Goal: Task Accomplishment & Management: Manage account settings

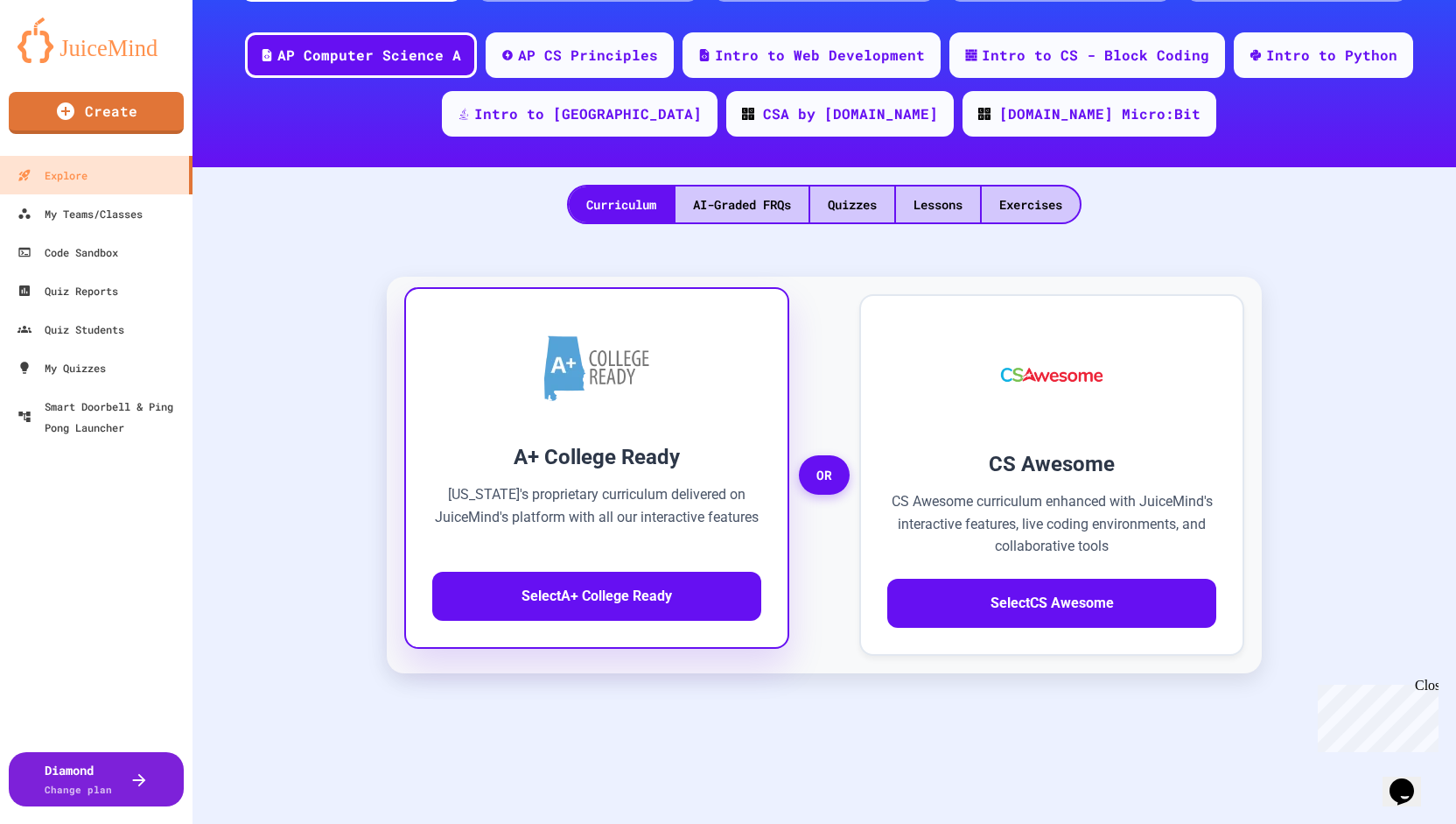
scroll to position [144, 0]
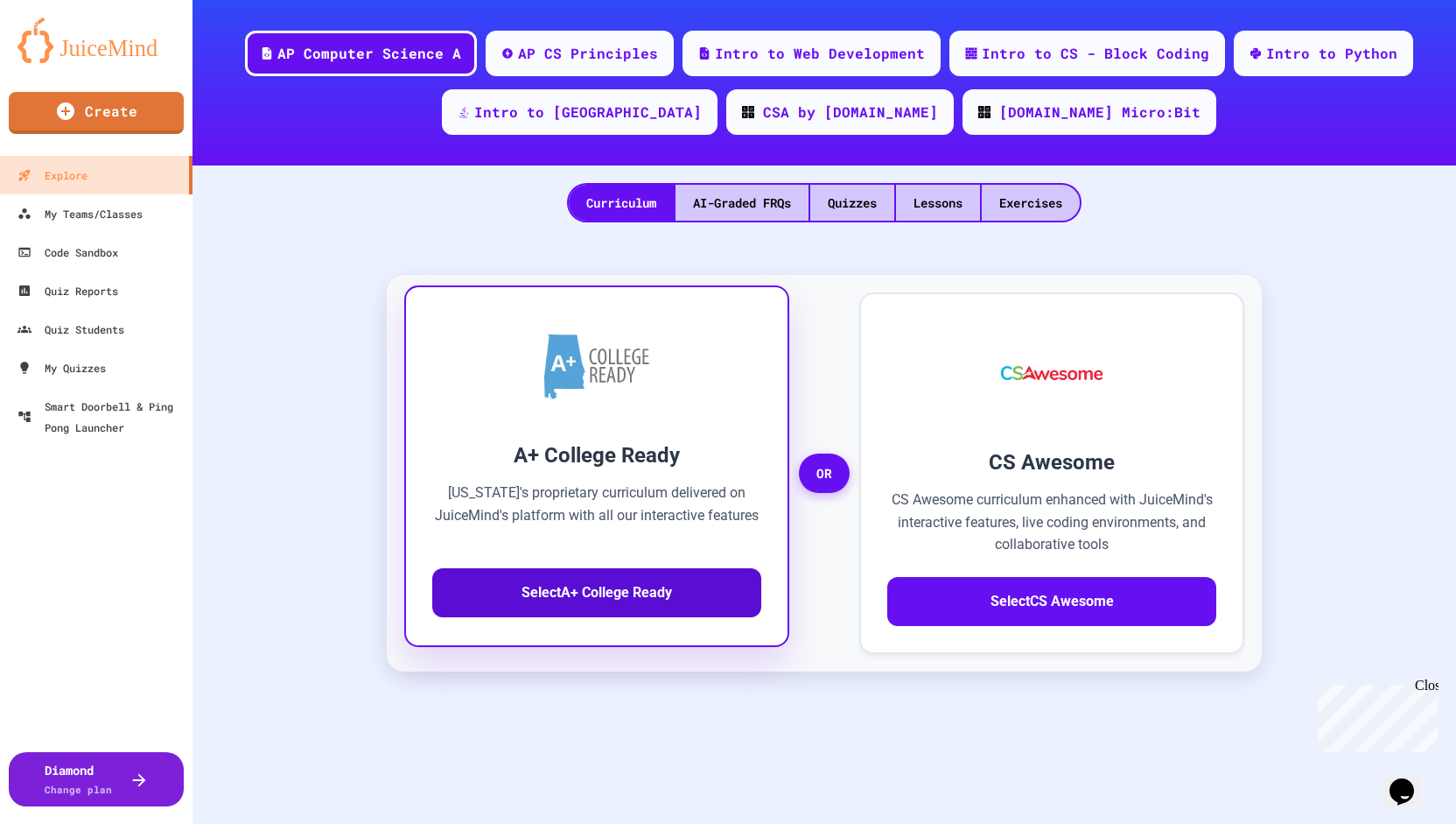
click at [623, 605] on button "Select A+ College Ready" at bounding box center [596, 593] width 329 height 49
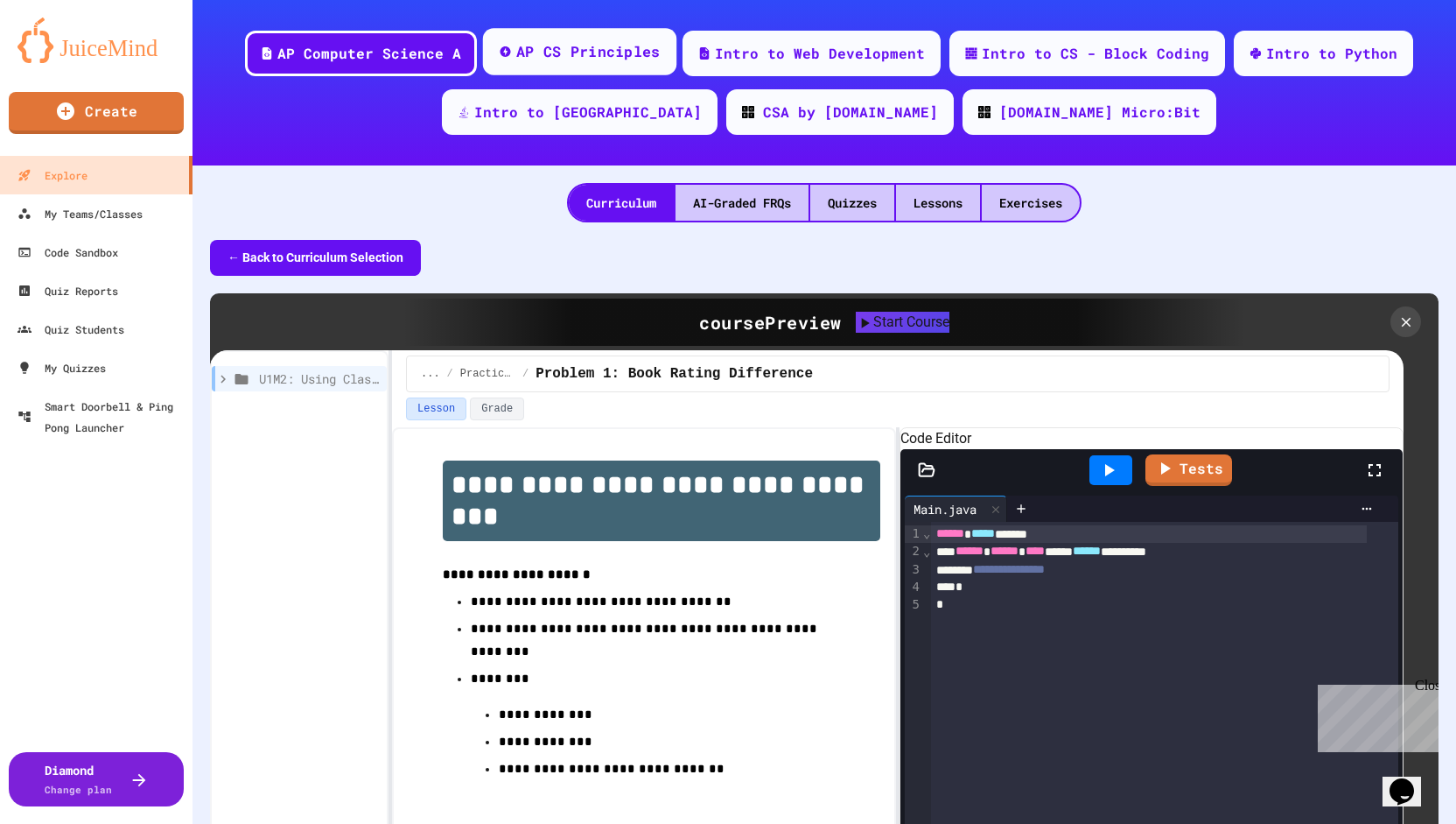
click at [587, 32] on div "AP CS Principles" at bounding box center [579, 52] width 193 height 47
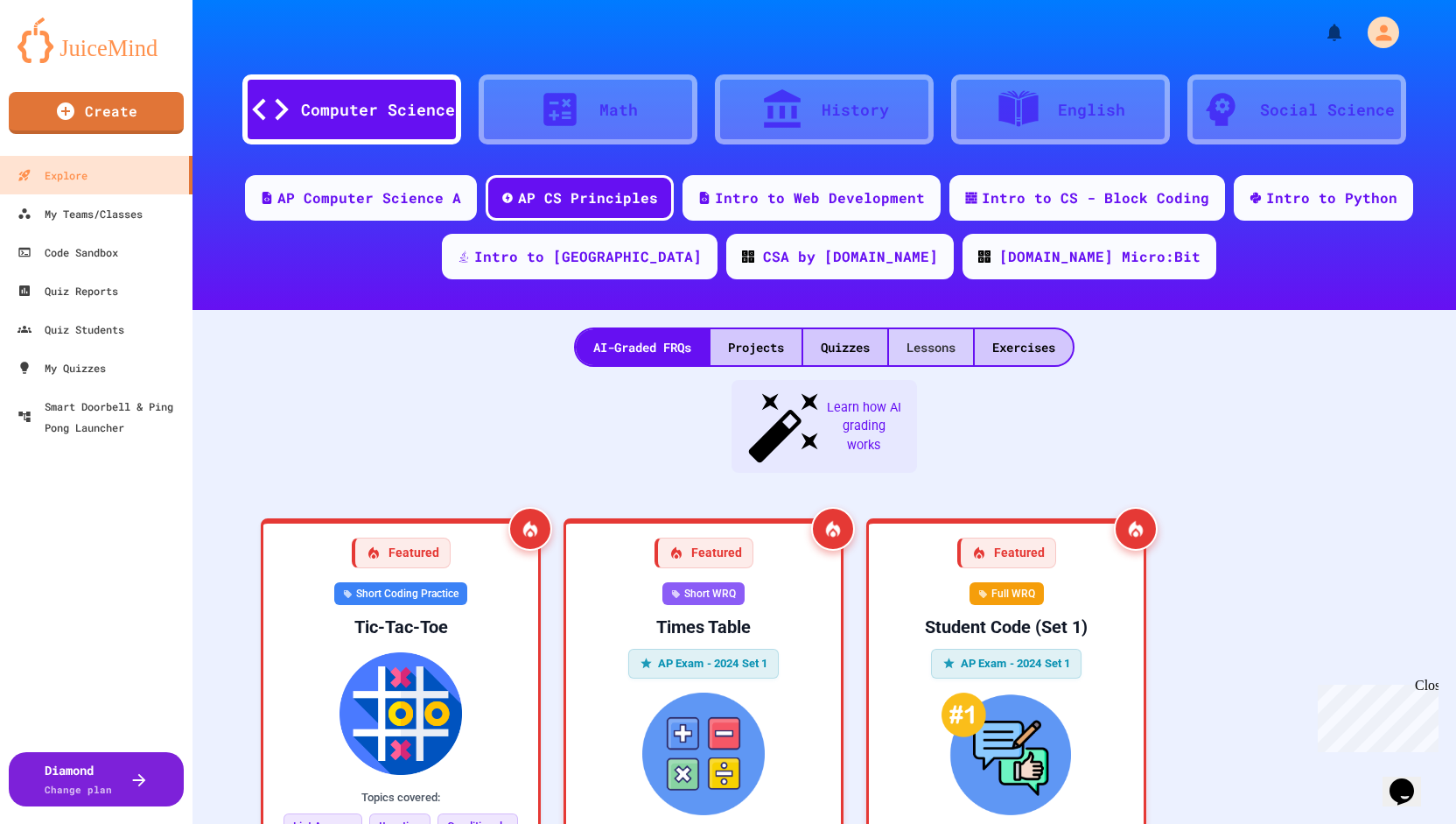
click at [941, 346] on div "Lessons" at bounding box center [931, 347] width 84 height 36
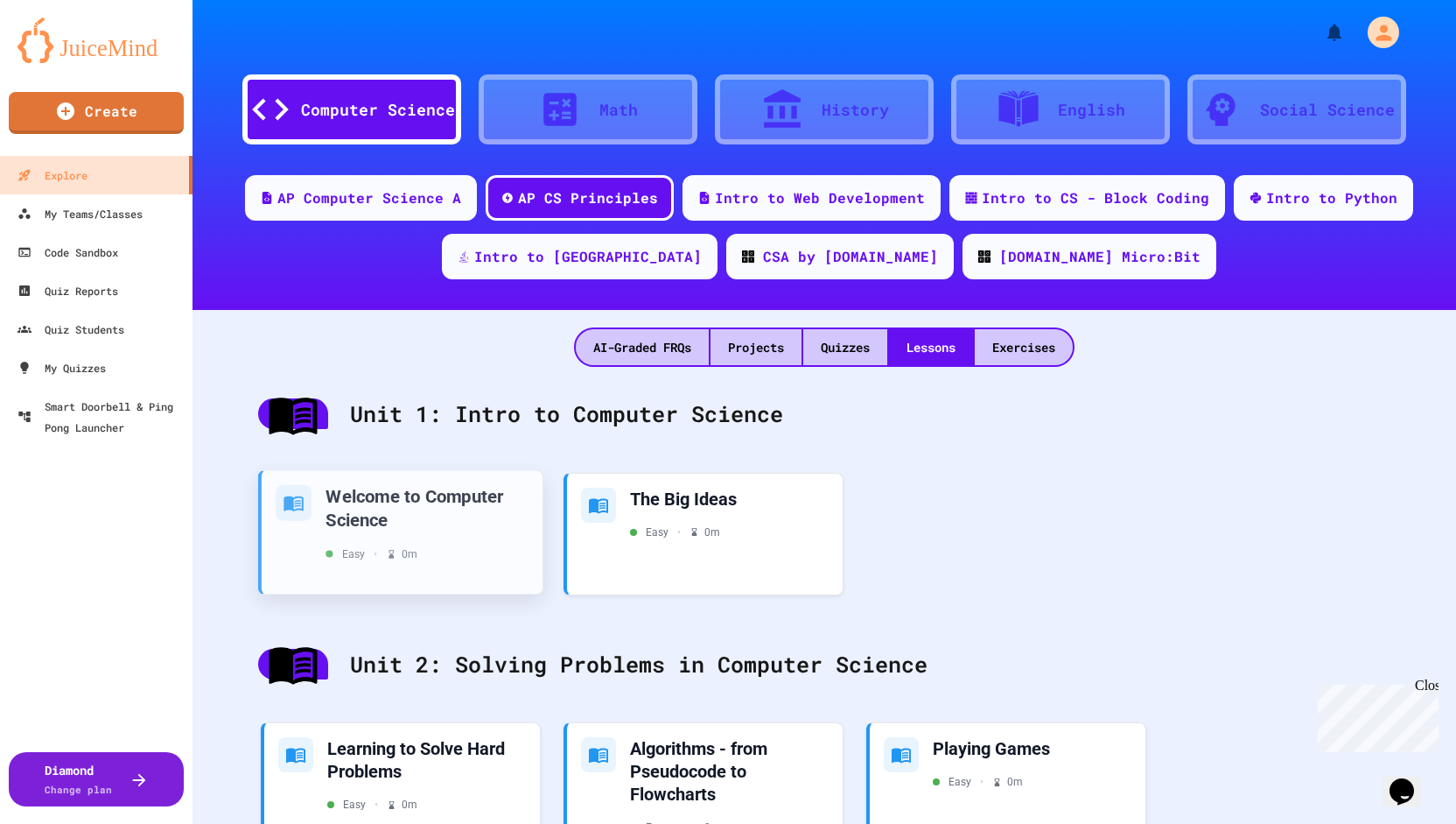
click at [437, 503] on div "Welcome to Computer Science" at bounding box center [427, 507] width 203 height 47
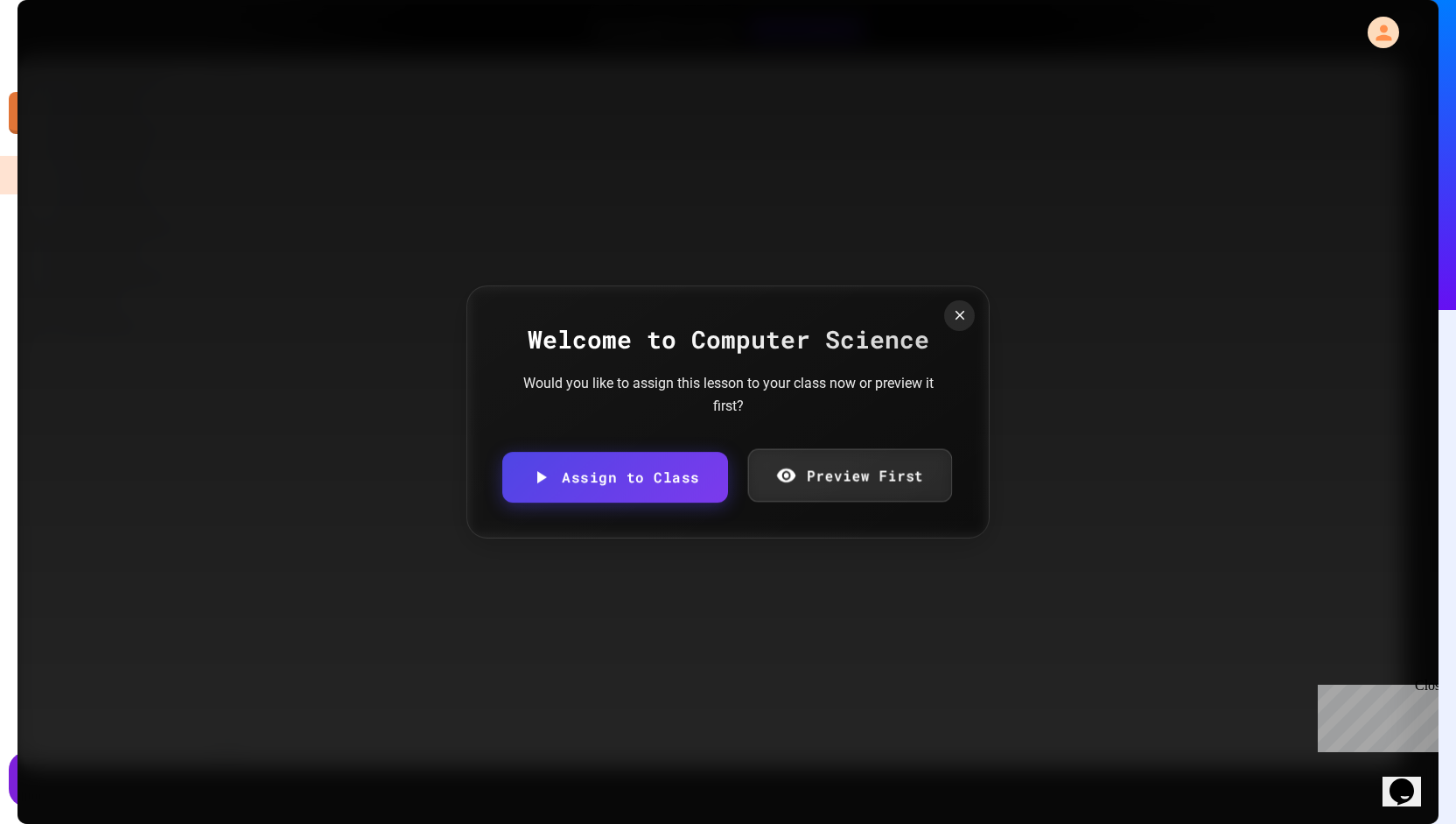
click at [786, 479] on icon at bounding box center [785, 474] width 20 height 22
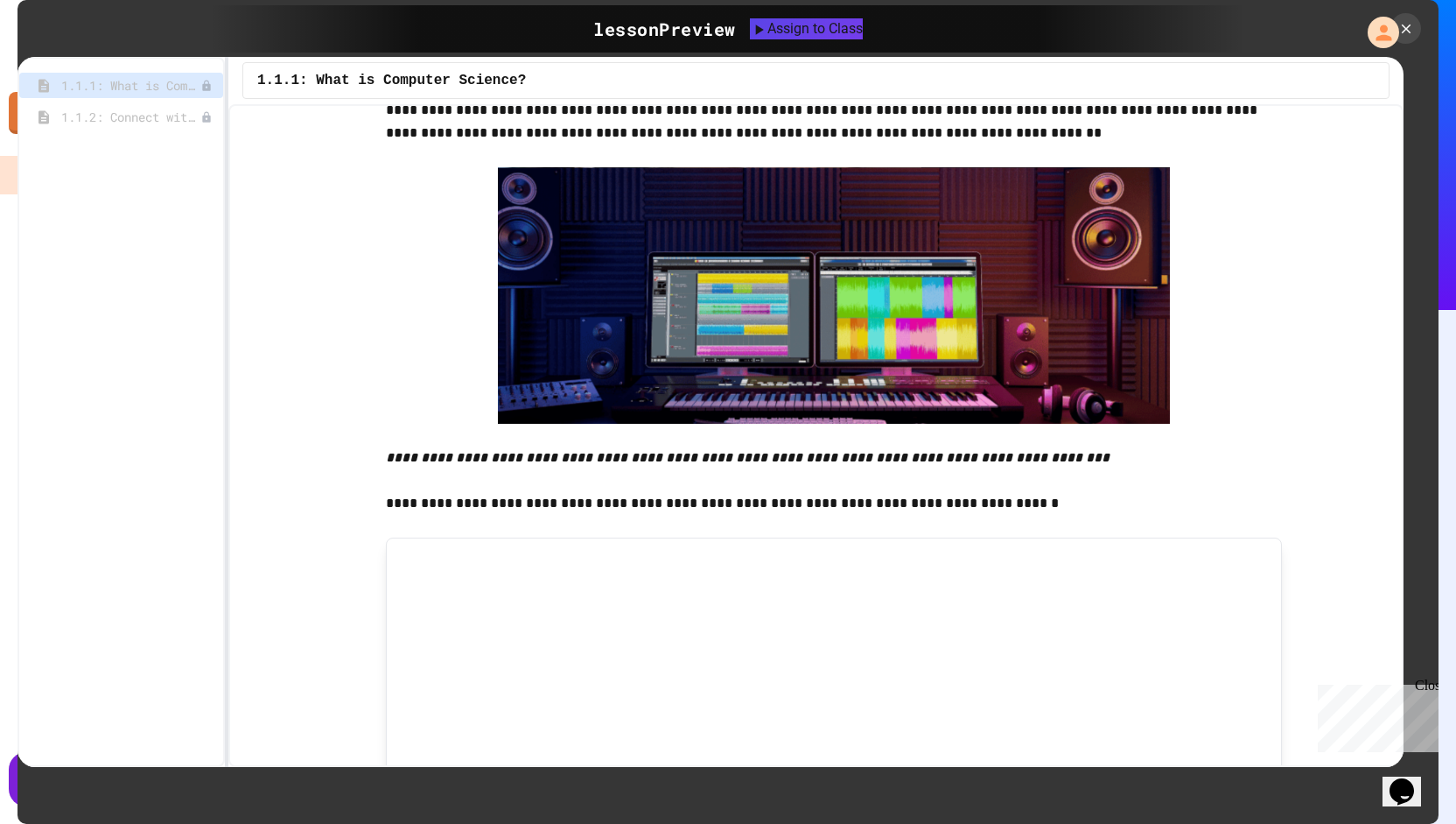
scroll to position [2418, 0]
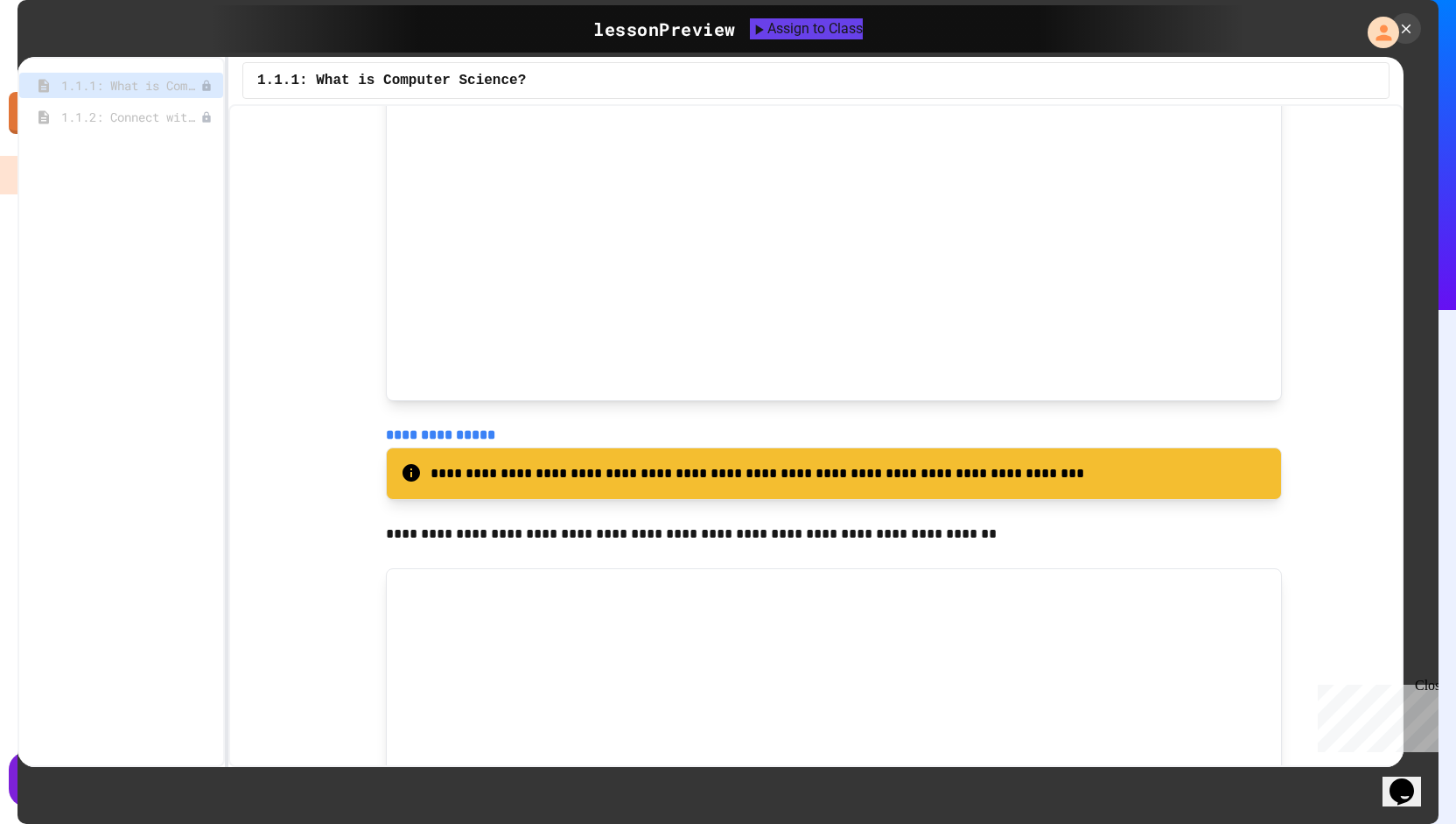
scroll to position [3041, 0]
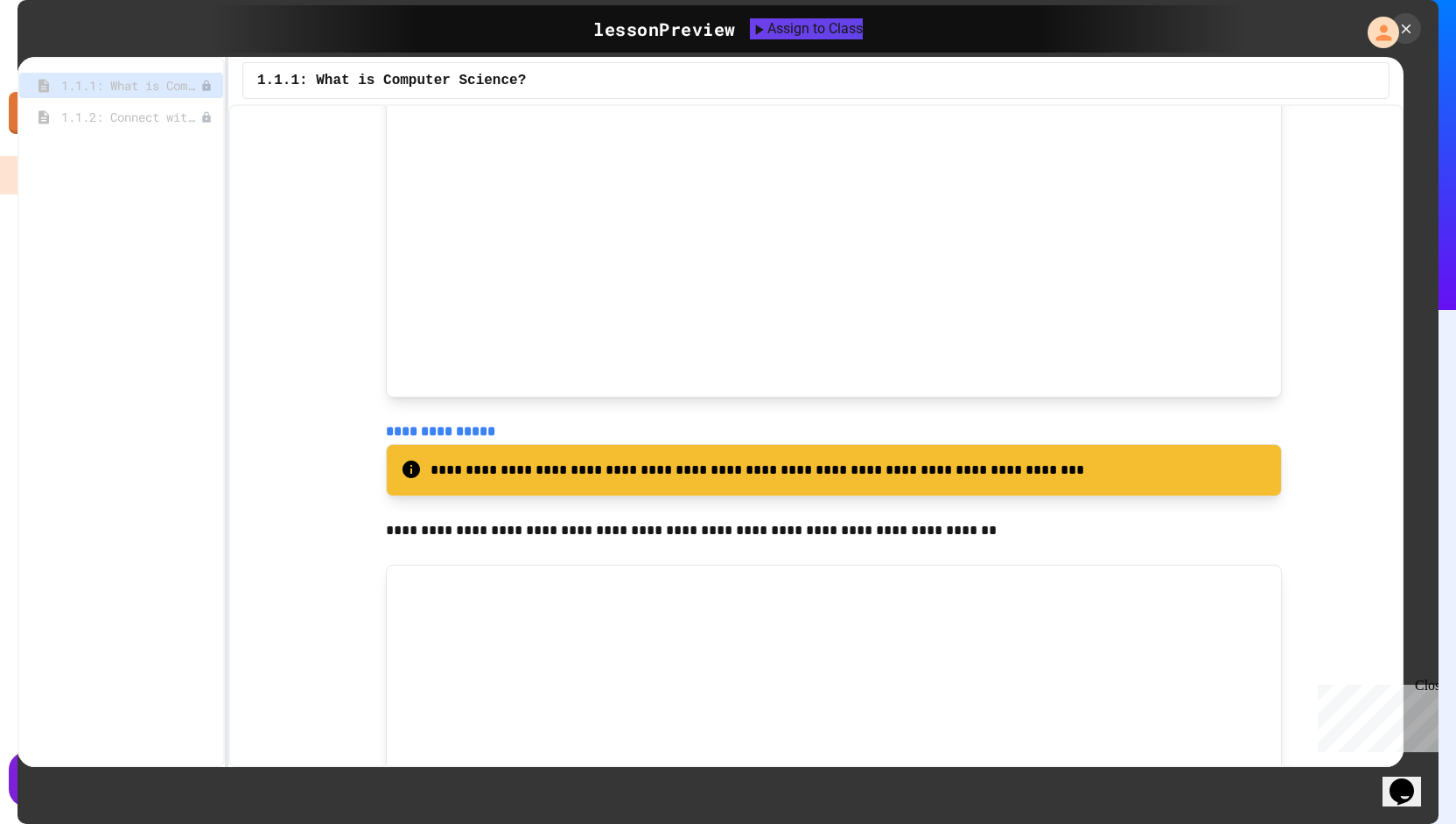
click at [648, 481] on p "**********" at bounding box center [849, 470] width 838 height 23
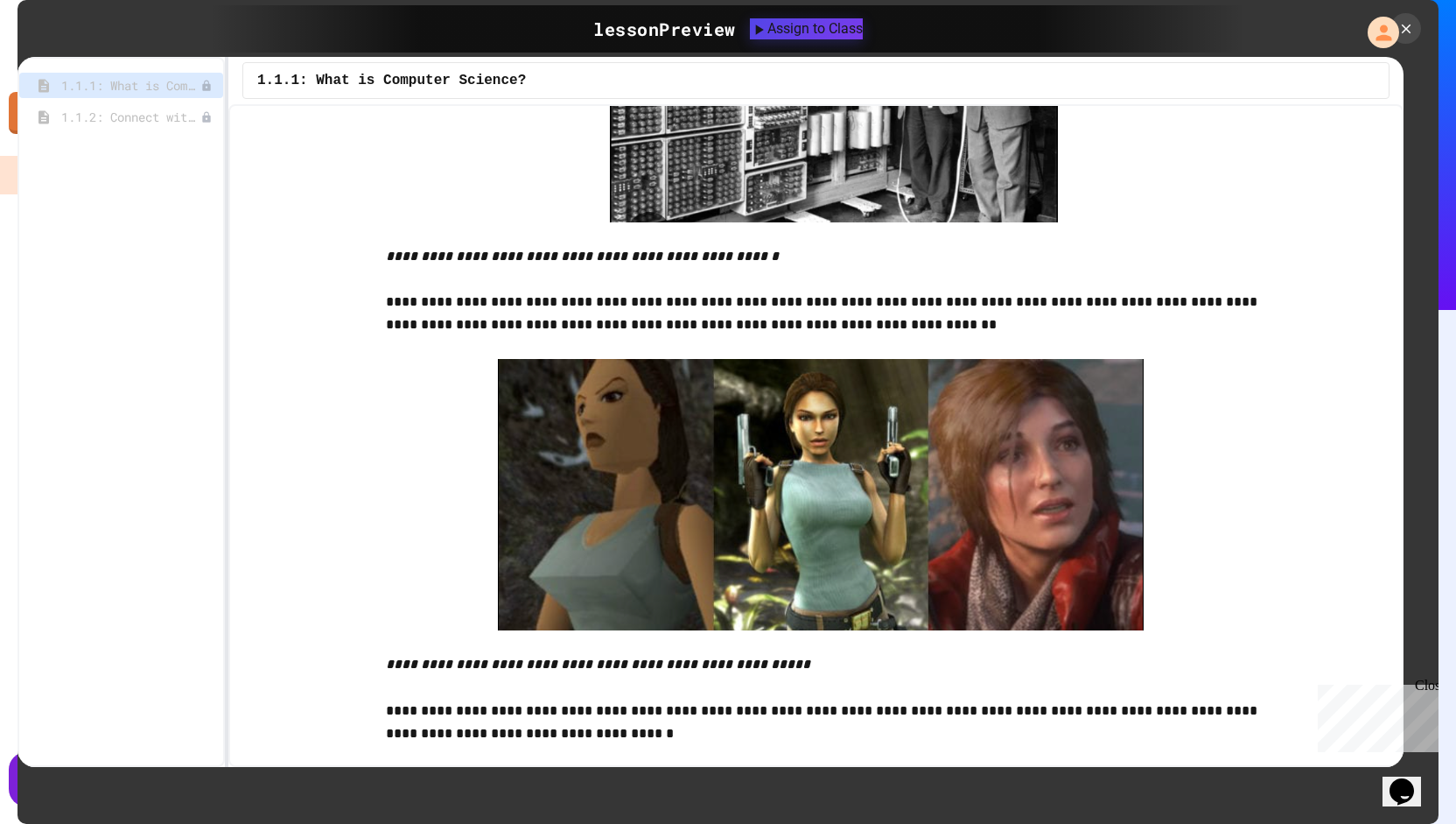
scroll to position [6023, 0]
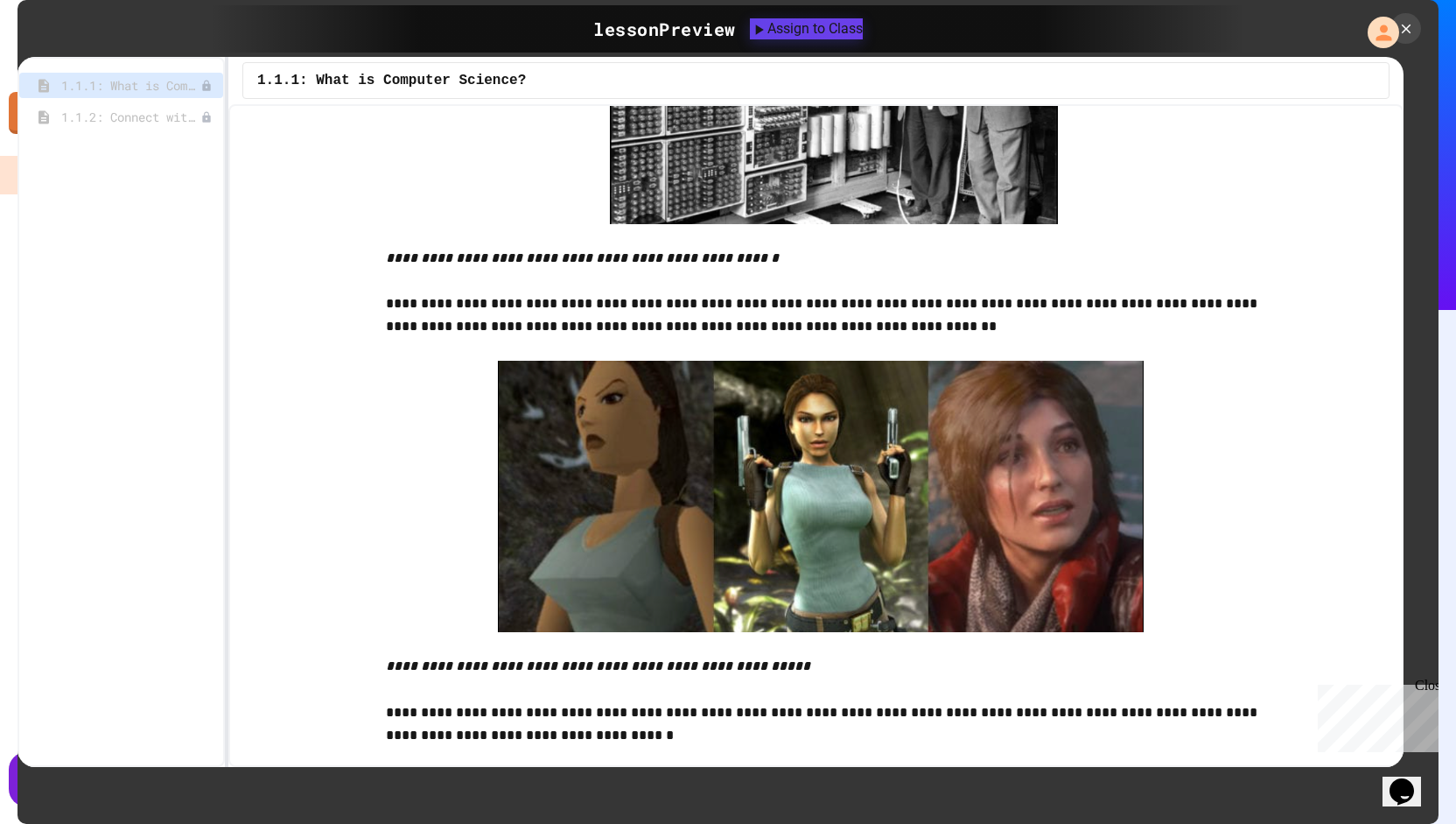
click at [1260, 350] on p at bounding box center [833, 350] width 896 height 23
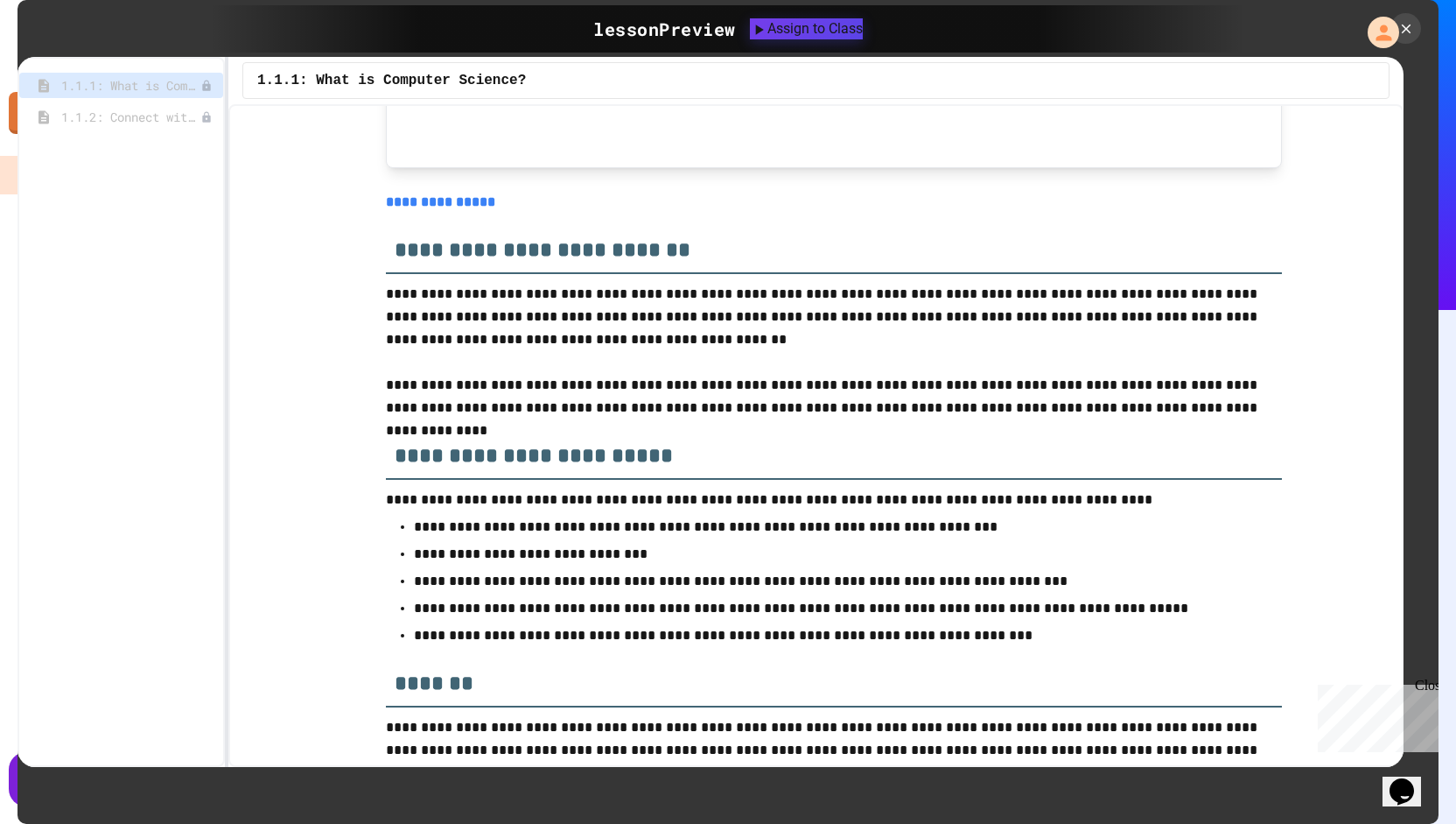
scroll to position [7348, 0]
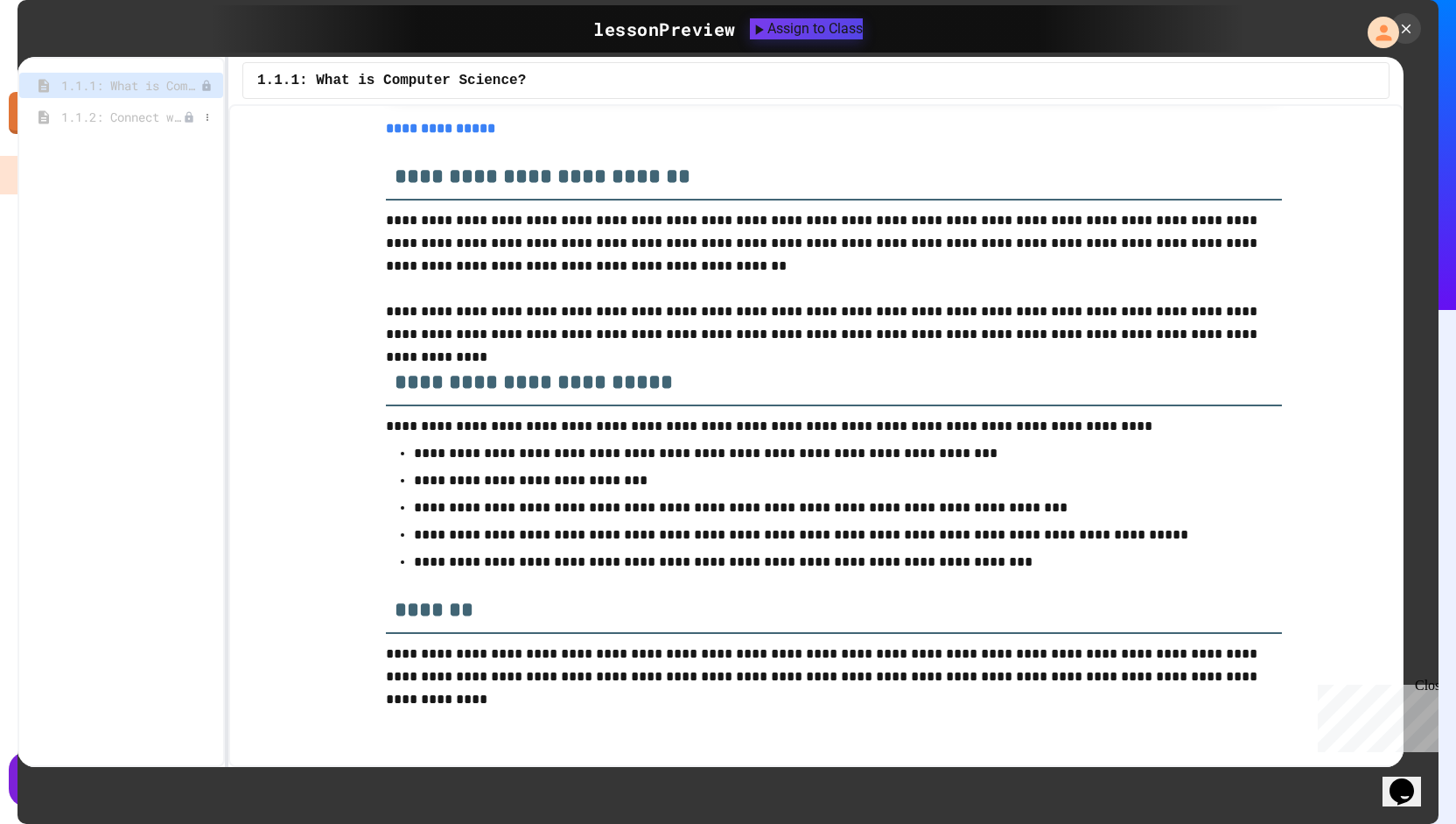
click at [133, 113] on span "1.1.2: Connect with Your World" at bounding box center [122, 117] width 122 height 18
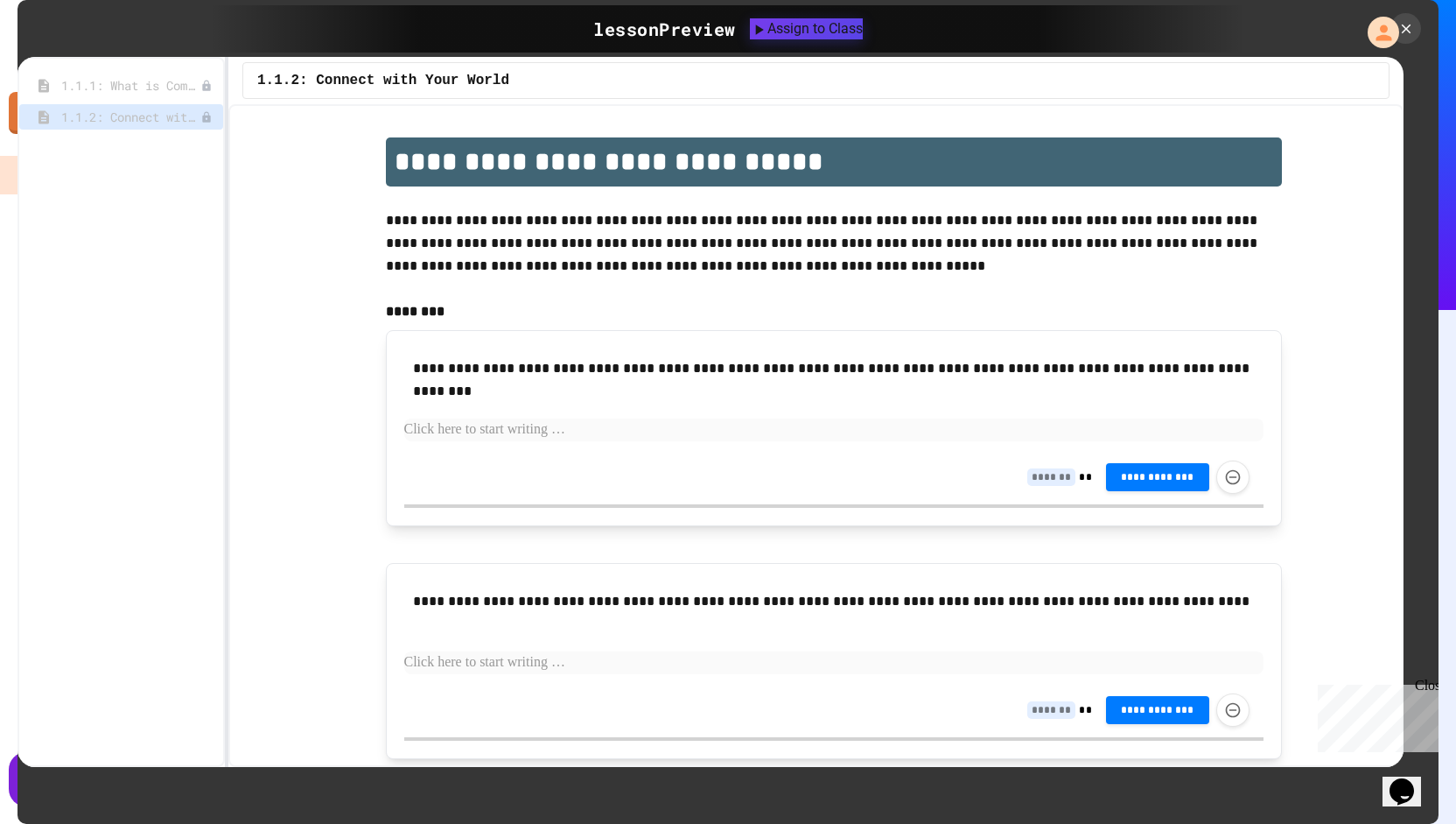
scroll to position [286, 0]
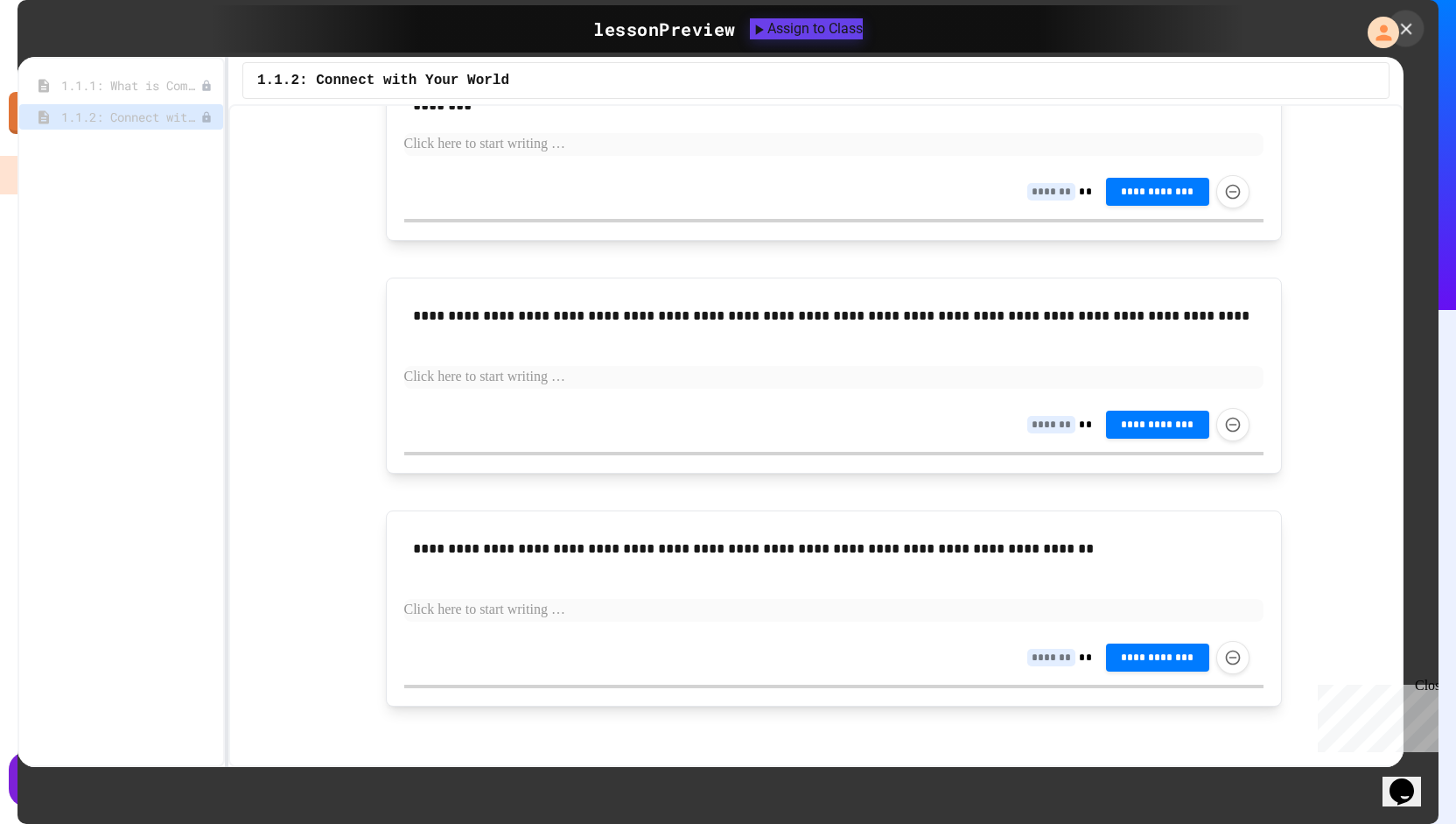
click at [1396, 25] on icon at bounding box center [1406, 29] width 19 height 19
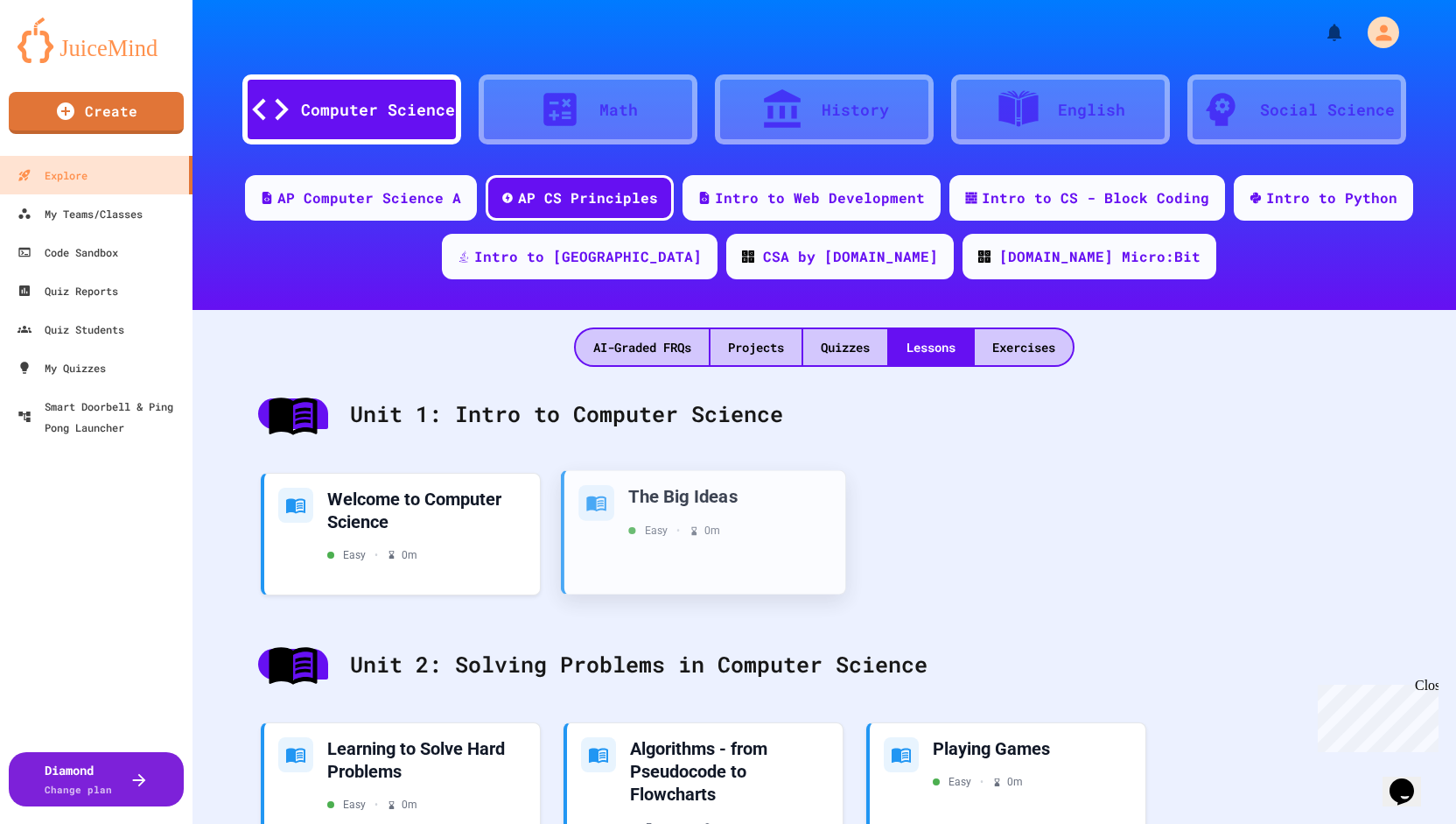
click at [704, 554] on div "The Big Ideas Easy • 0 m" at bounding box center [705, 531] width 281 height 124
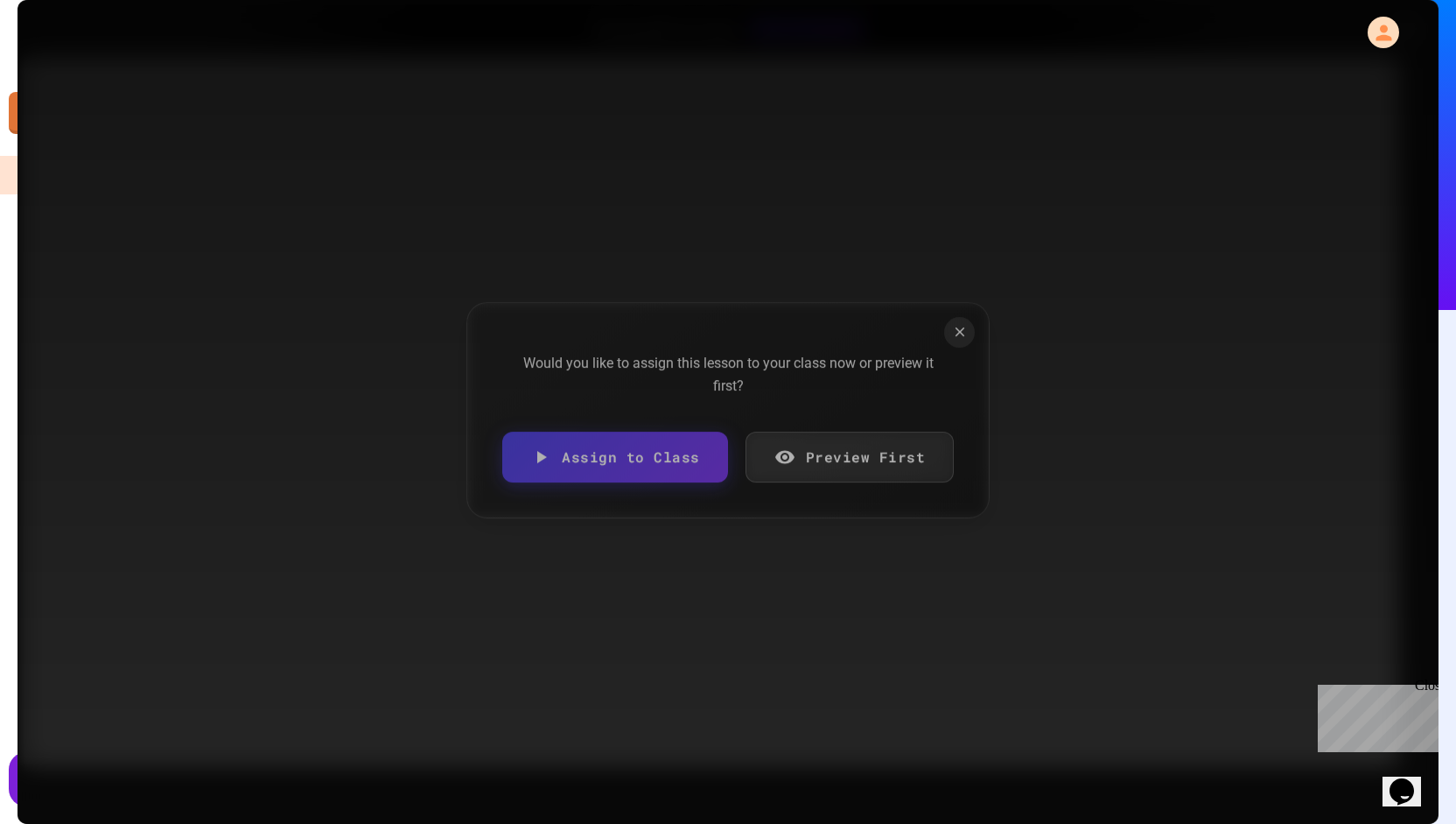
click at [796, 462] on link "Preview First" at bounding box center [850, 457] width 209 height 51
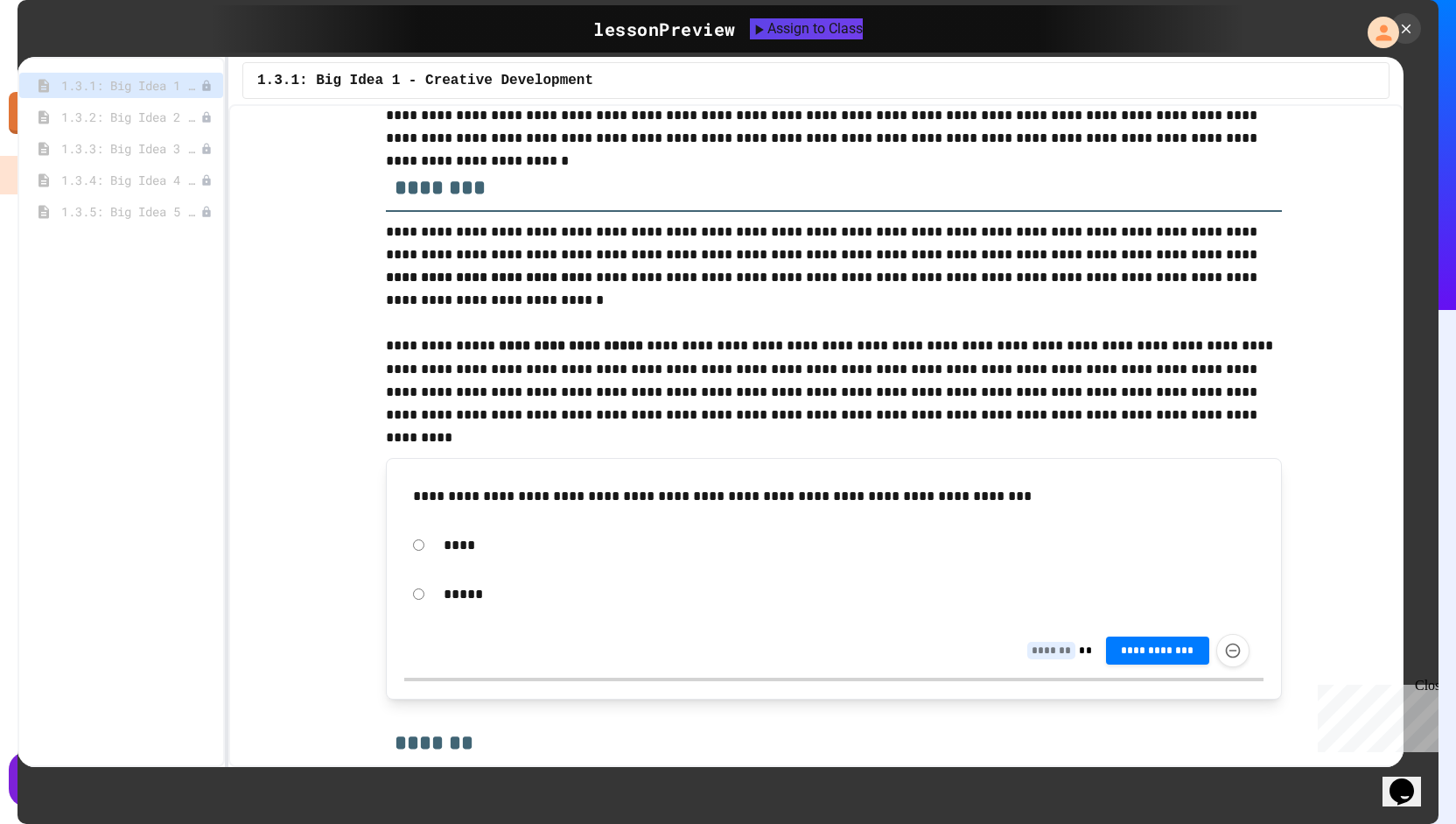
scroll to position [151, 0]
click at [443, 595] on p "*****" at bounding box center [849, 594] width 812 height 23
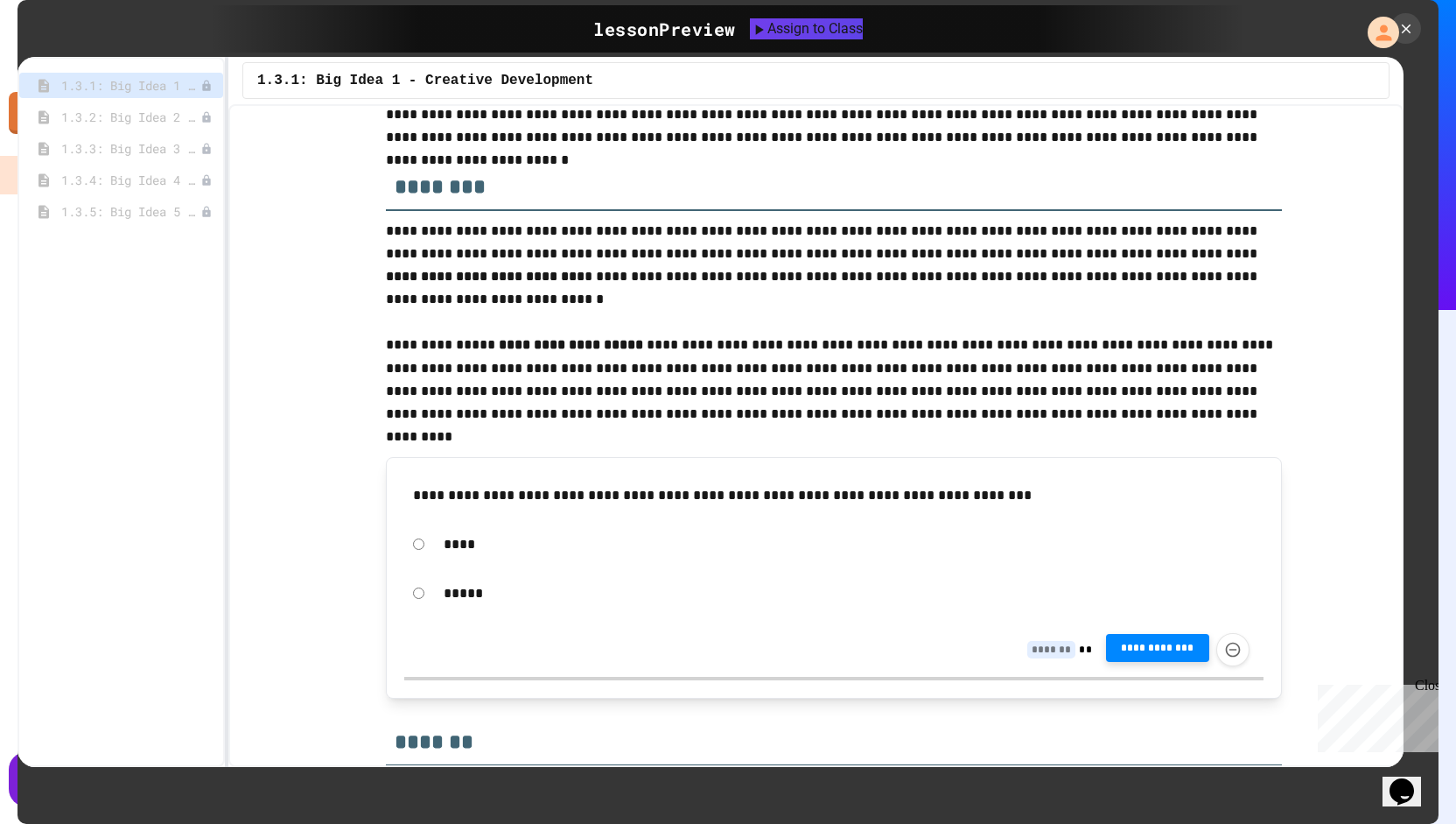
click at [1137, 653] on button "**********" at bounding box center [1158, 647] width 104 height 28
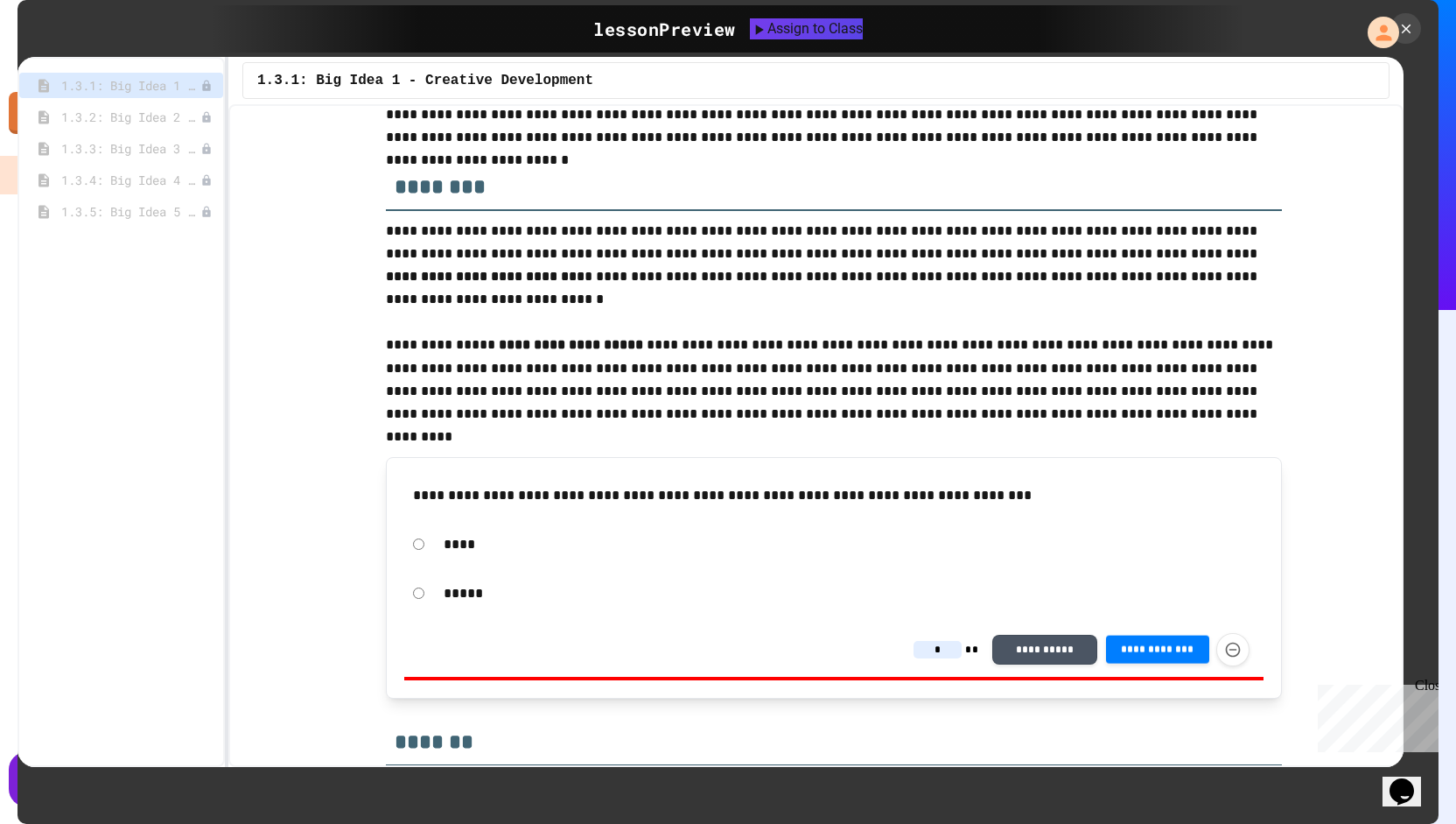
type input "*"
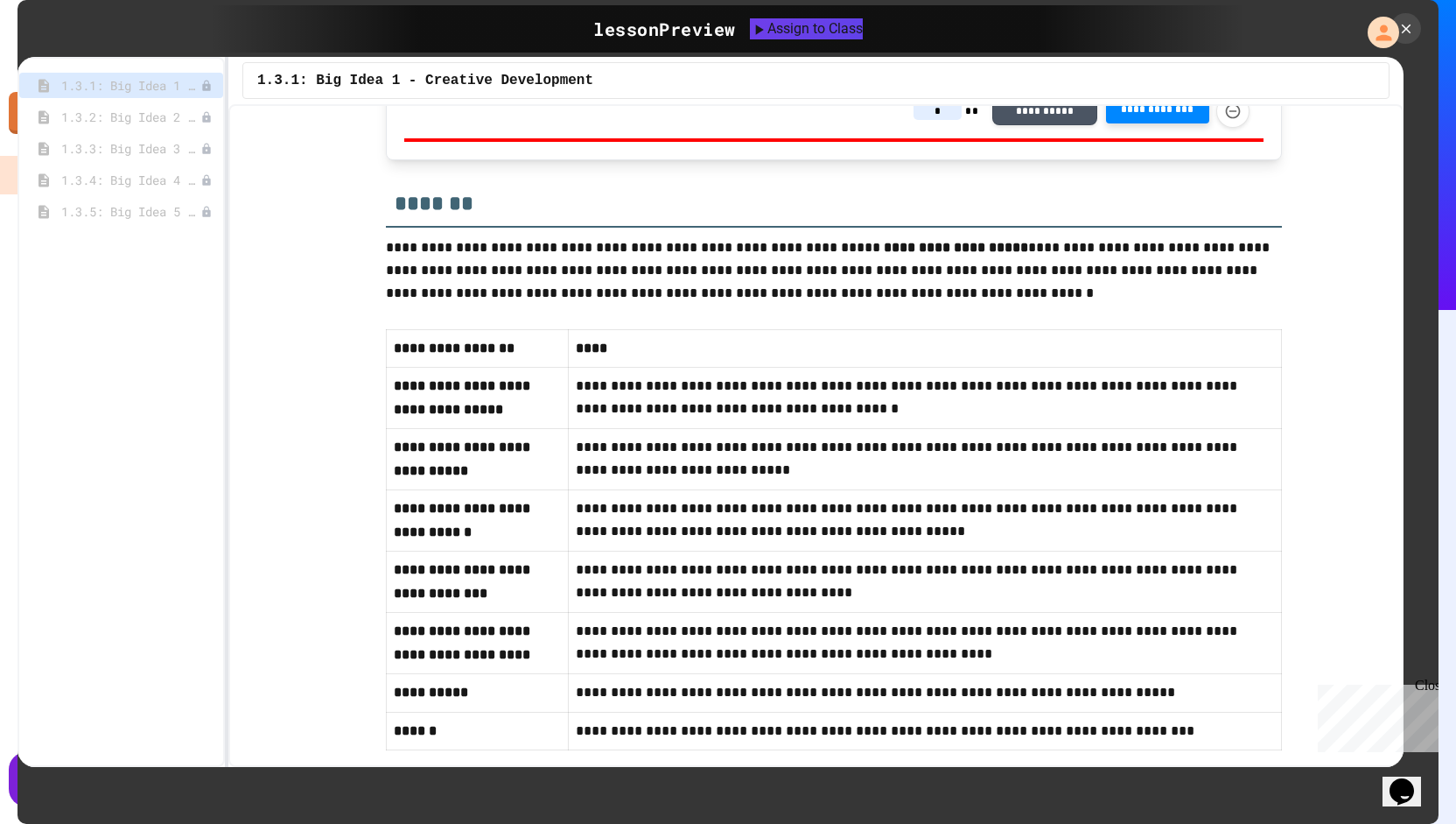
scroll to position [746, 0]
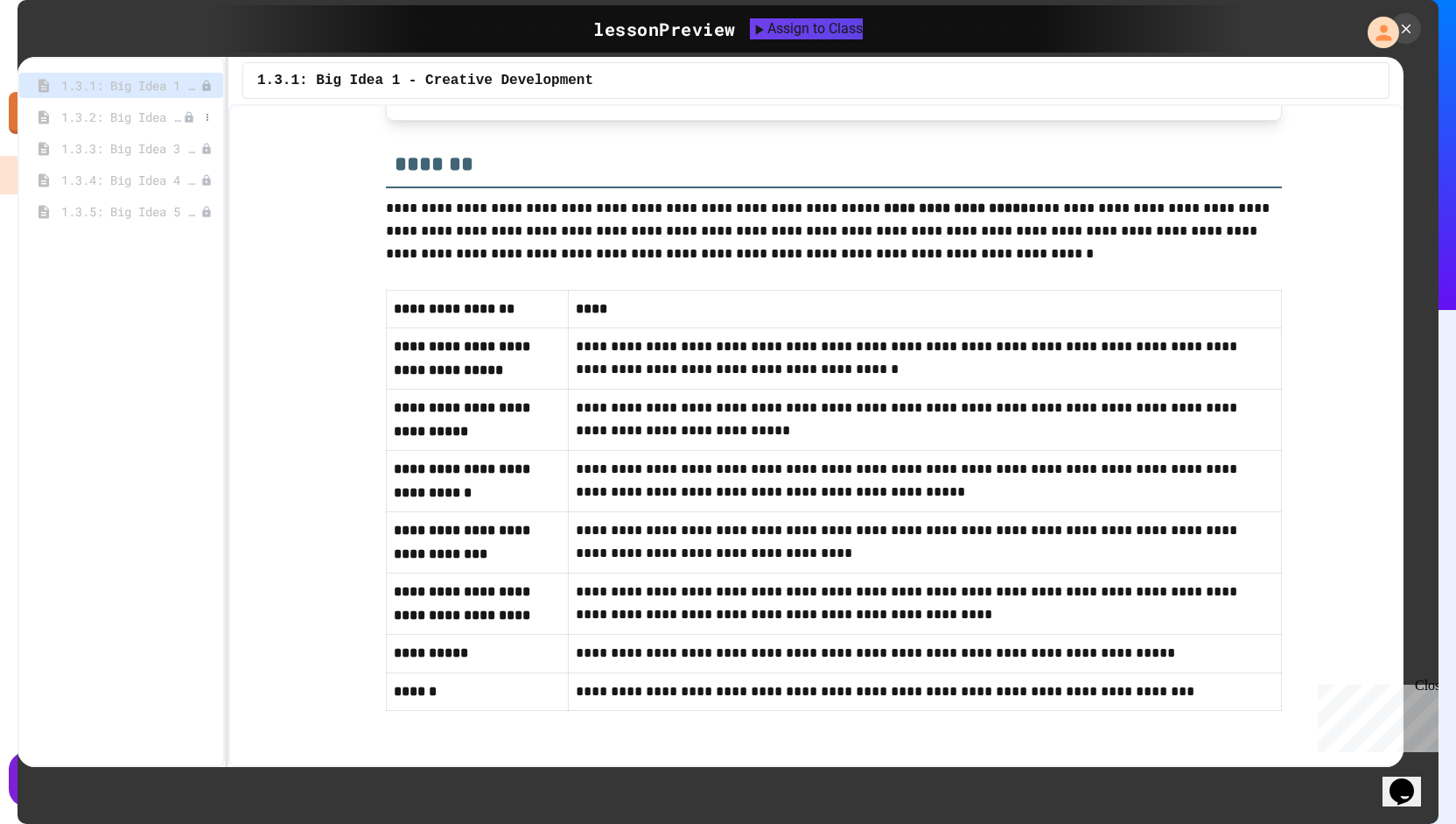
click at [112, 108] on span "1.3.2: Big Idea 2 - Data" at bounding box center [122, 117] width 122 height 18
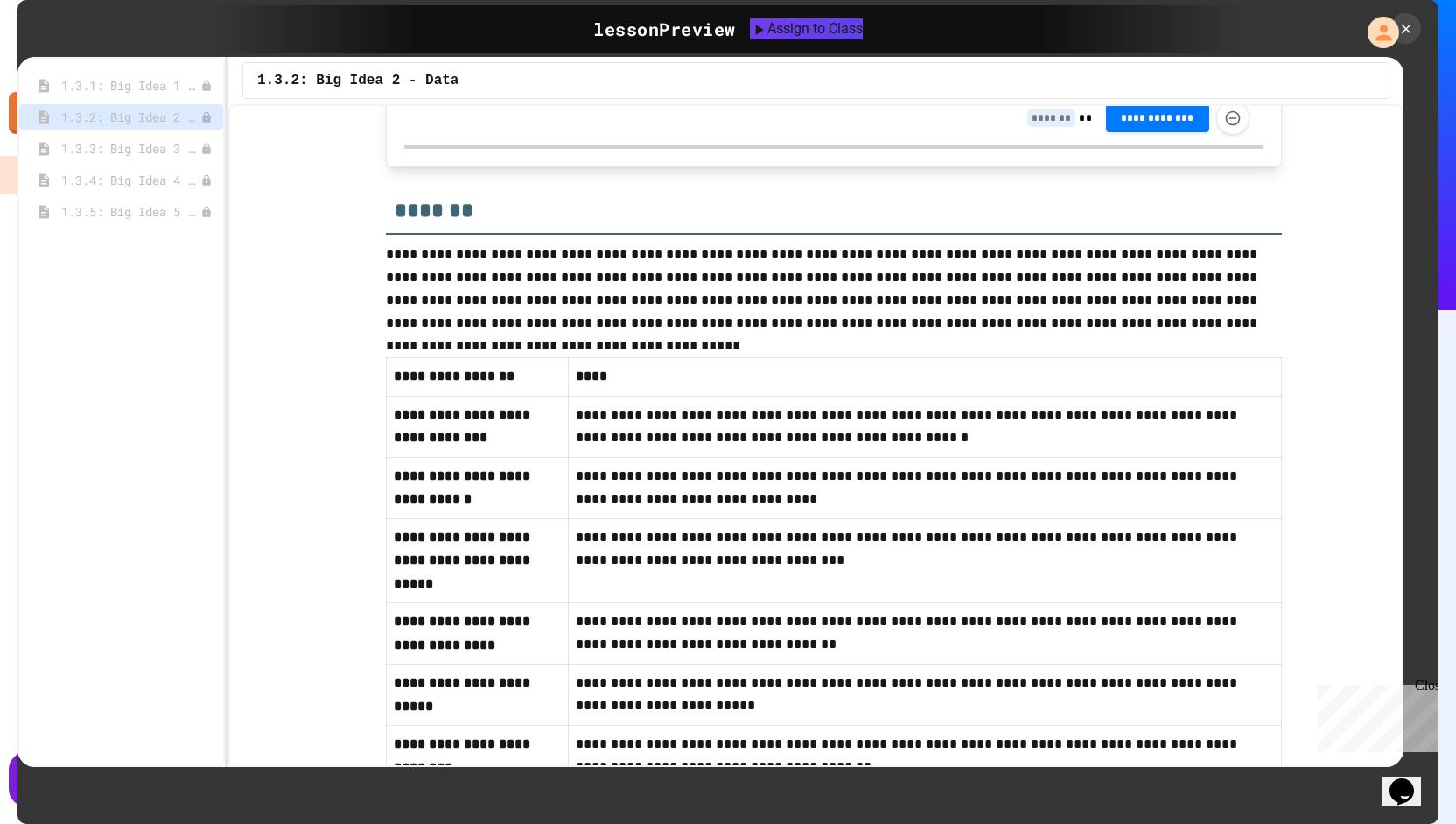
scroll to position [725, 0]
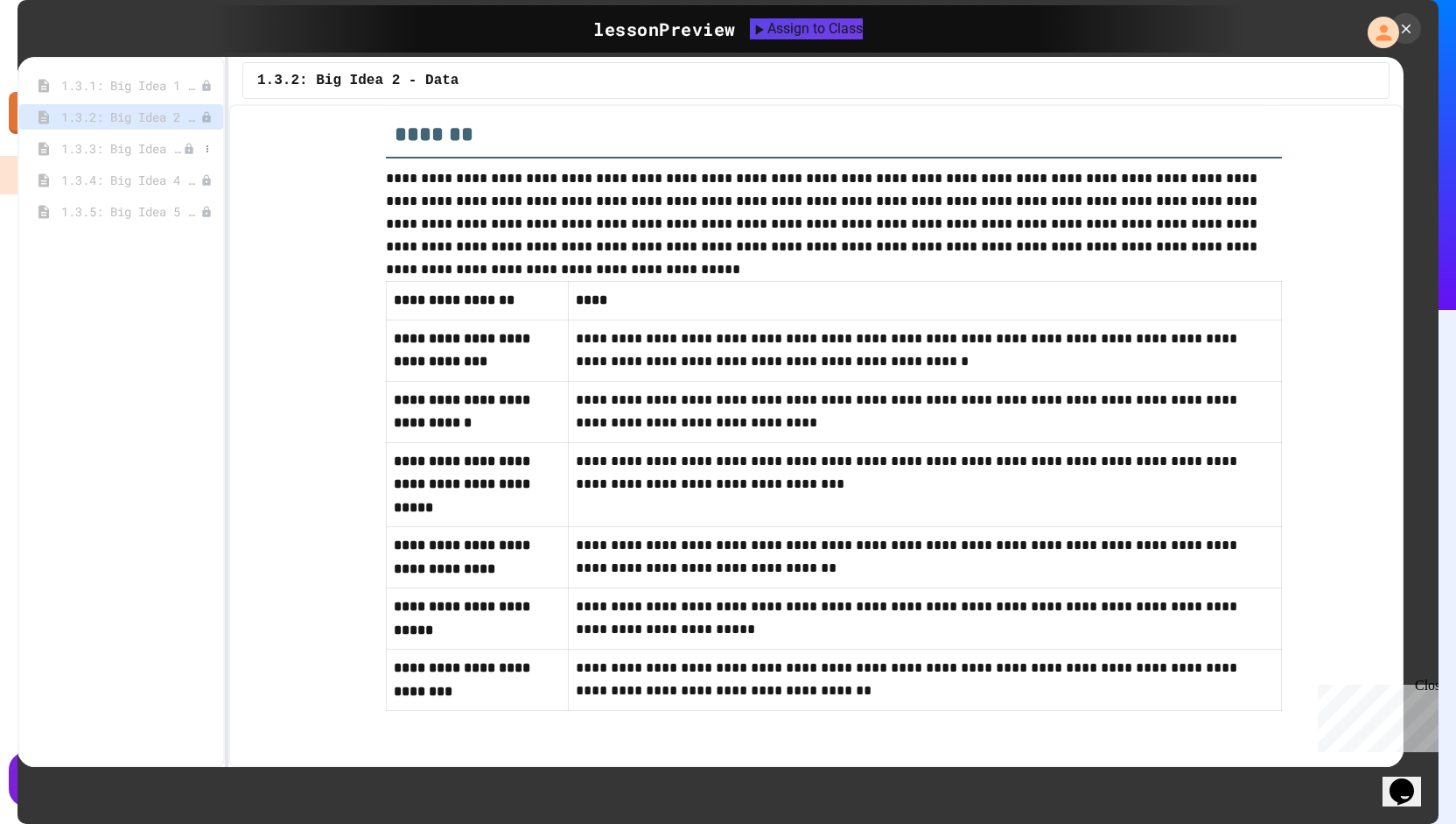
click at [105, 142] on span "1.3.3: Big Idea 3 - Algorithms and Programming" at bounding box center [122, 148] width 122 height 18
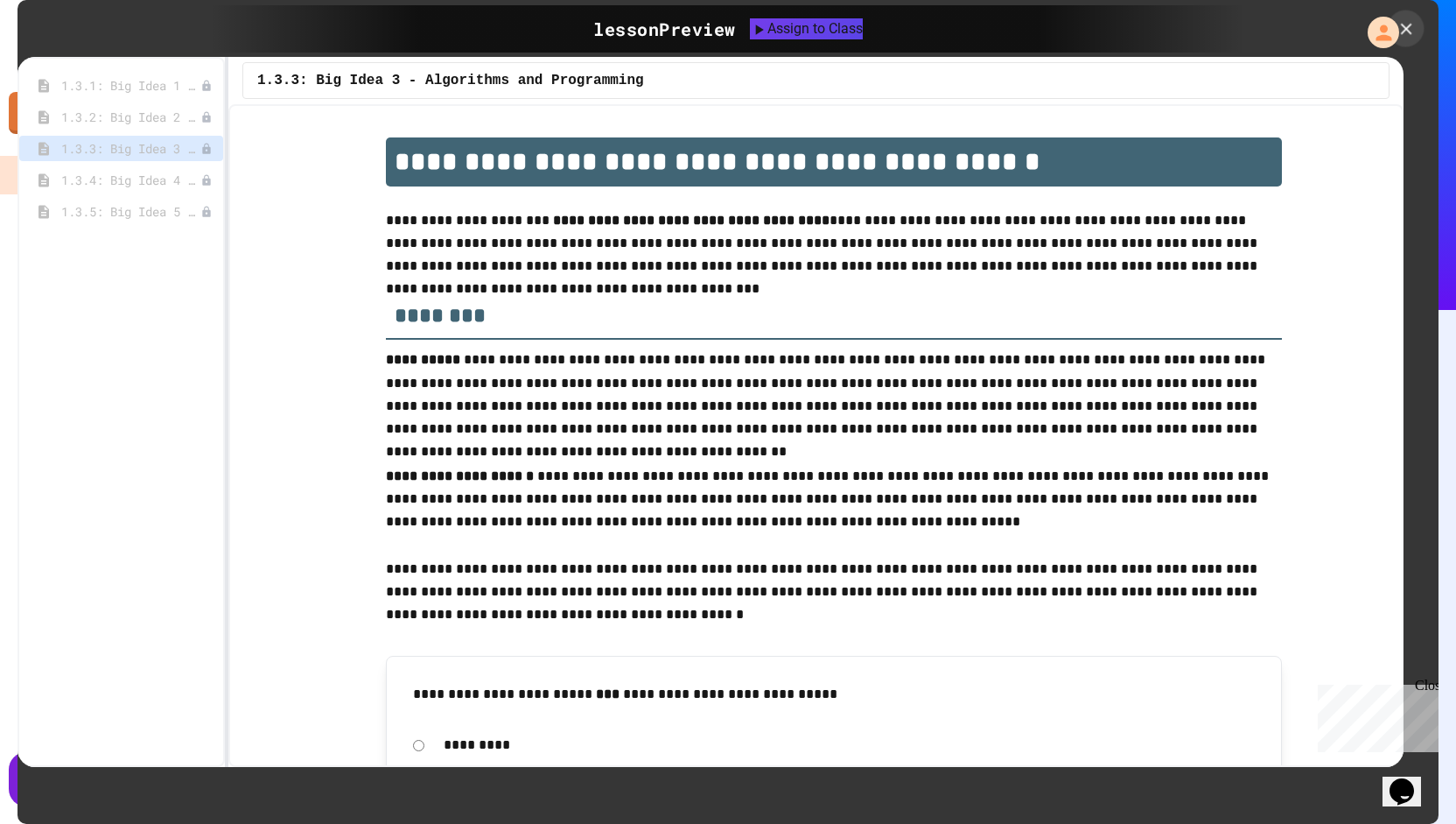
click at [1403, 26] on icon at bounding box center [1405, 28] width 11 height 11
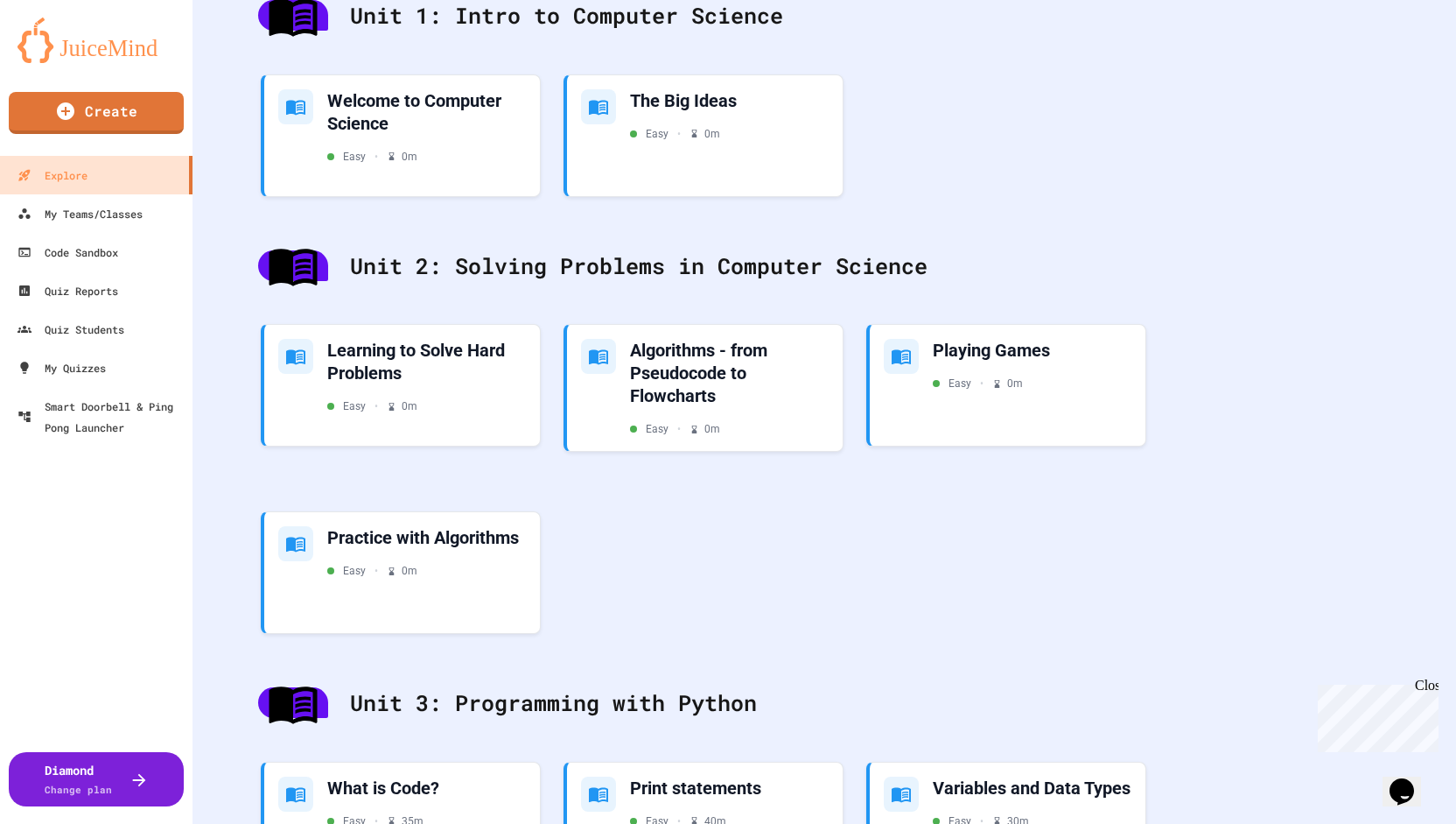
scroll to position [399, 0]
click at [469, 377] on div "Learning to Solve Hard Problems" at bounding box center [427, 358] width 203 height 47
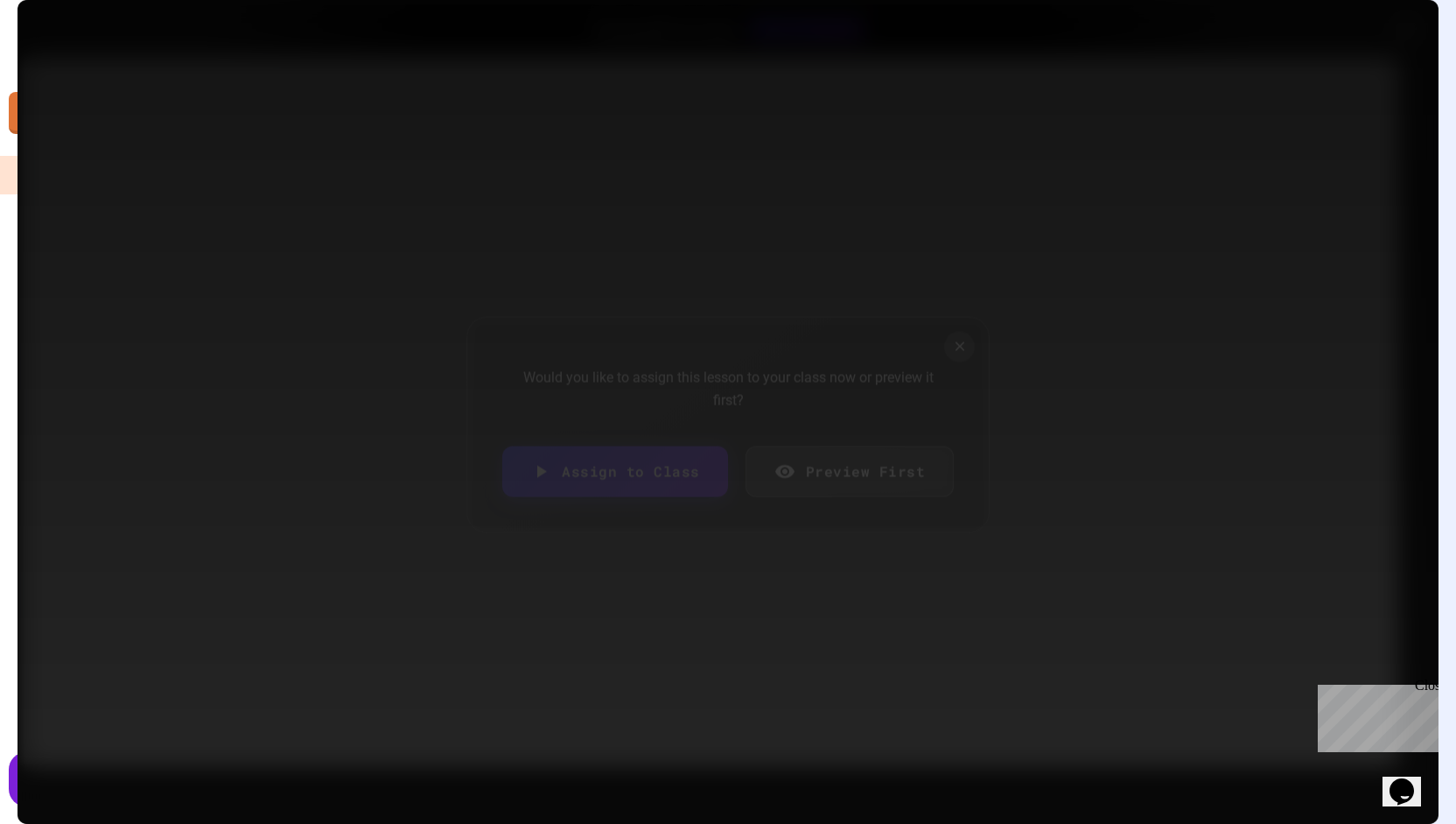
click at [795, 447] on link "Preview First" at bounding box center [850, 472] width 209 height 51
click at [857, 446] on link "Preview First" at bounding box center [850, 472] width 209 height 51
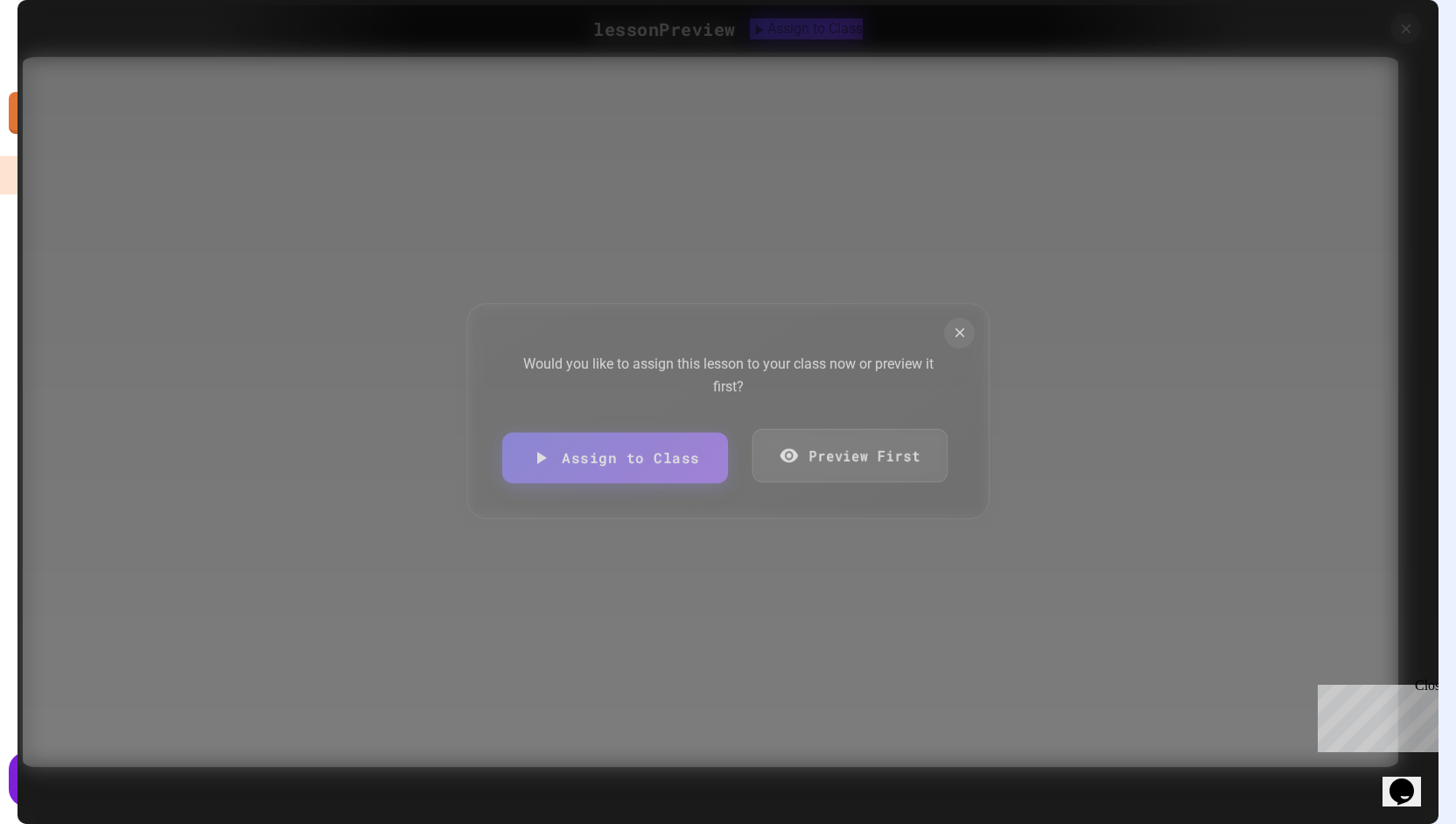
click at [909, 465] on link "Preview First" at bounding box center [849, 455] width 195 height 54
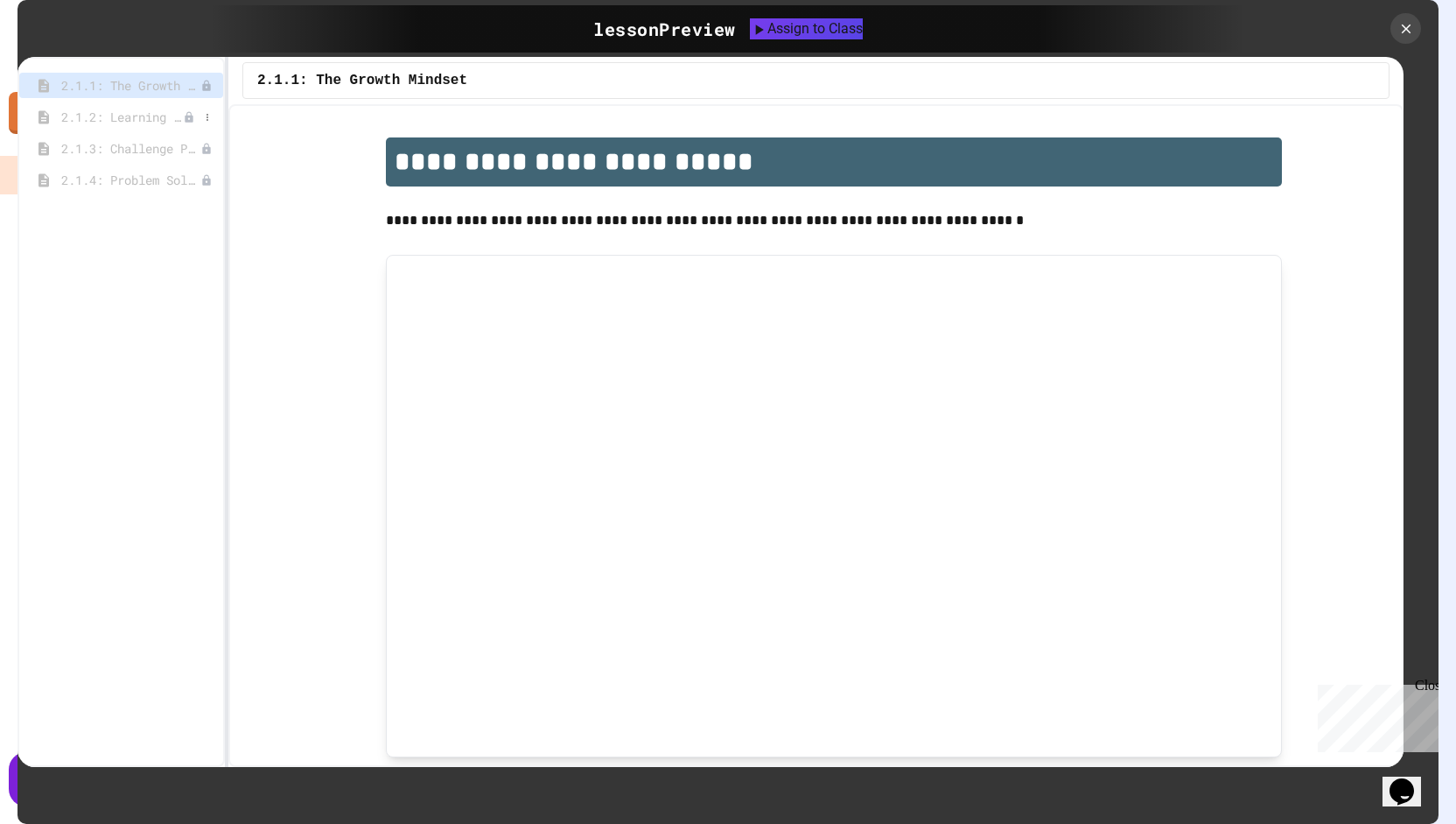
click at [158, 113] on span "2.1.2: Learning to Solve Hard Problems" at bounding box center [122, 117] width 122 height 18
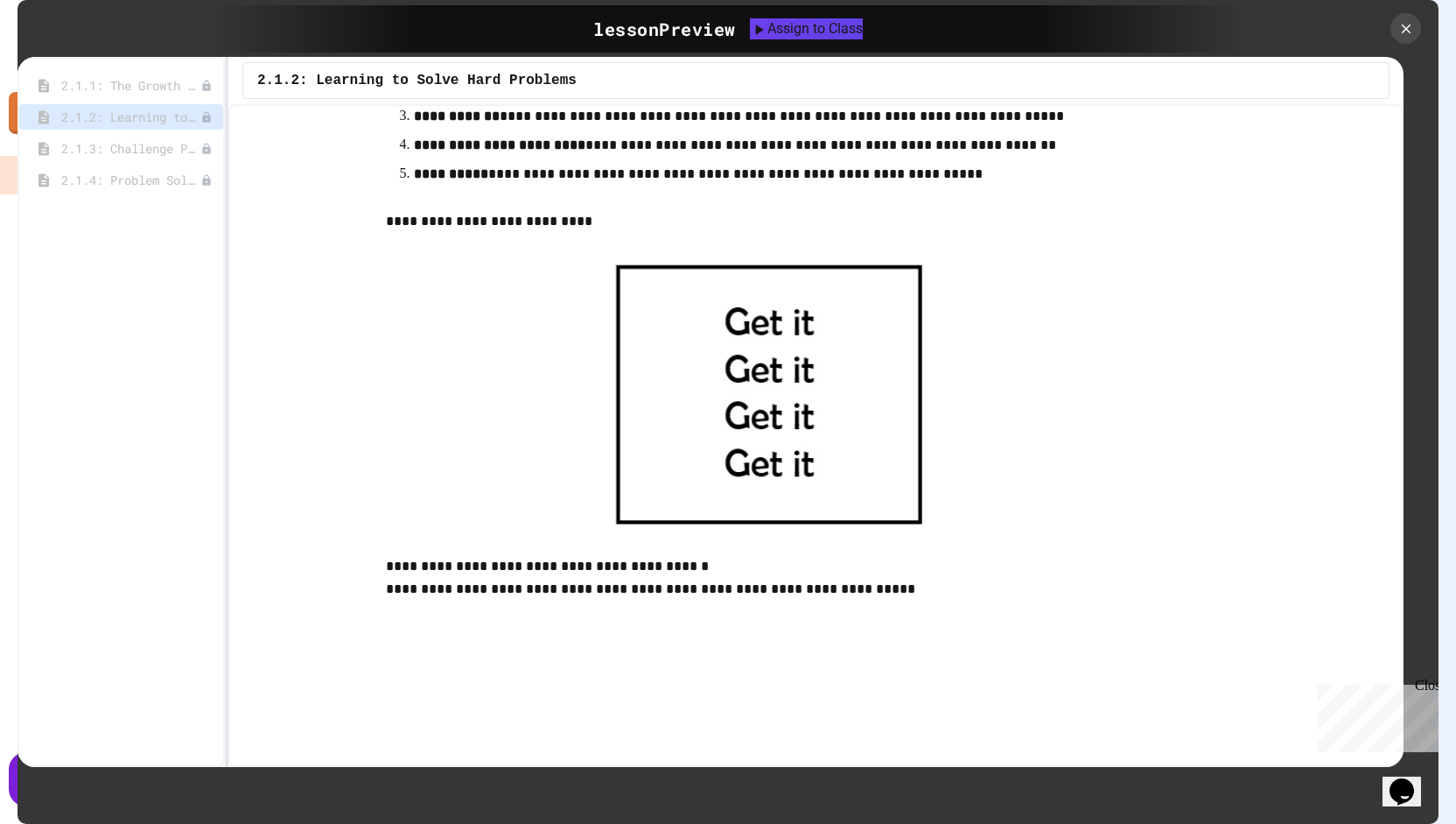
scroll to position [676, 0]
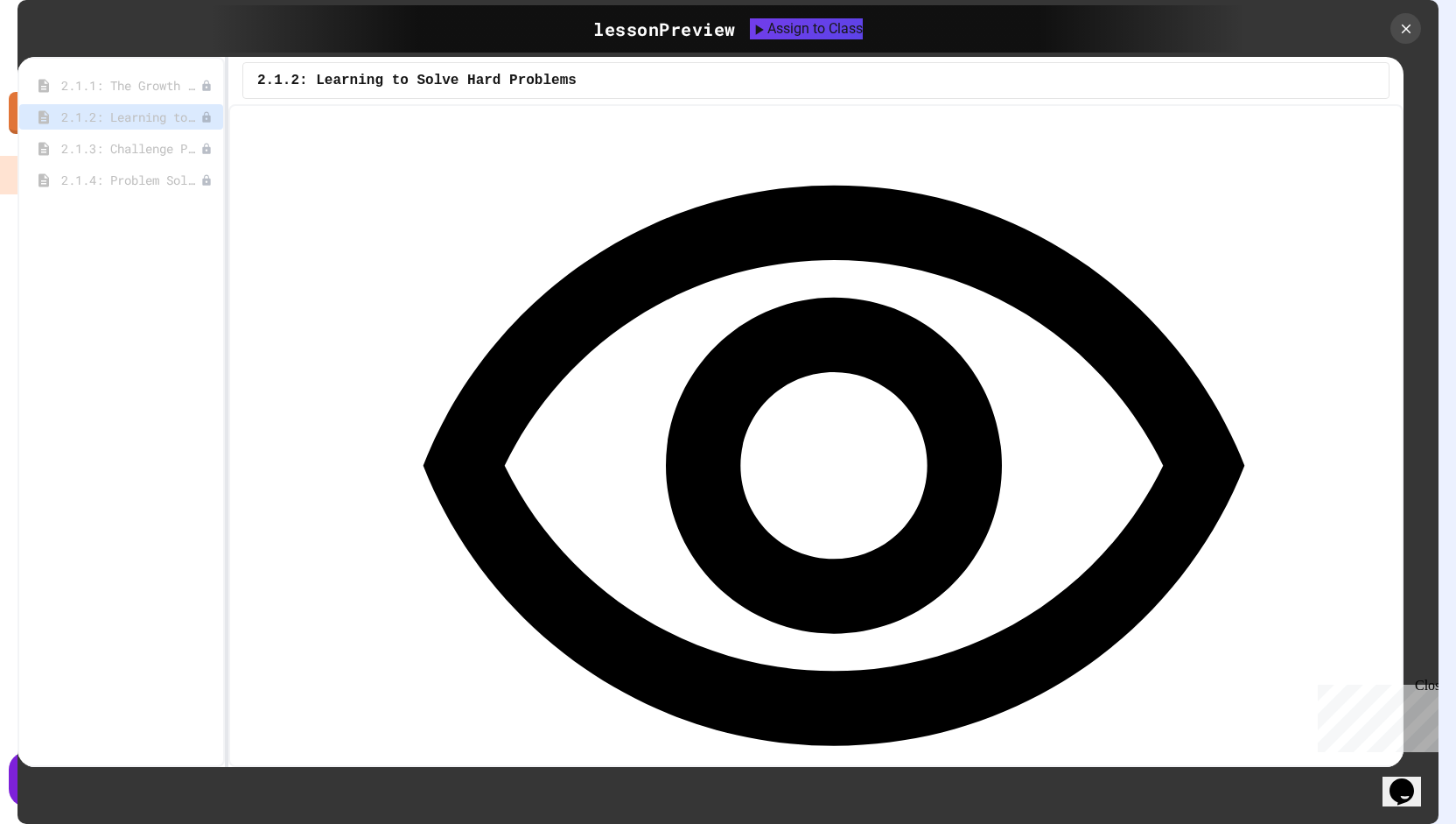
scroll to position [1263, 0]
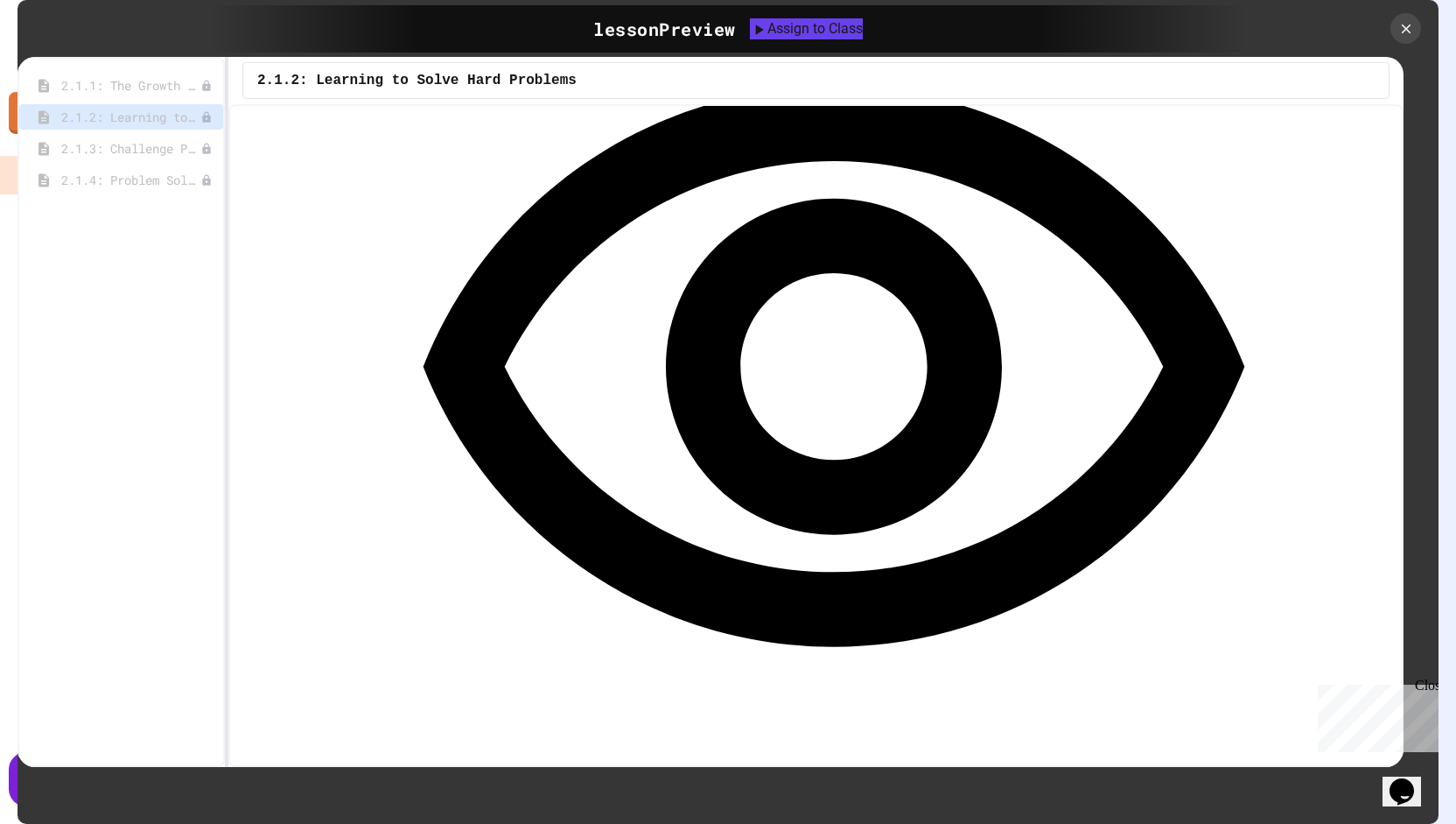
scroll to position [1363, 0]
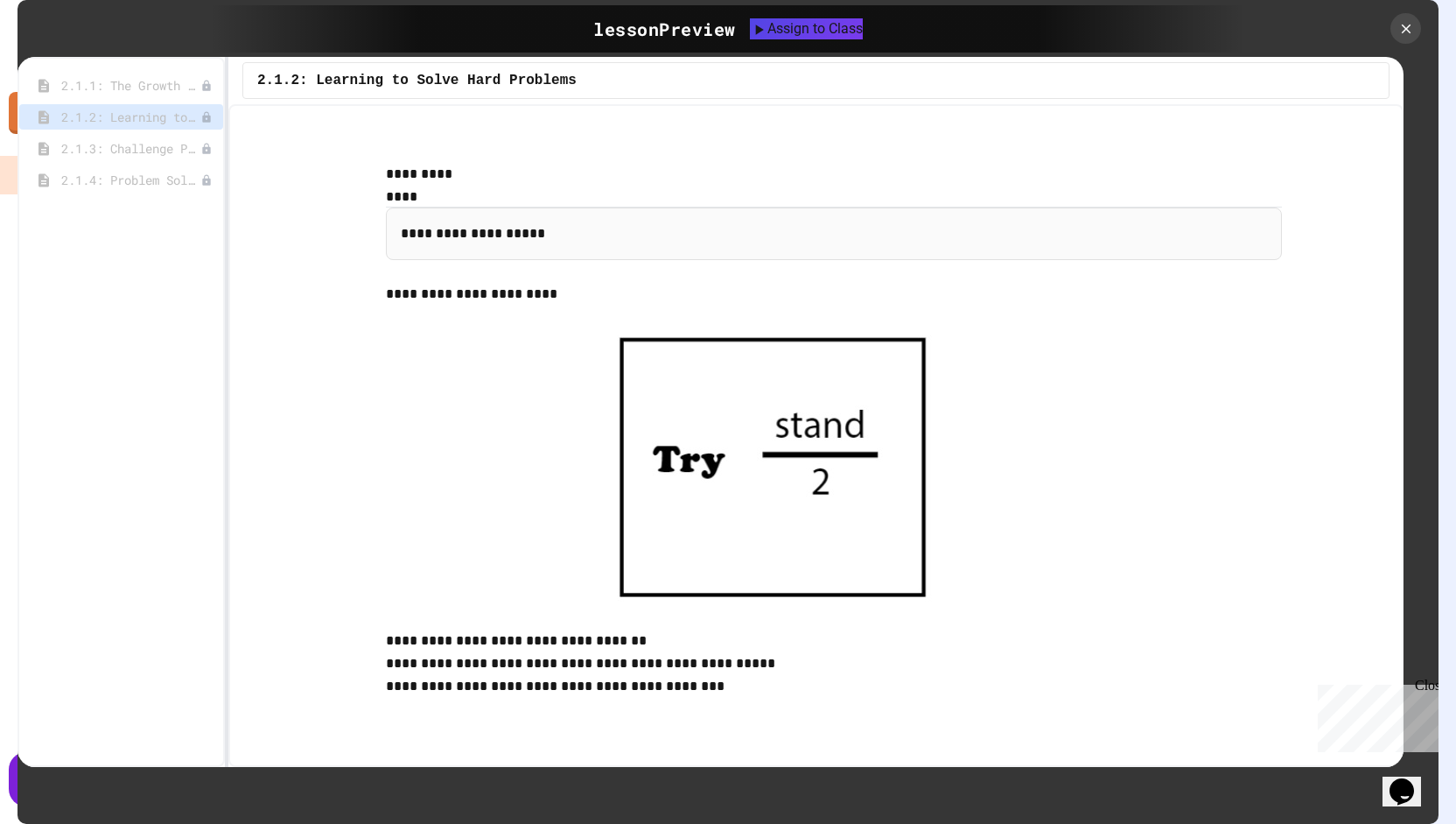
scroll to position [2033, 0]
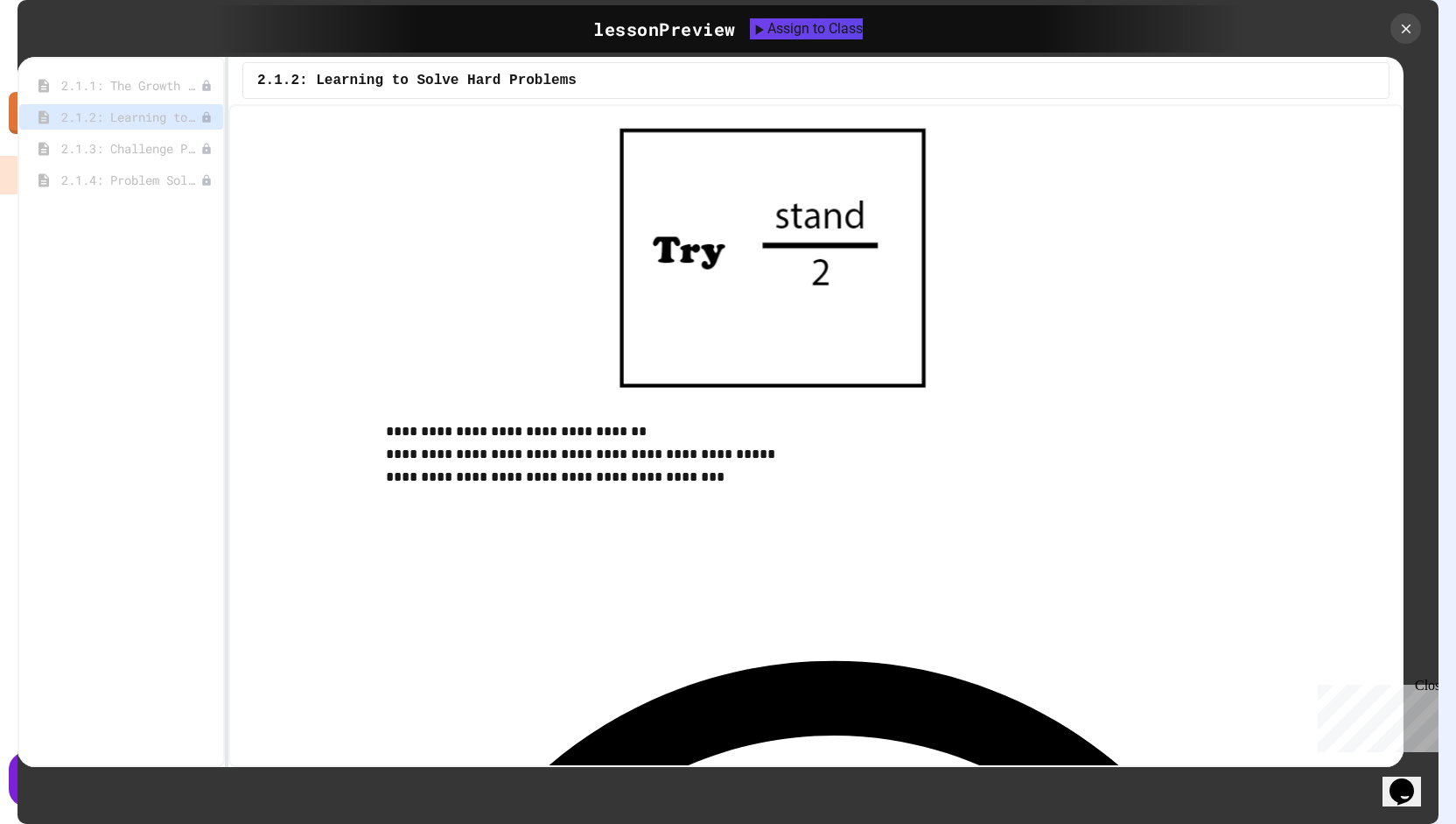
scroll to position [2243, 0]
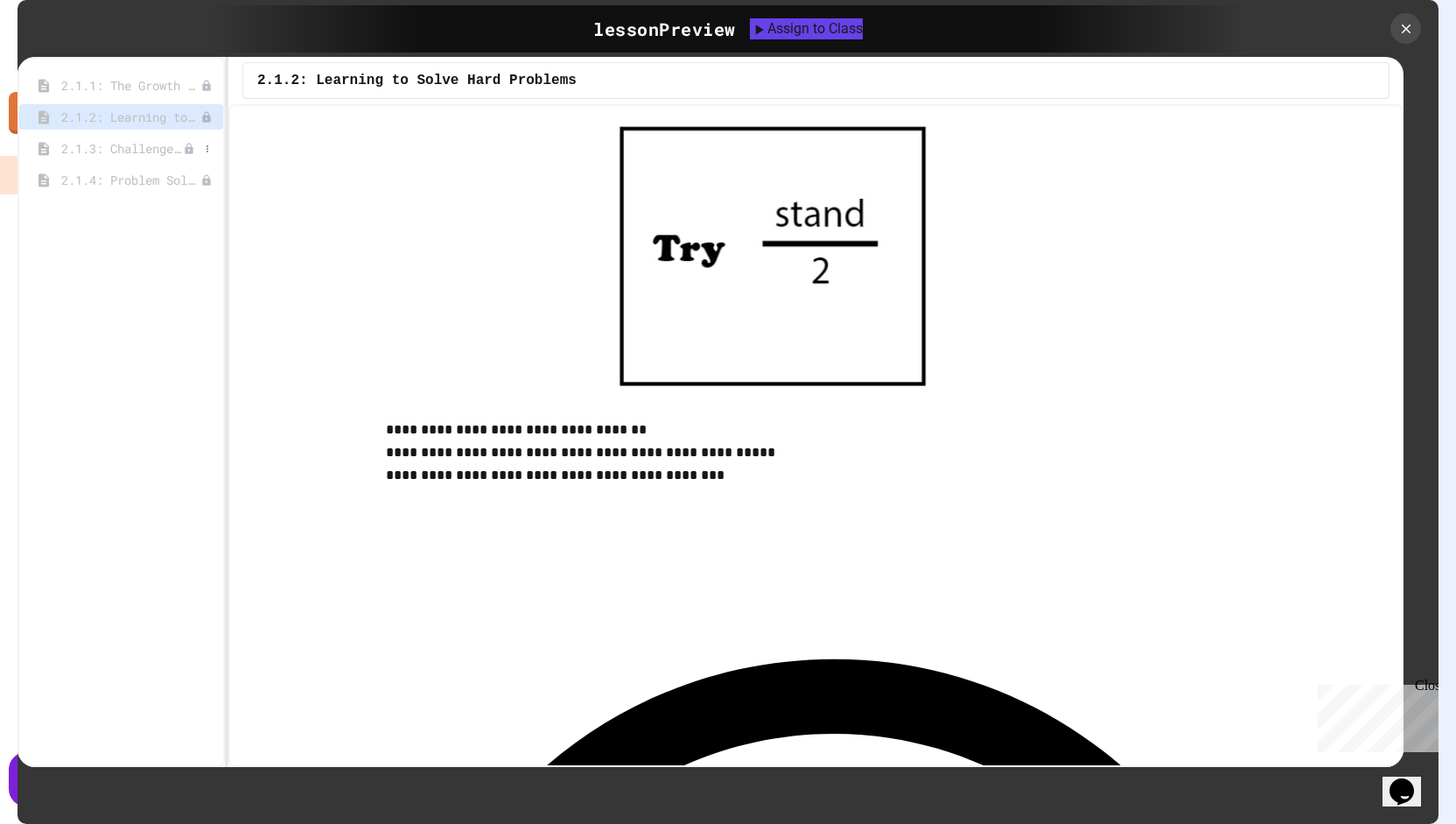
click at [171, 139] on span "2.1.3: Challenge Problem - The Bridge" at bounding box center [122, 148] width 122 height 18
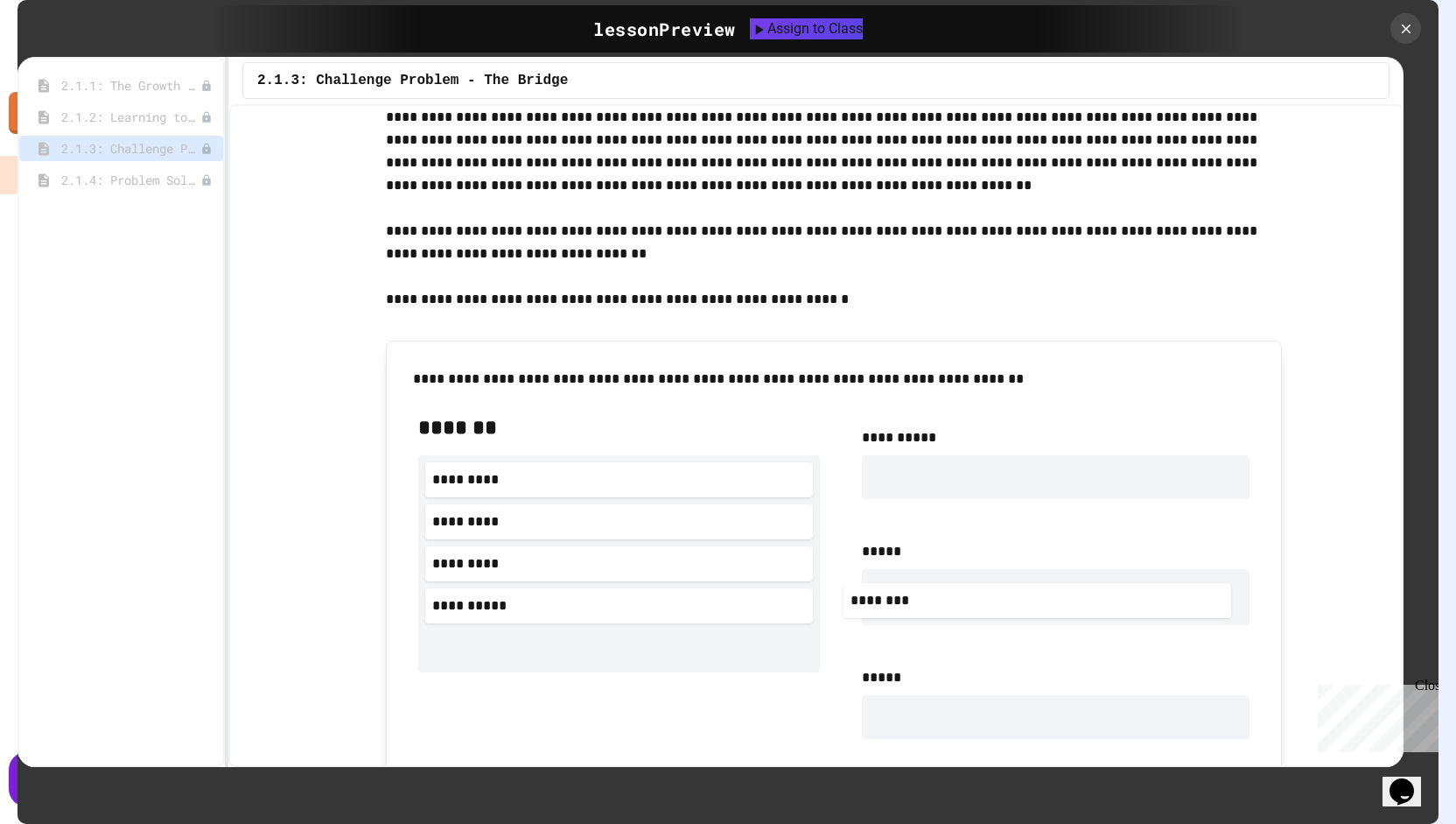
scroll to position [770, 0]
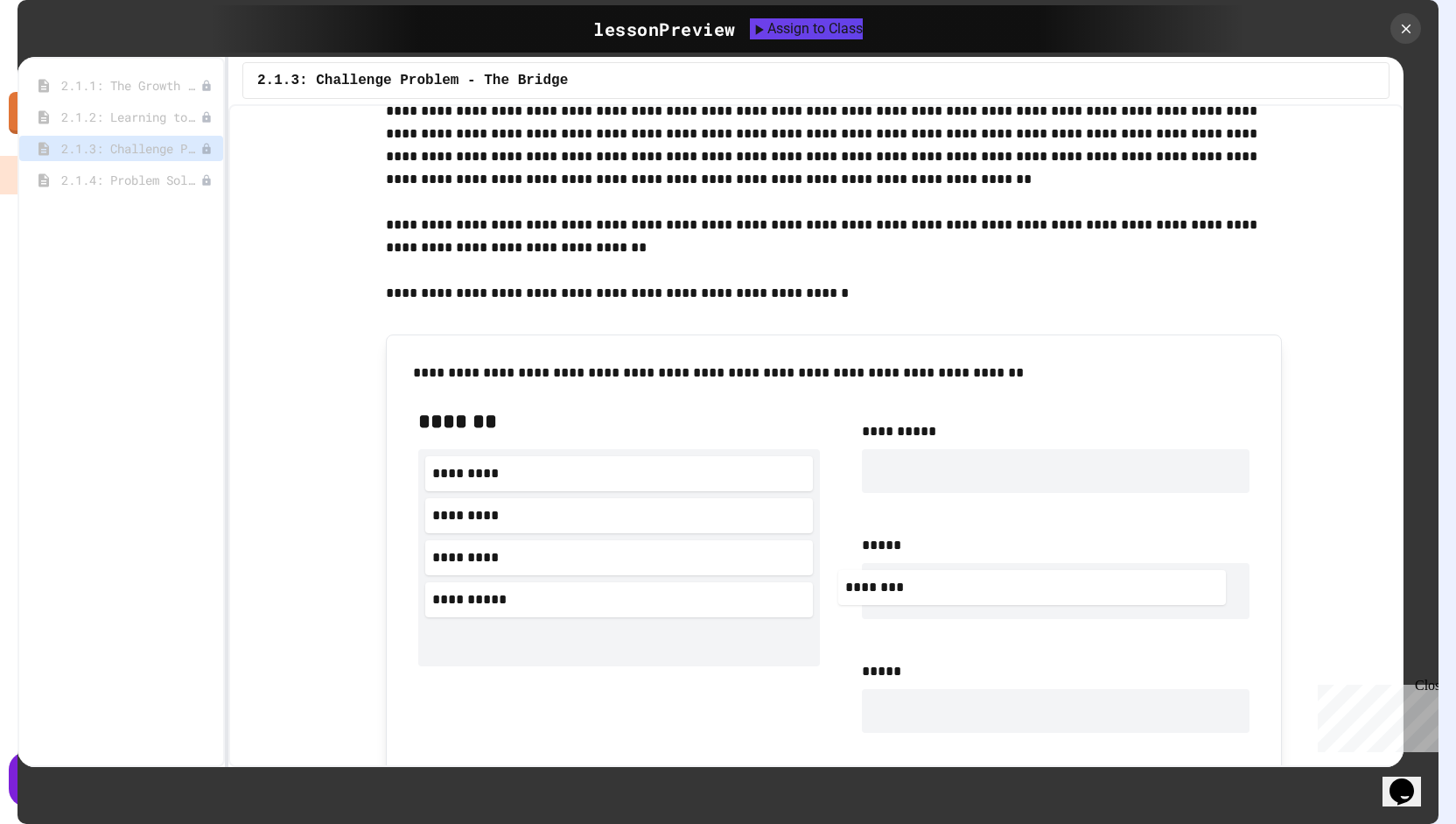
drag, startPoint x: 495, startPoint y: 627, endPoint x: 926, endPoint y: 594, distance: 432.3
click at [926, 594] on div "**********" at bounding box center [833, 690] width 860 height 596
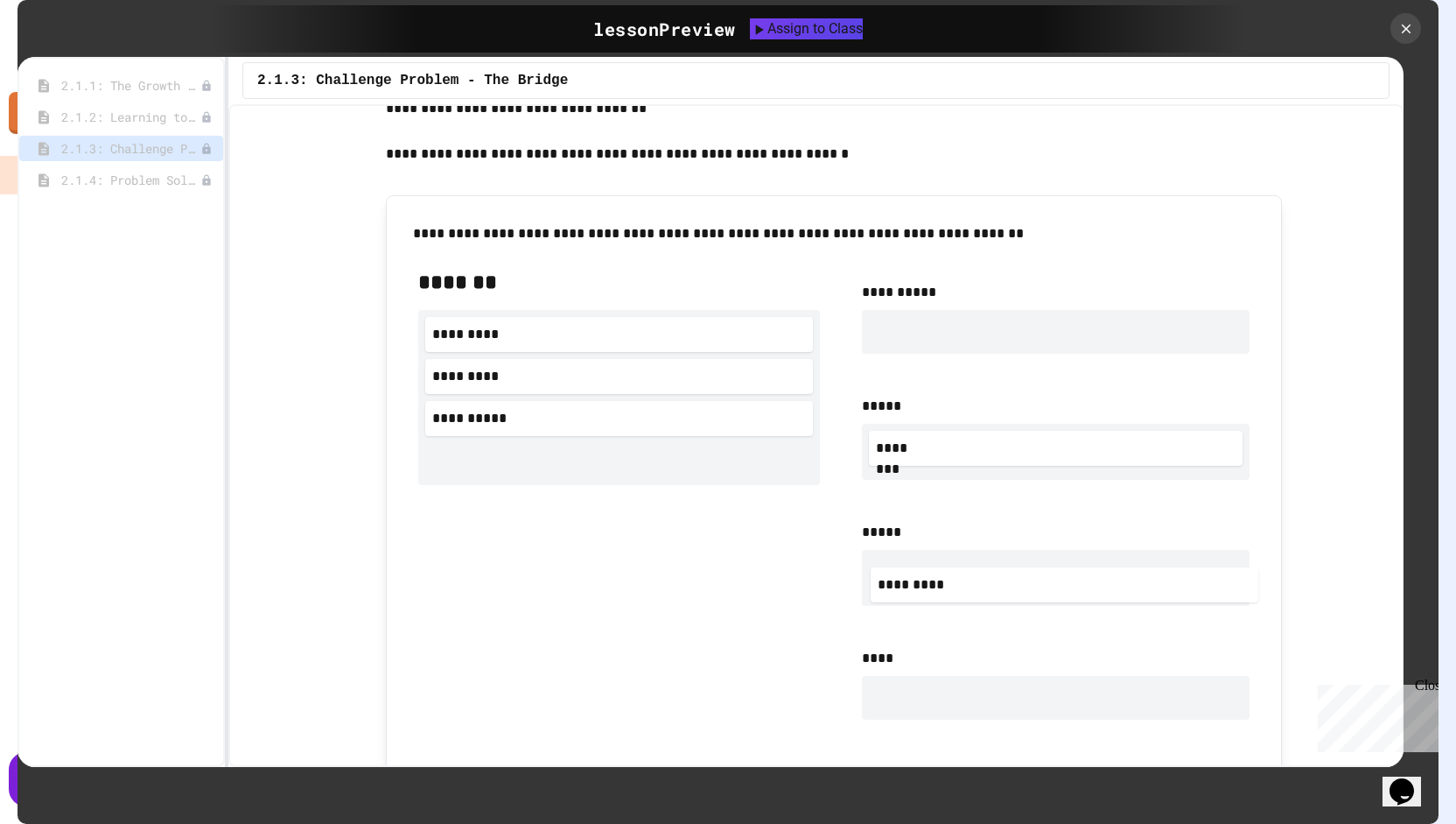
scroll to position [908, 0]
drag, startPoint x: 500, startPoint y: 561, endPoint x: 964, endPoint y: 591, distance: 465.0
click at [964, 591] on div "**********" at bounding box center [833, 558] width 860 height 608
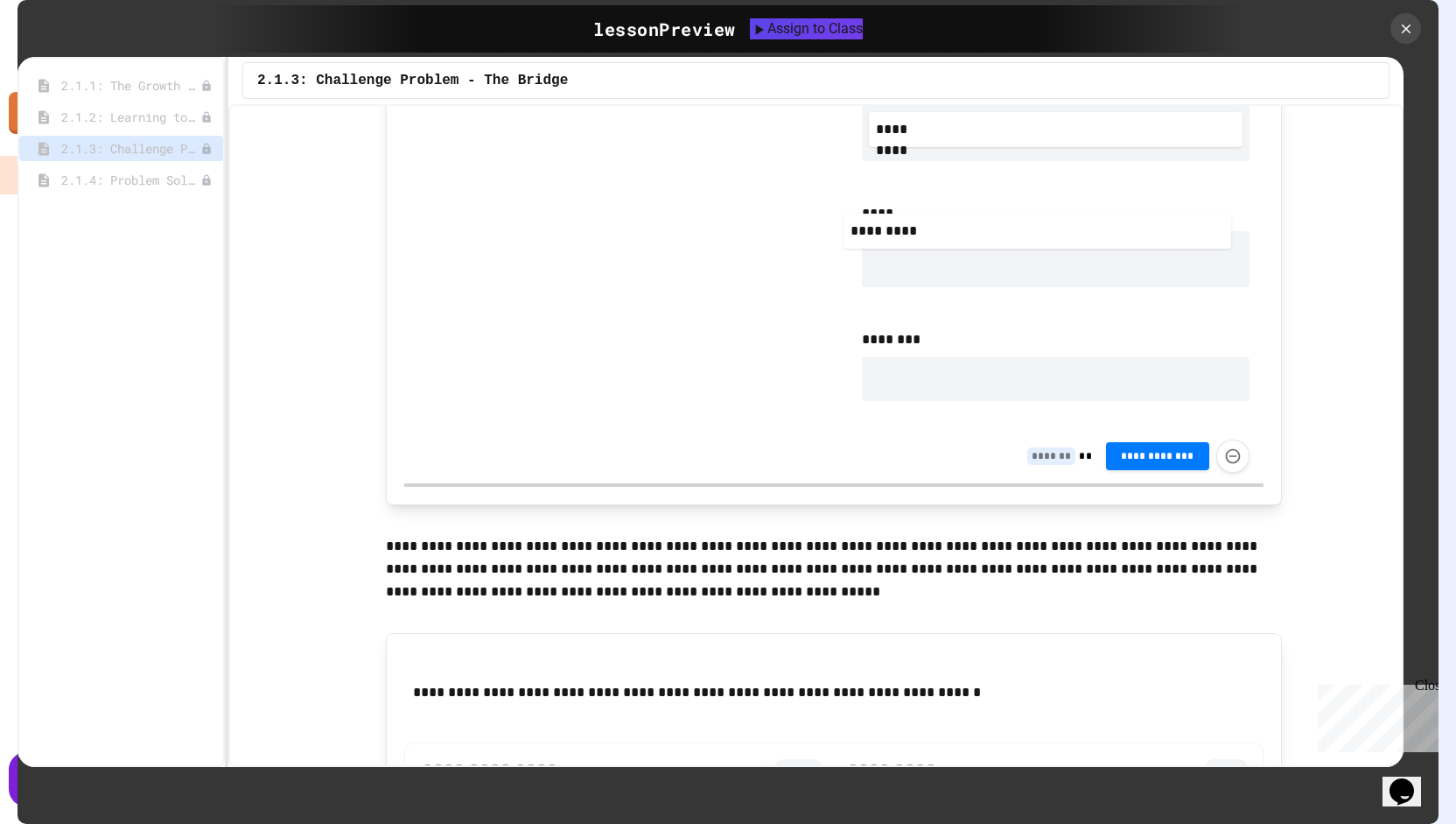
scroll to position [1334, 0]
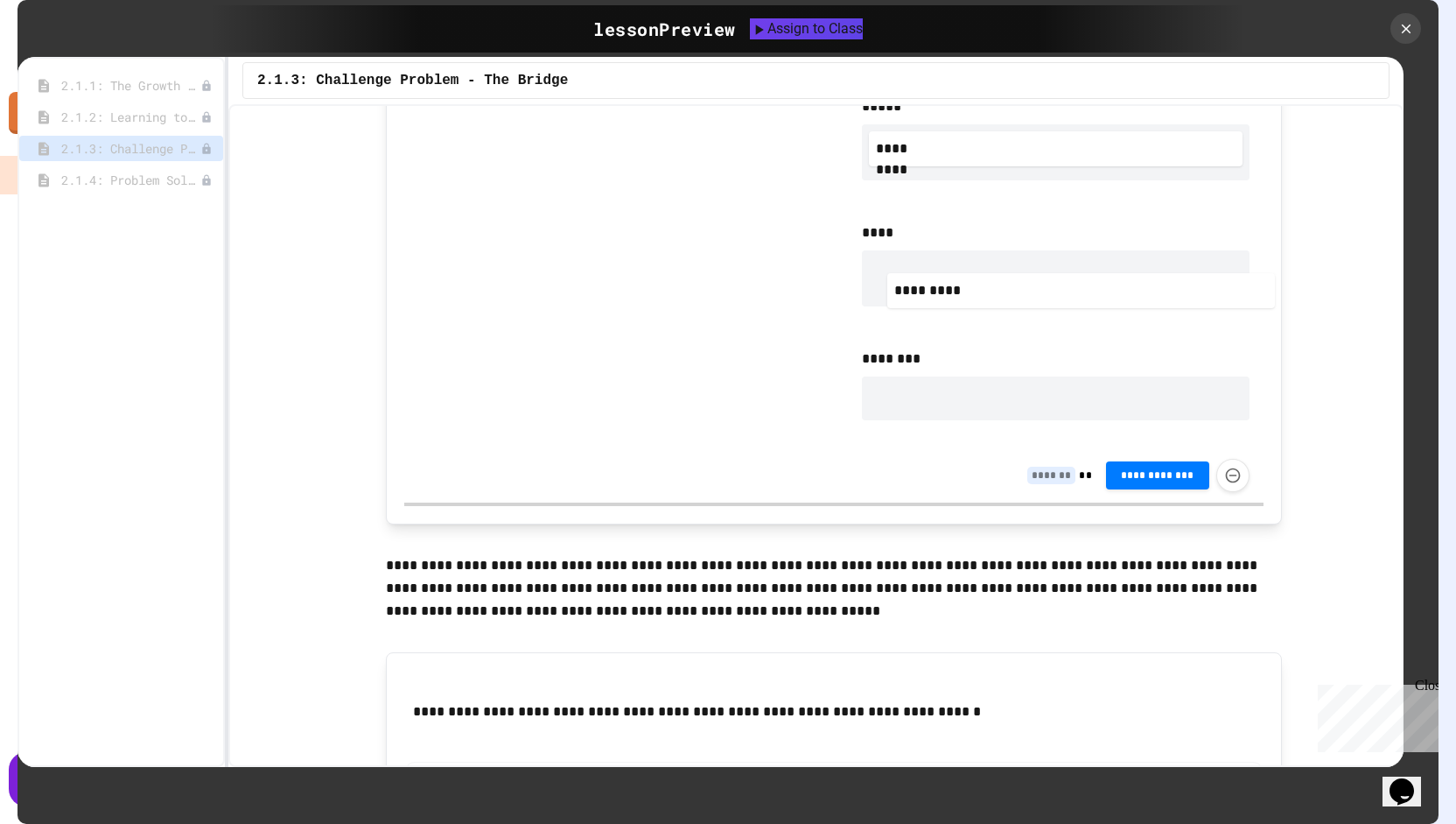
drag, startPoint x: 655, startPoint y: 445, endPoint x: 1126, endPoint y: 293, distance: 494.9
click at [1126, 293] on div "**********" at bounding box center [833, 139] width 860 height 620
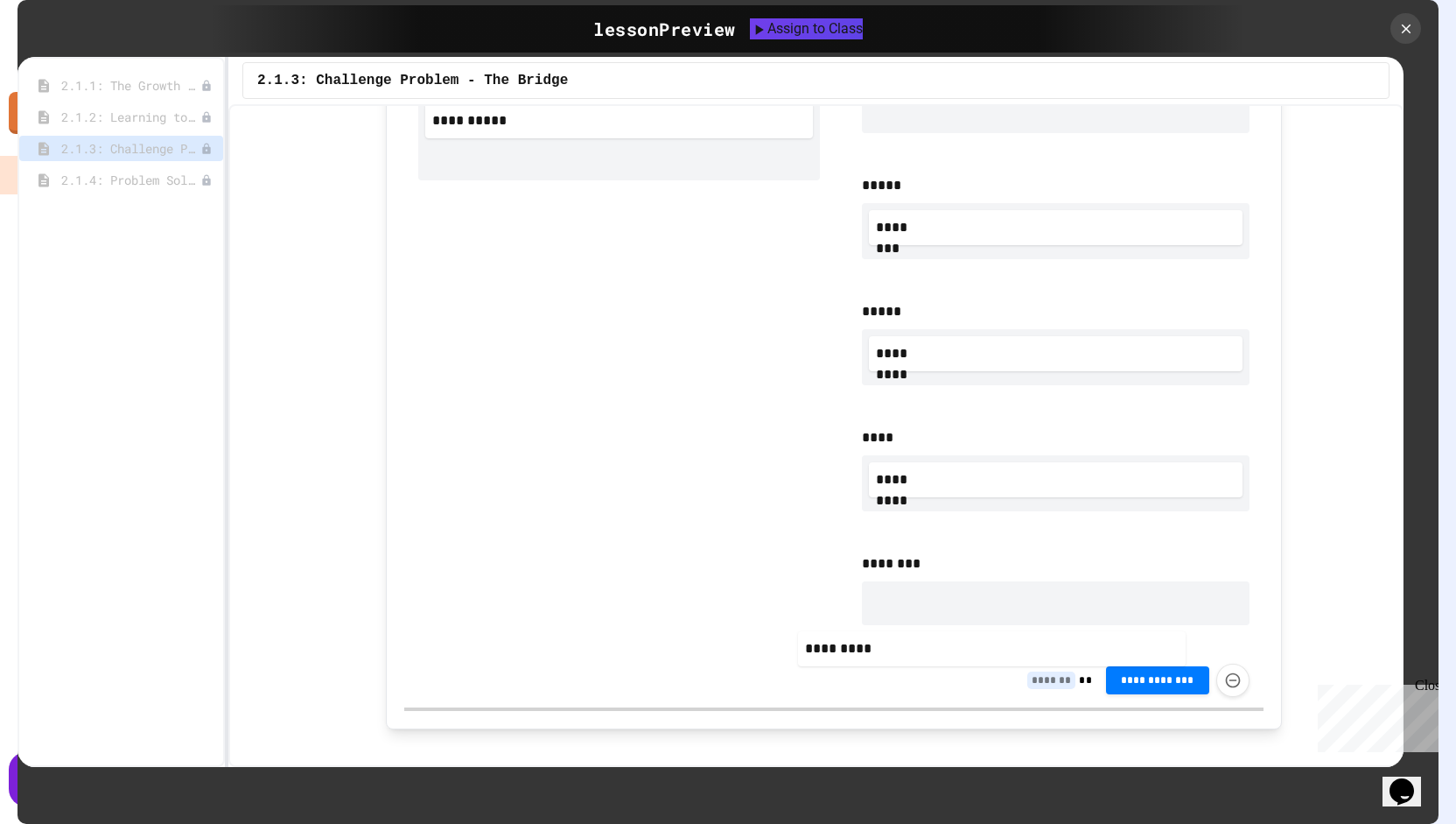
scroll to position [1143, 0]
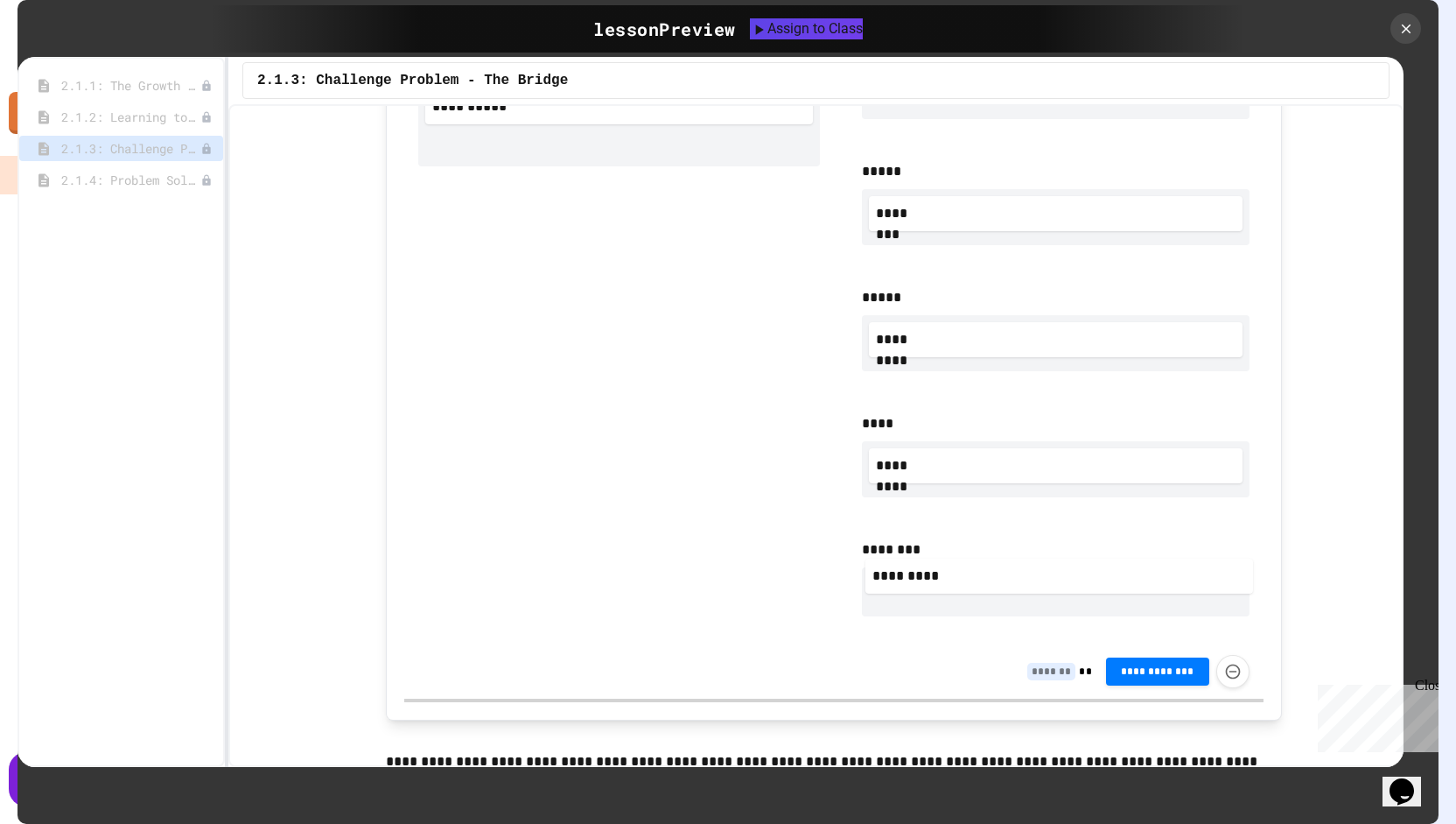
drag, startPoint x: 676, startPoint y: 126, endPoint x: 1138, endPoint y: 610, distance: 669.1
click at [1138, 610] on div "**********" at bounding box center [833, 332] width 860 height 625
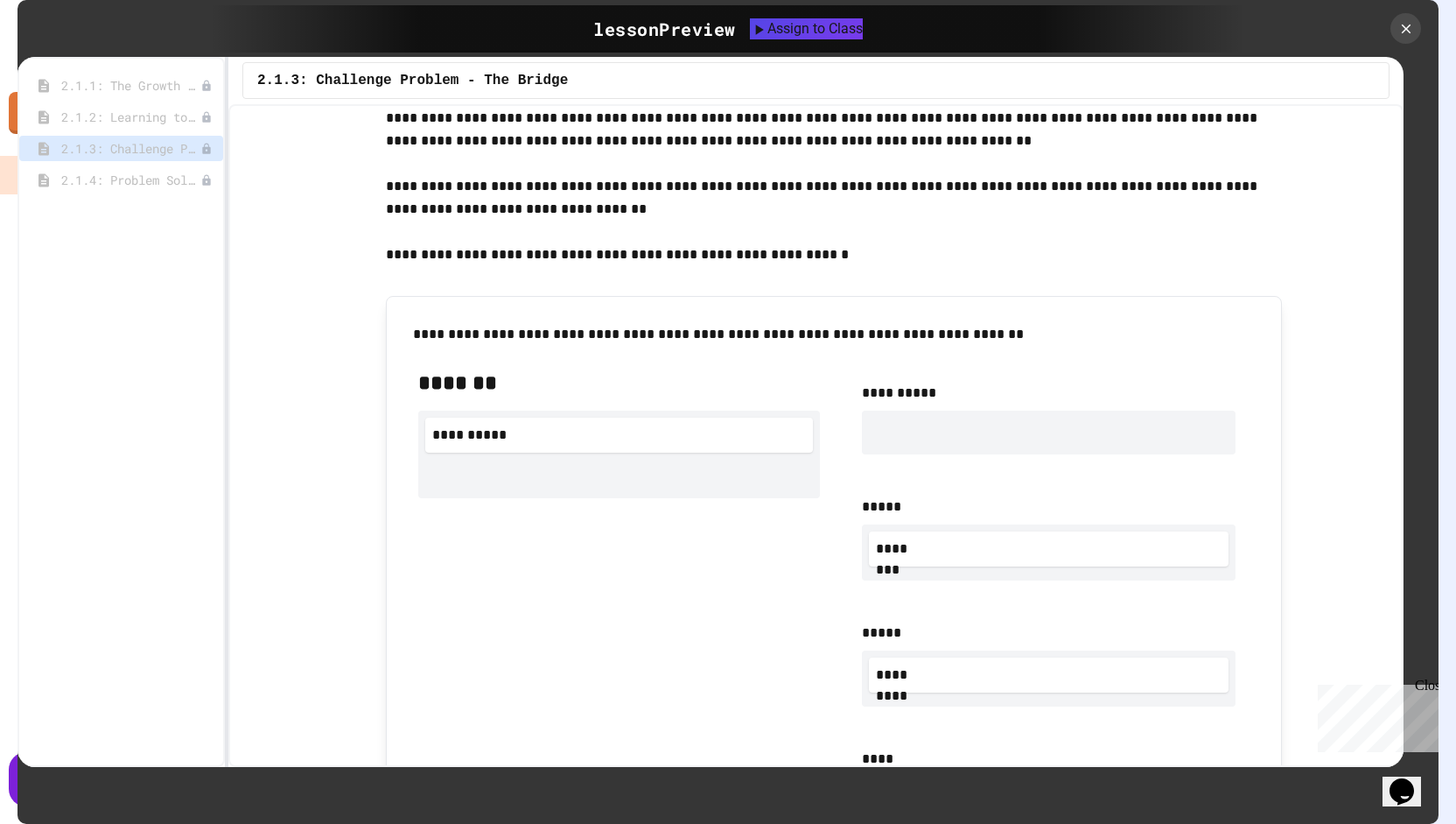
scroll to position [806, 0]
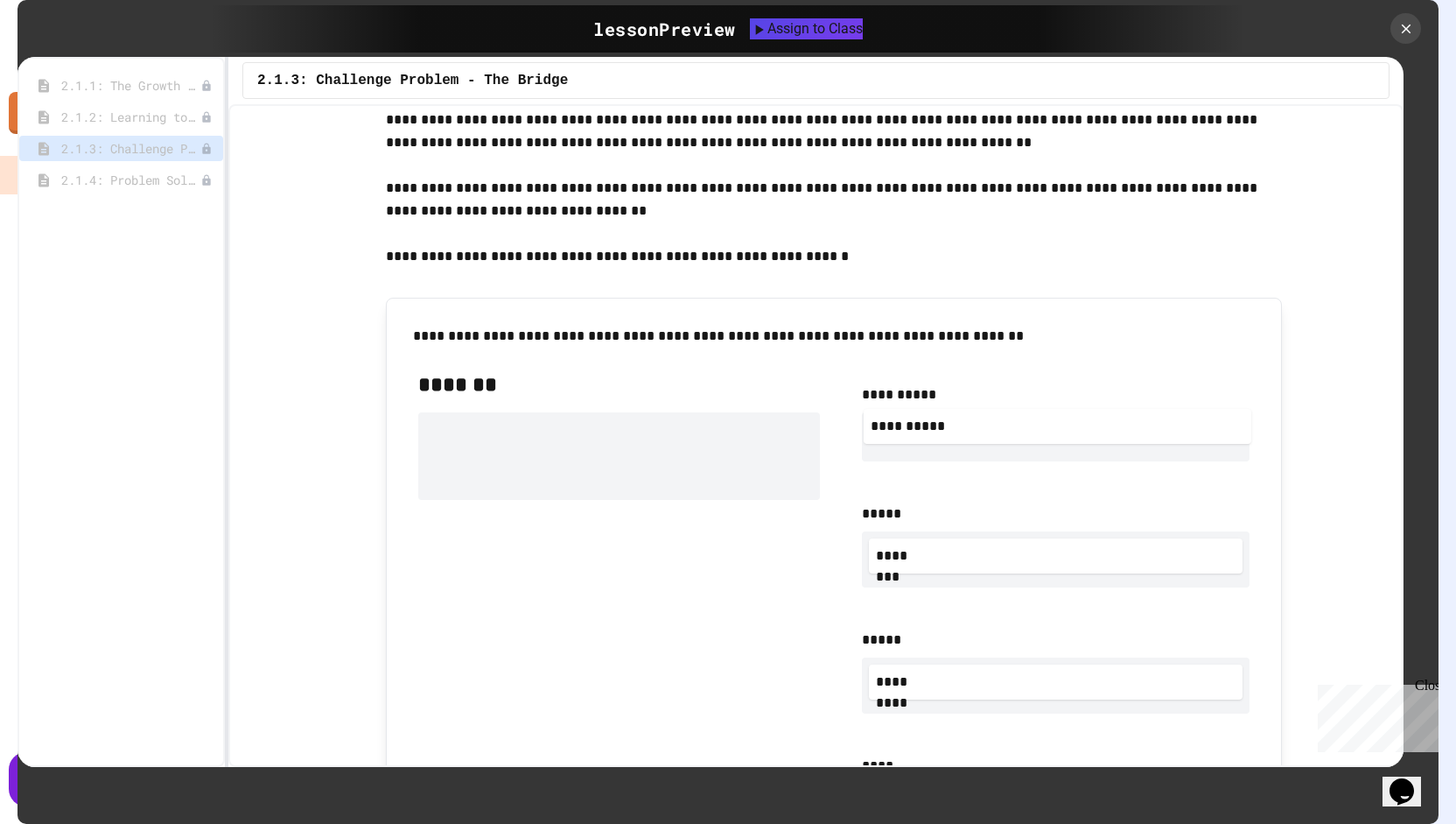
drag, startPoint x: 730, startPoint y: 446, endPoint x: 1196, endPoint y: 444, distance: 466.0
click at [1196, 444] on div "**********" at bounding box center [833, 675] width 860 height 637
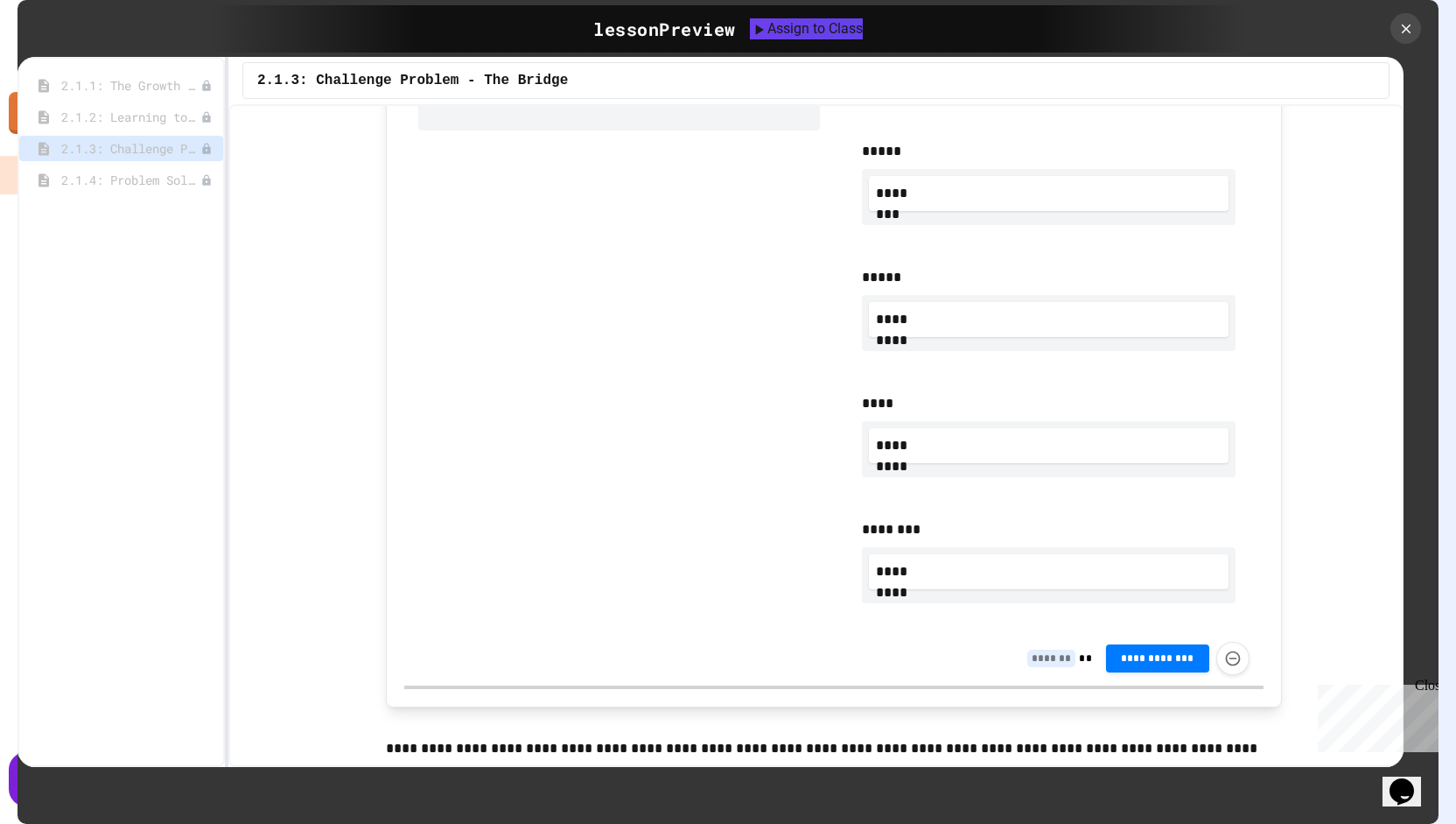
scroll to position [1164, 0]
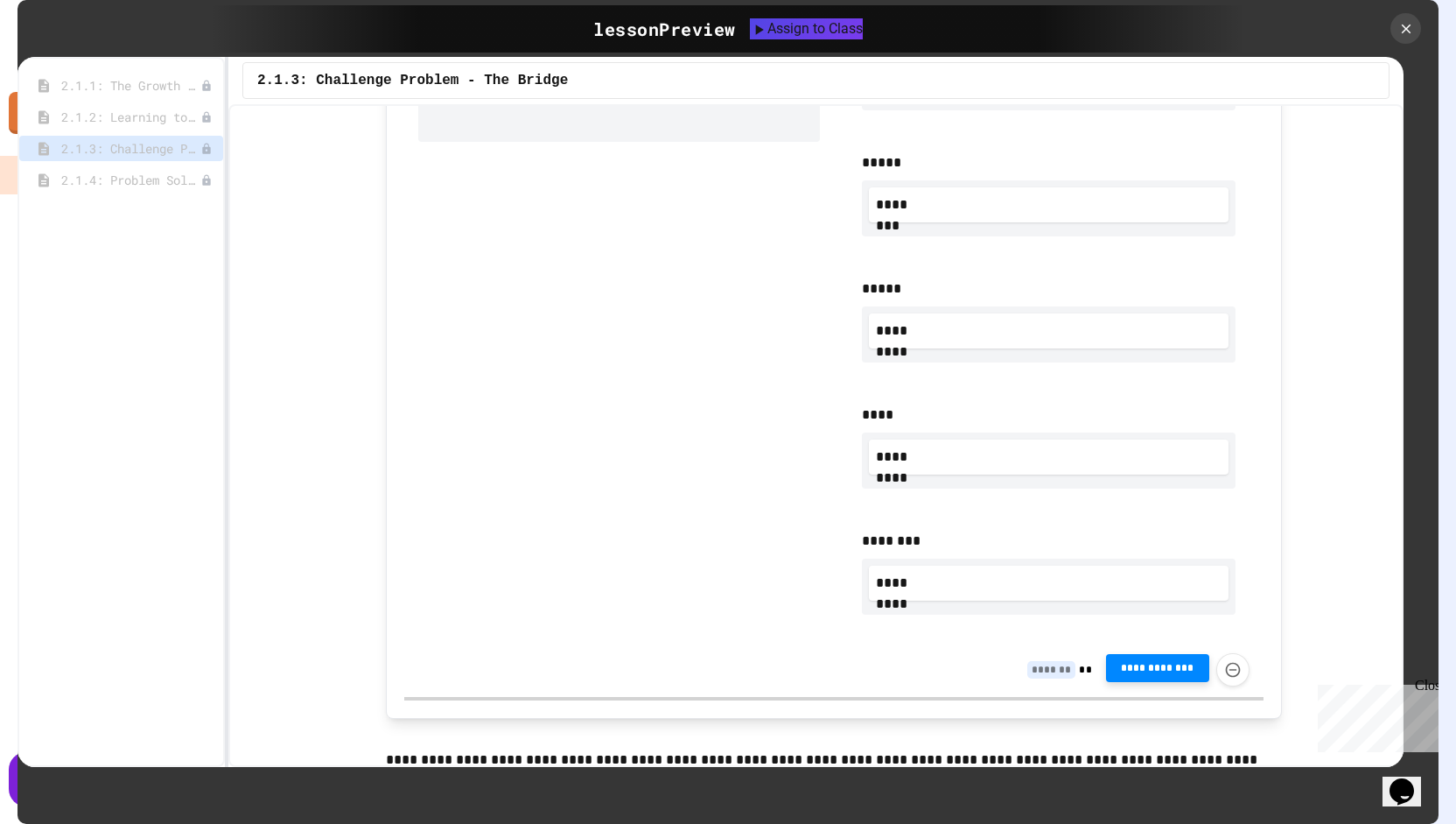
click at [1164, 675] on button "**********" at bounding box center [1158, 668] width 104 height 28
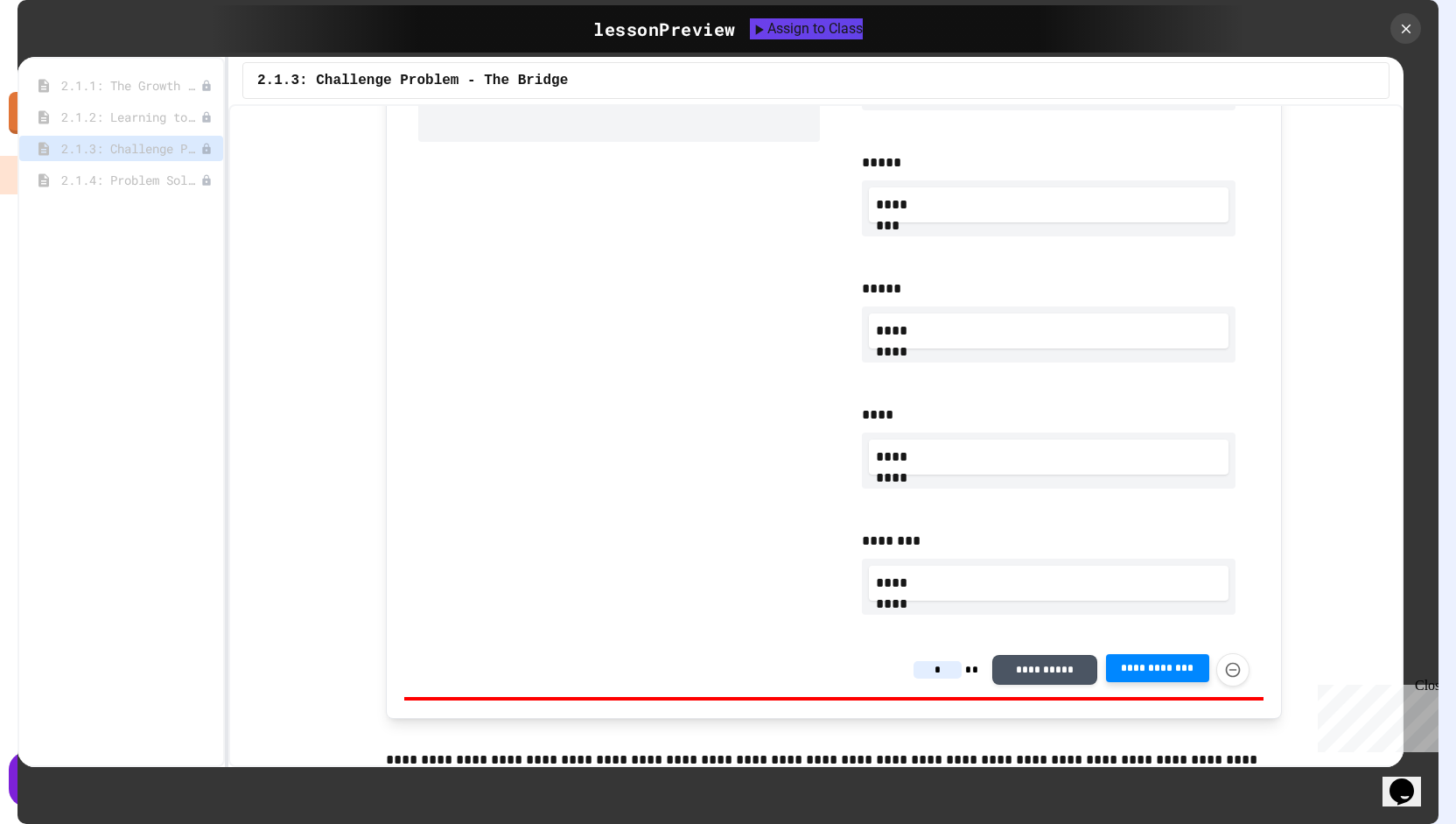
type input "*"
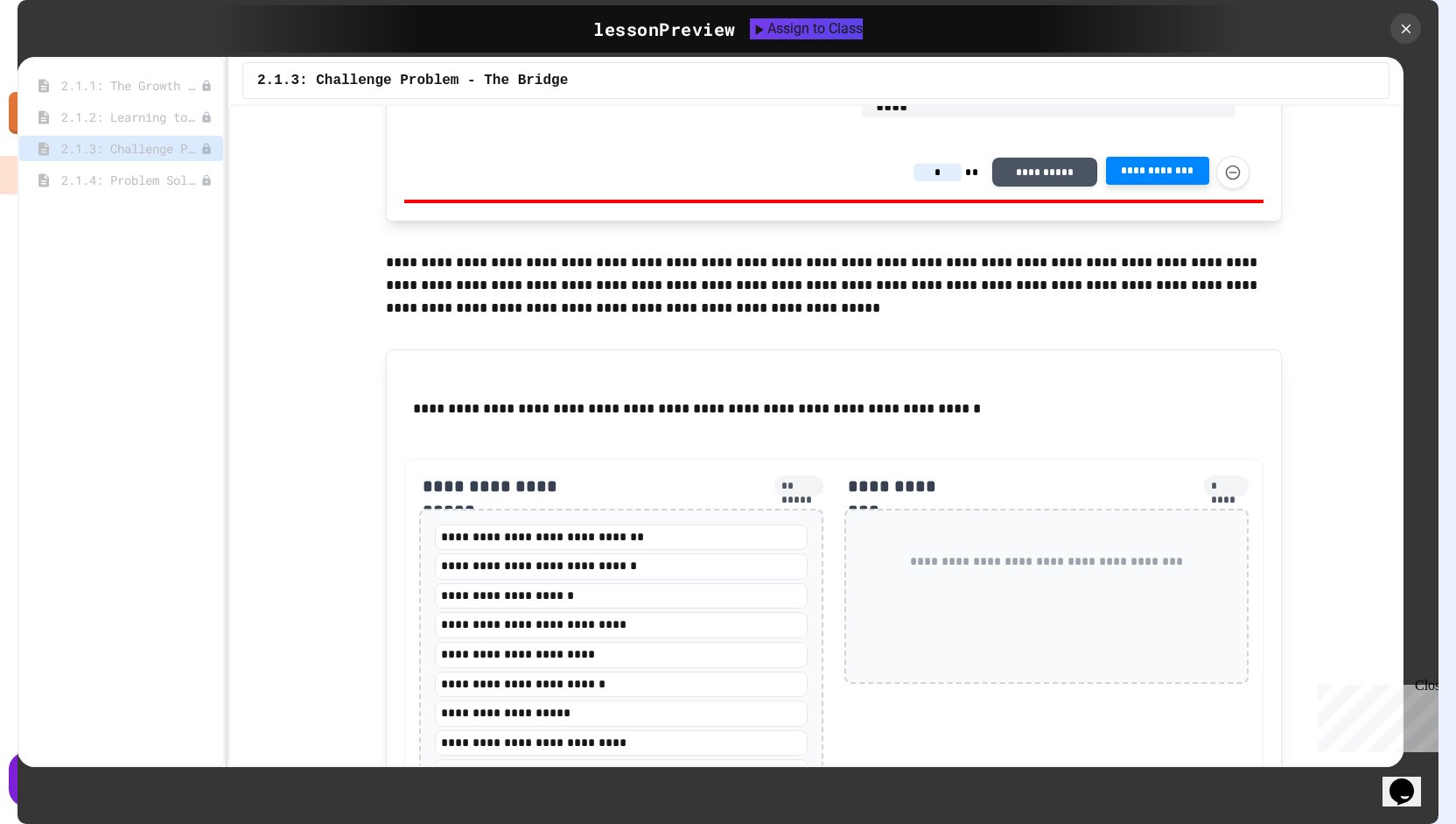
scroll to position [1746, 0]
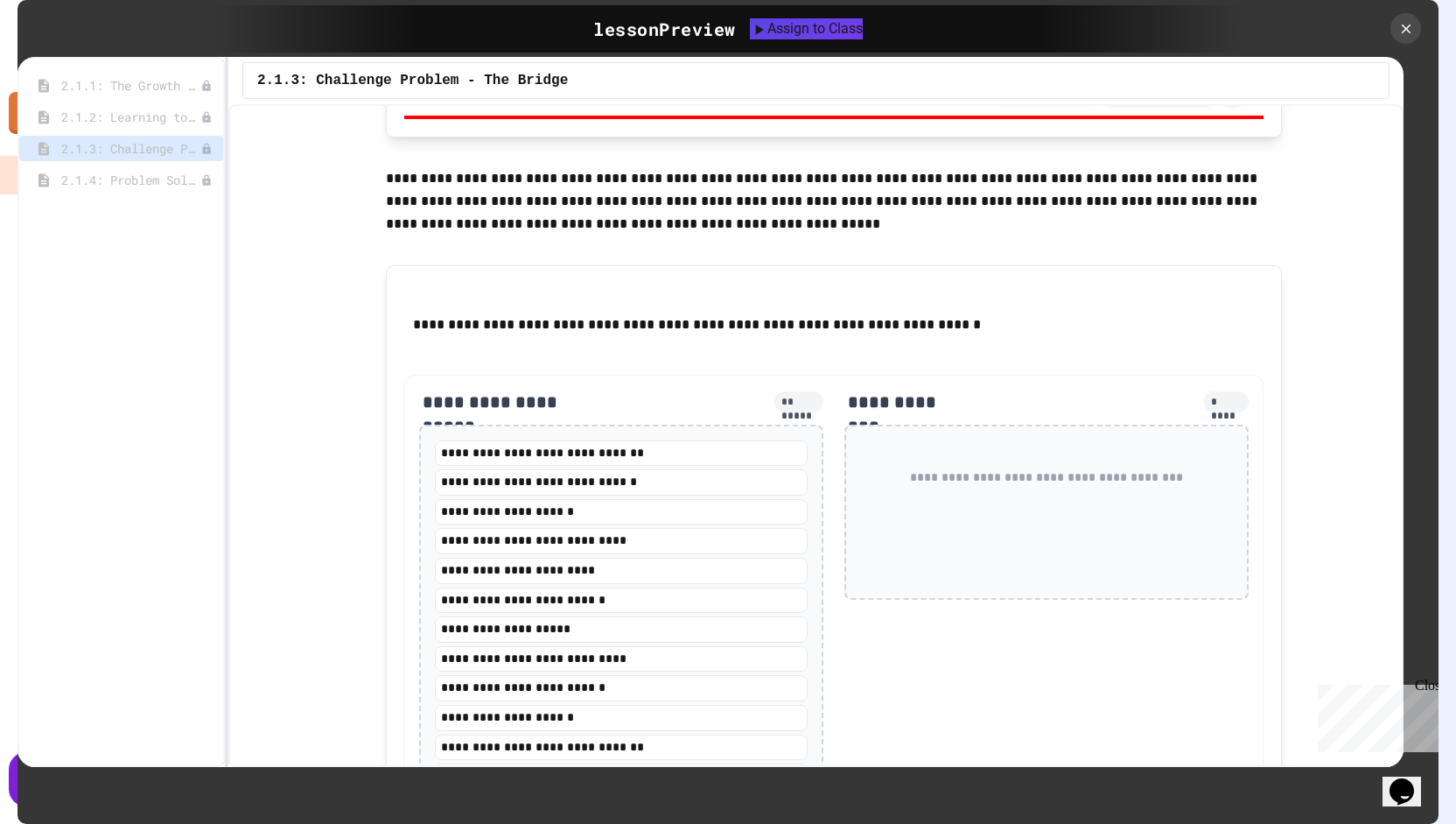
click at [1098, 632] on div "**********" at bounding box center [1047, 641] width 404 height 504
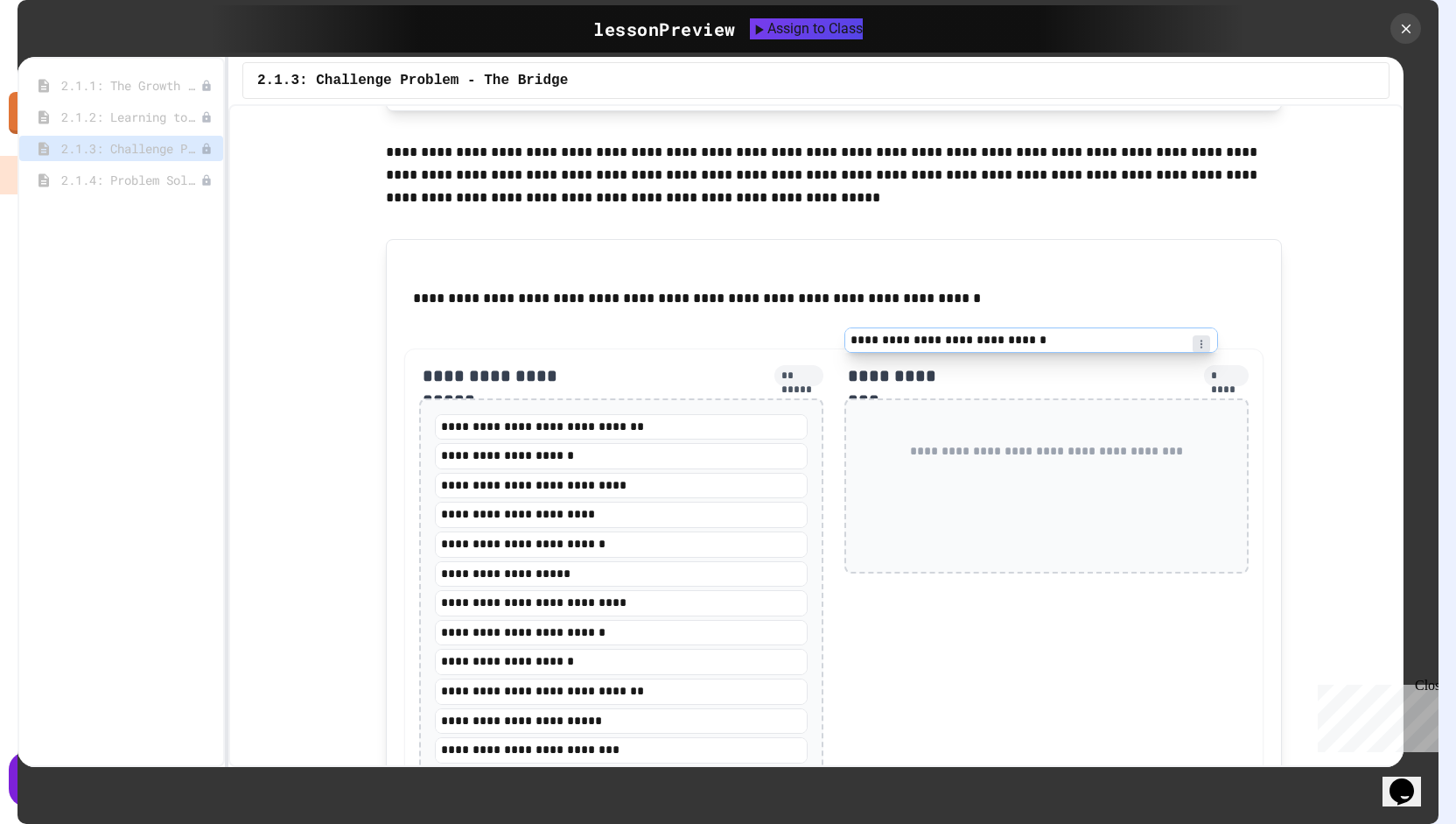
scroll to position [1764, 0]
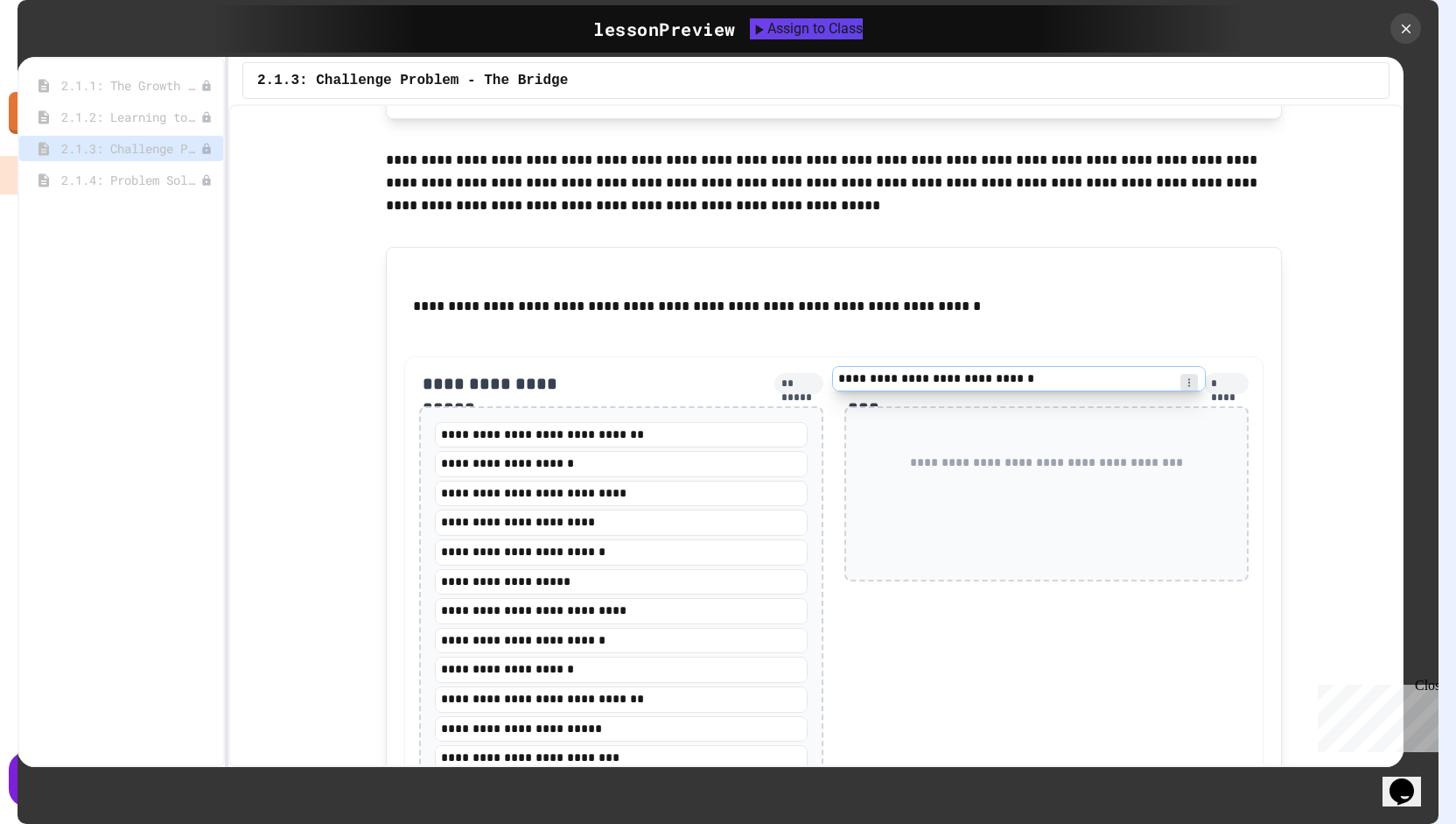
drag, startPoint x: 562, startPoint y: 282, endPoint x: 1052, endPoint y: 412, distance: 507.0
click at [1052, 412] on div "**********" at bounding box center [833, 623] width 860 height 533
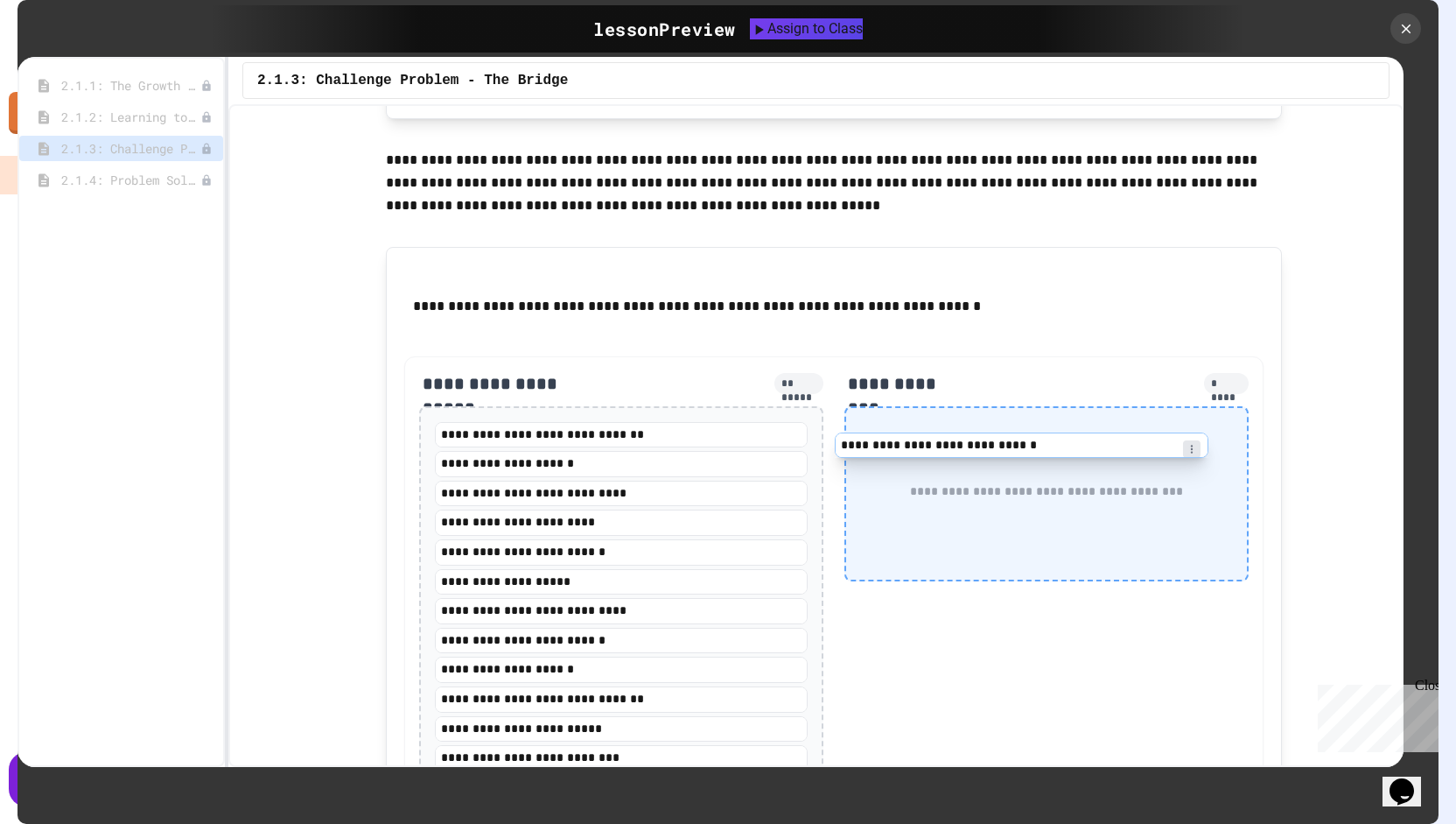
drag, startPoint x: 616, startPoint y: 466, endPoint x: 1045, endPoint y: 453, distance: 429.2
click at [1045, 453] on div "**********" at bounding box center [833, 623] width 860 height 533
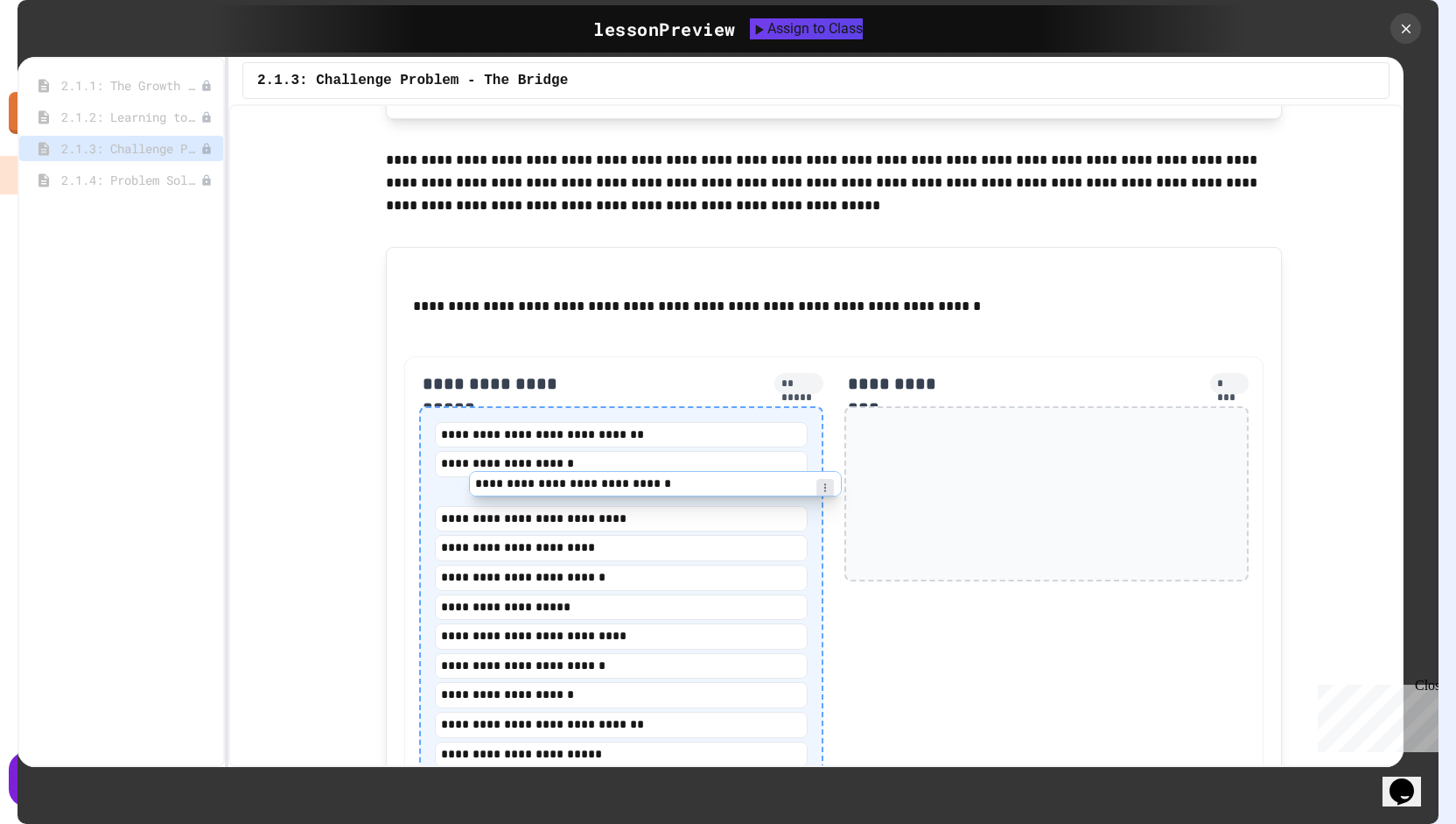
drag, startPoint x: 941, startPoint y: 438, endPoint x: 551, endPoint y: 494, distance: 394.0
click at [551, 494] on div "**********" at bounding box center [833, 621] width 860 height 530
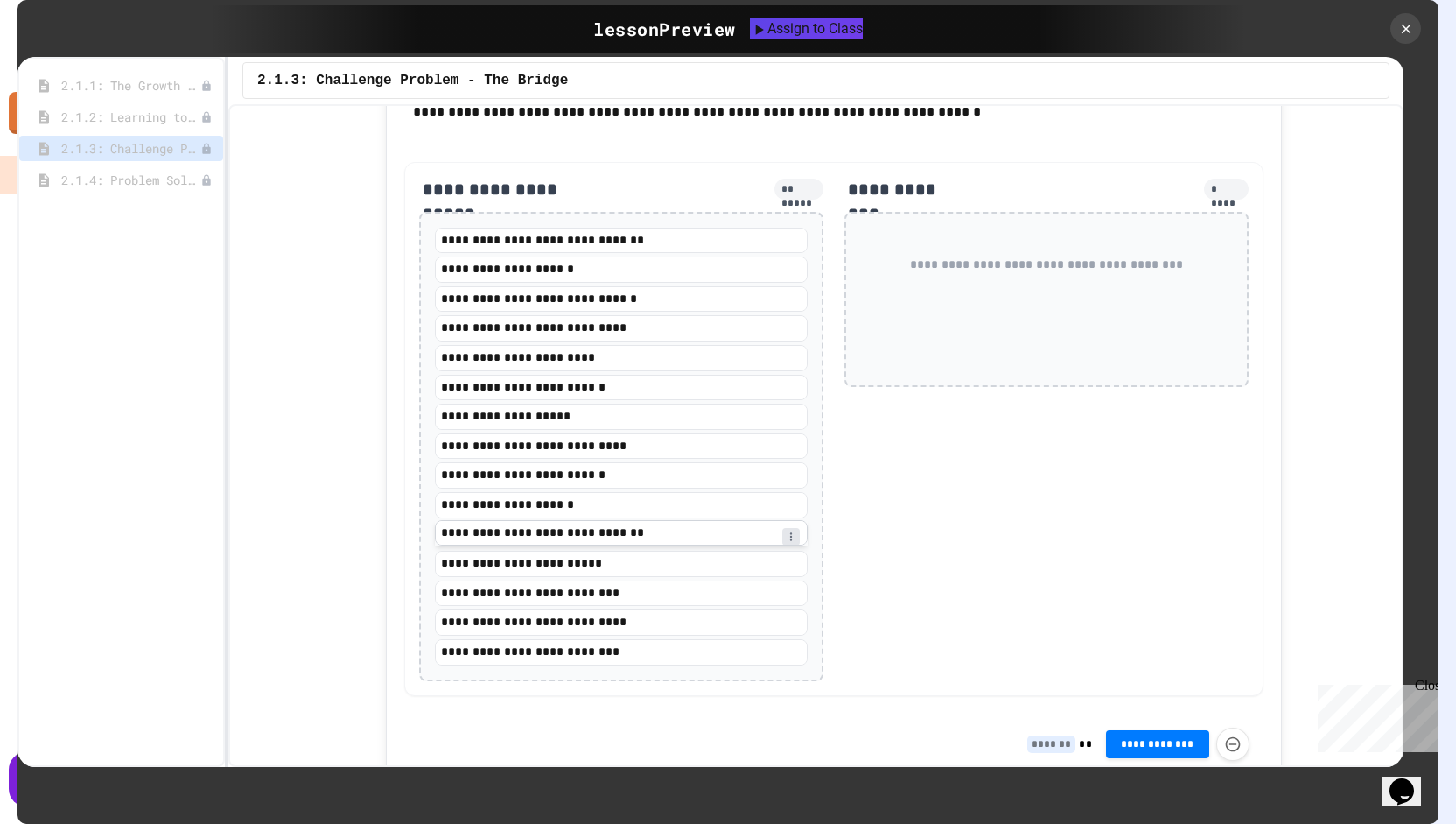
scroll to position [1957, 0]
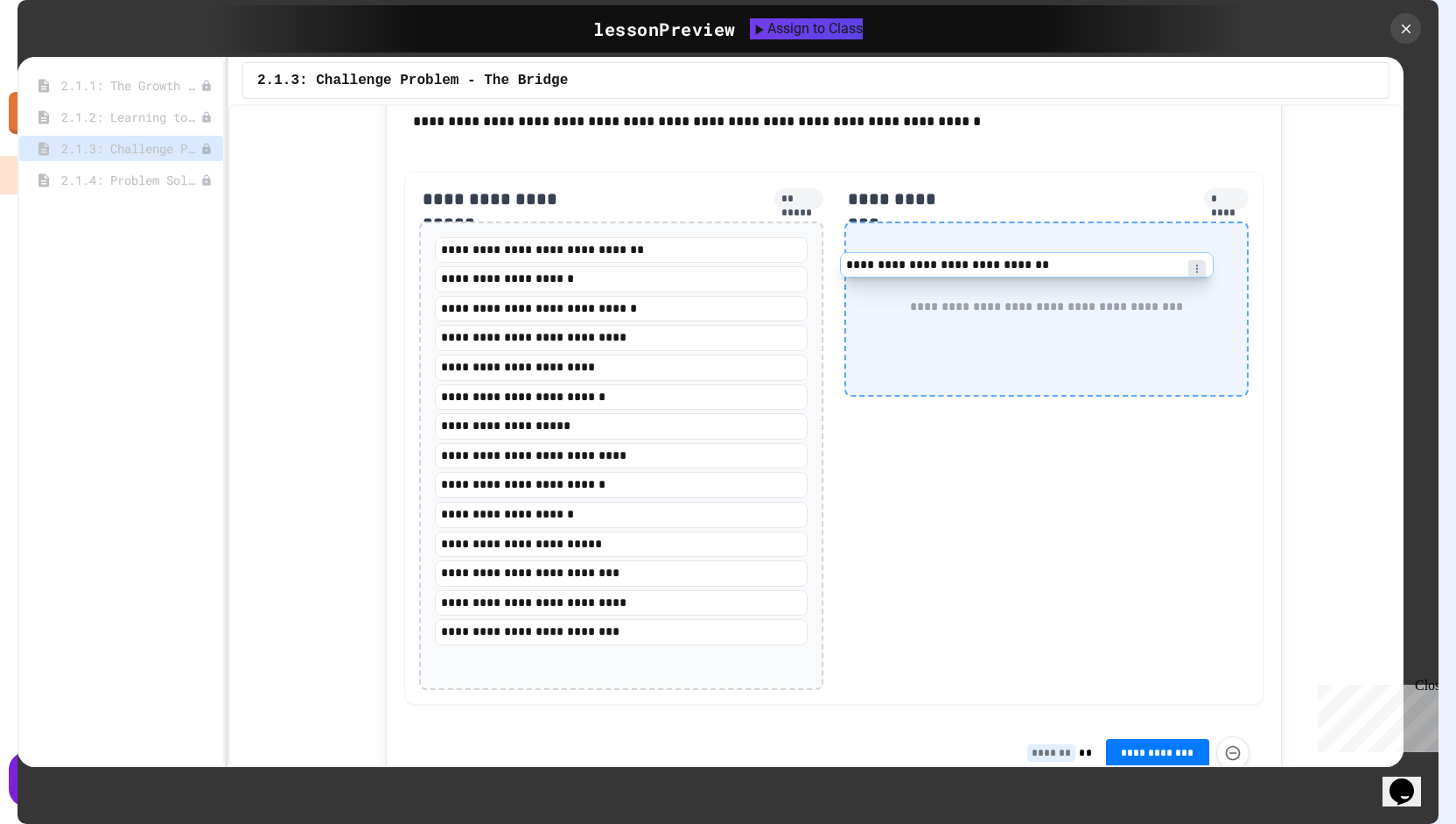
drag, startPoint x: 592, startPoint y: 537, endPoint x: 1009, endPoint y: 275, distance: 492.5
click at [1009, 275] on div "**********" at bounding box center [833, 437] width 860 height 533
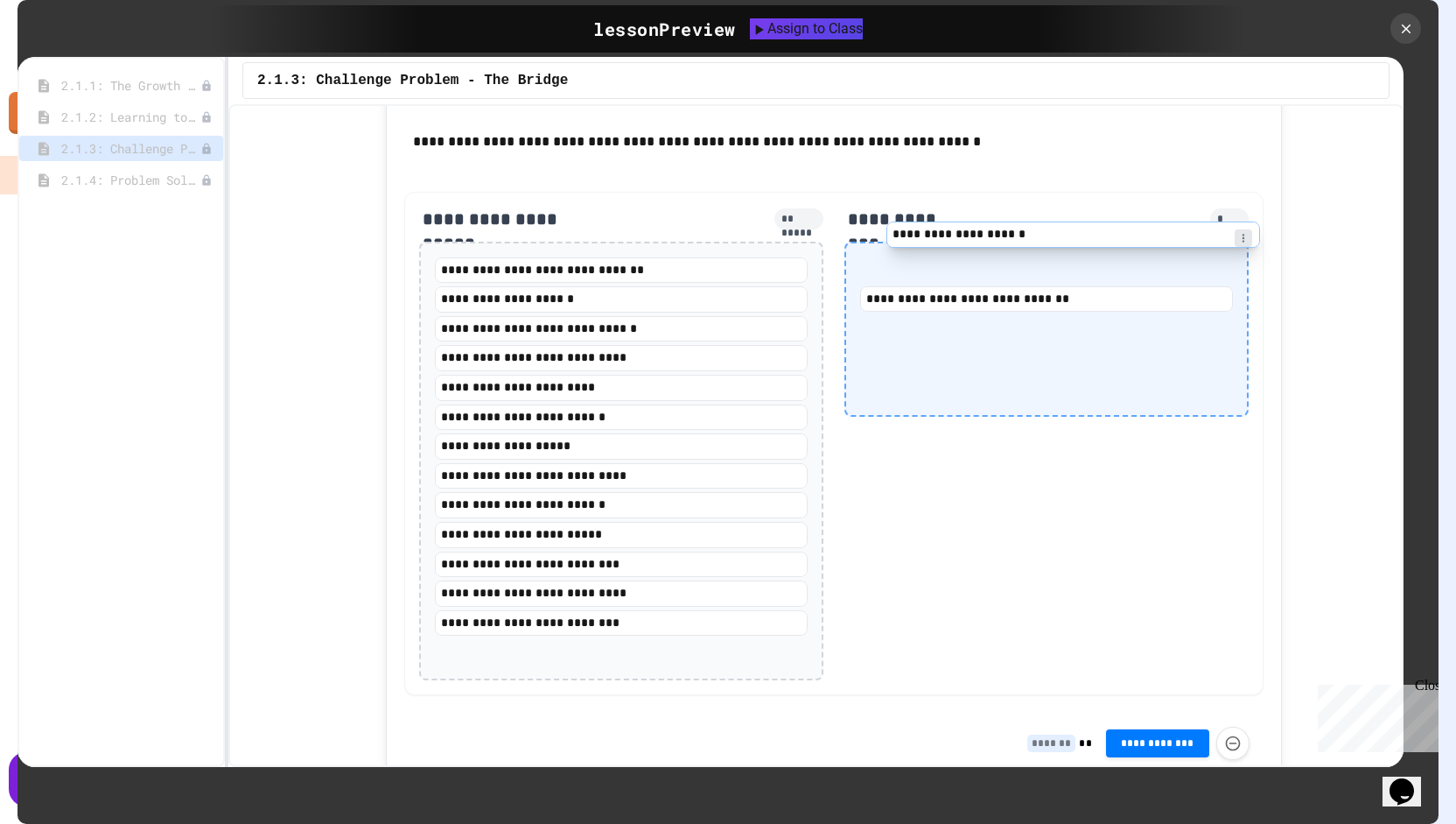
scroll to position [1907, 0]
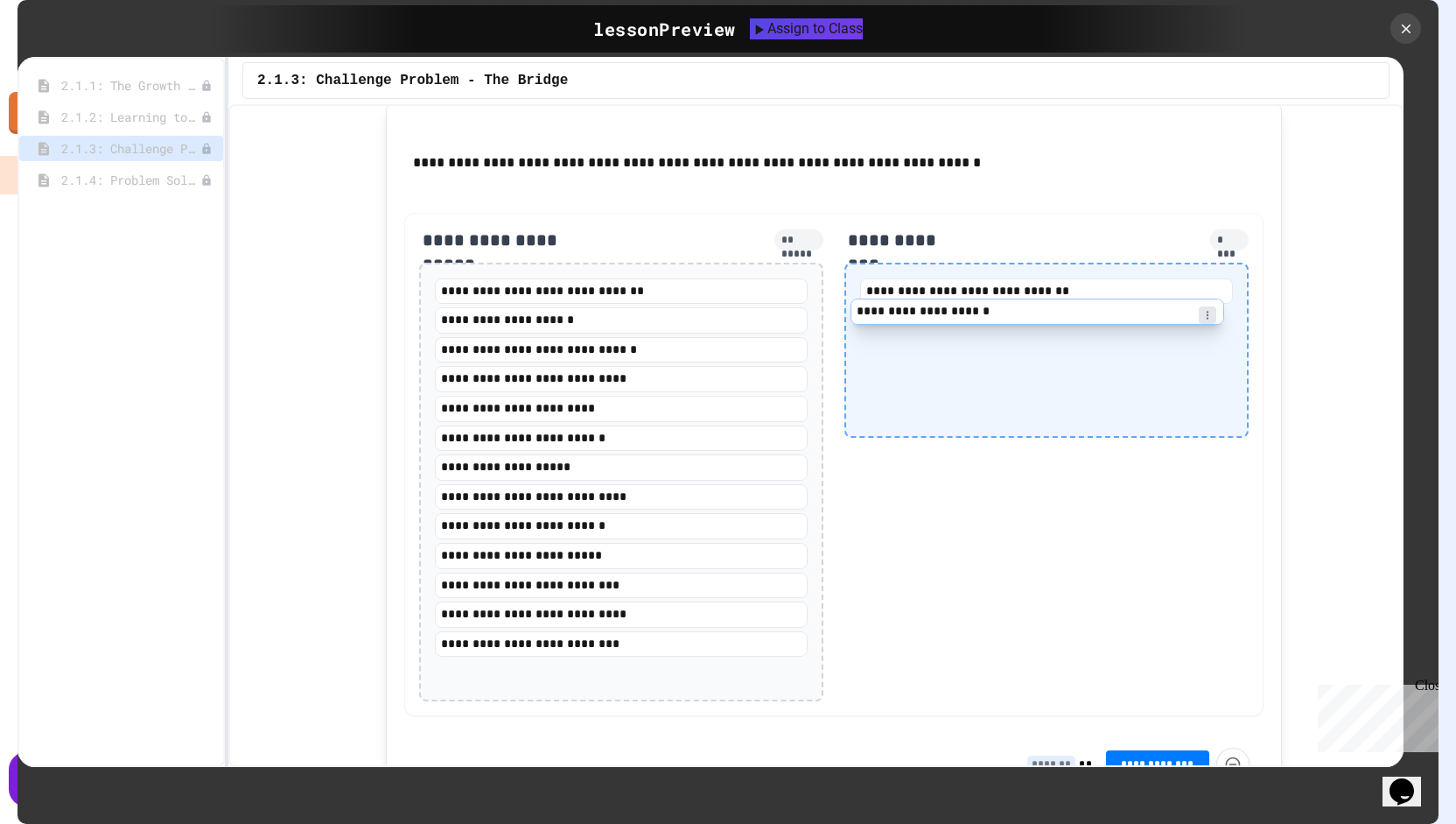
drag, startPoint x: 530, startPoint y: 510, endPoint x: 988, endPoint y: 321, distance: 495.5
click at [988, 321] on div "**********" at bounding box center [833, 465] width 860 height 504
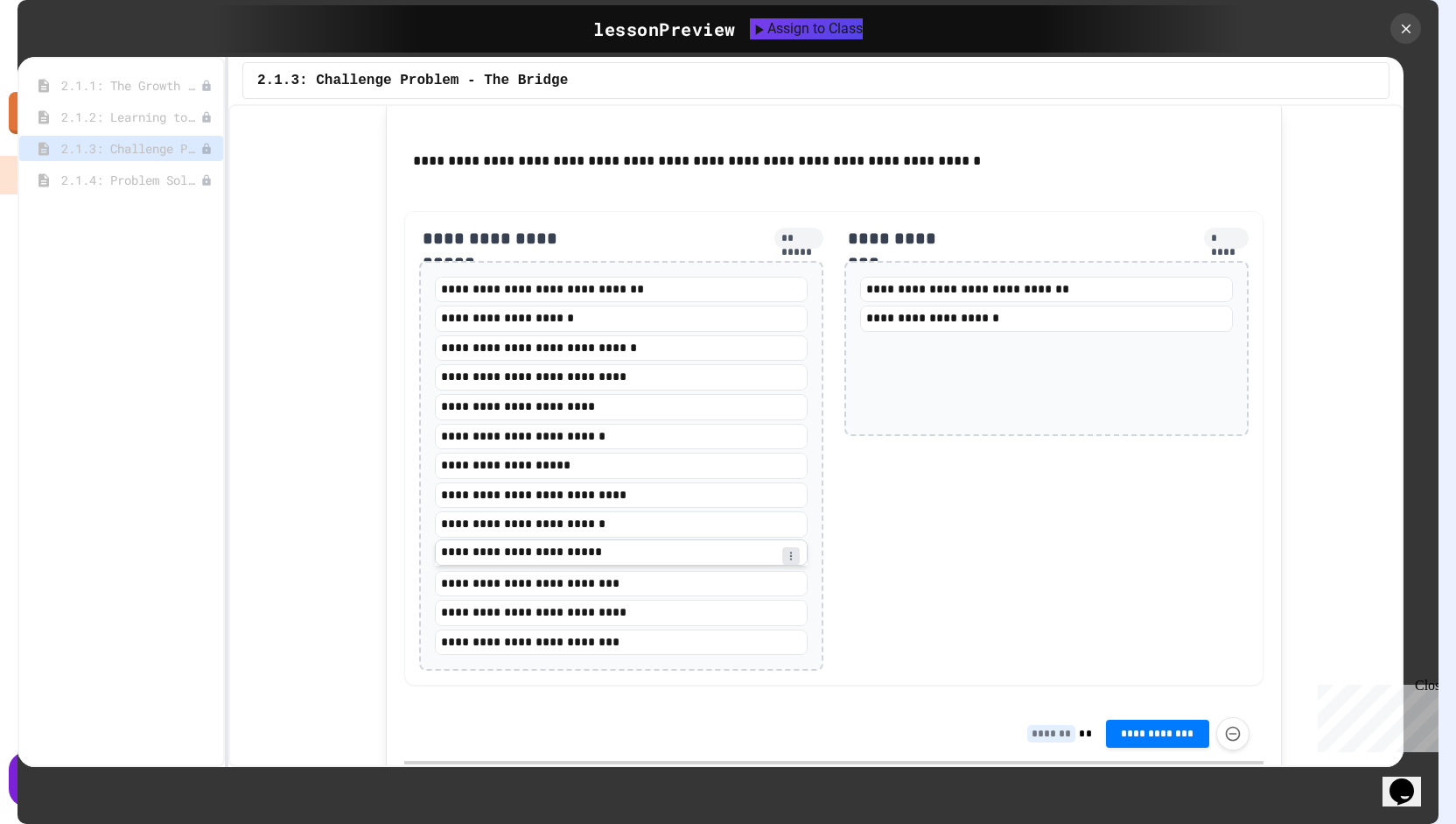
scroll to position [1916, 0]
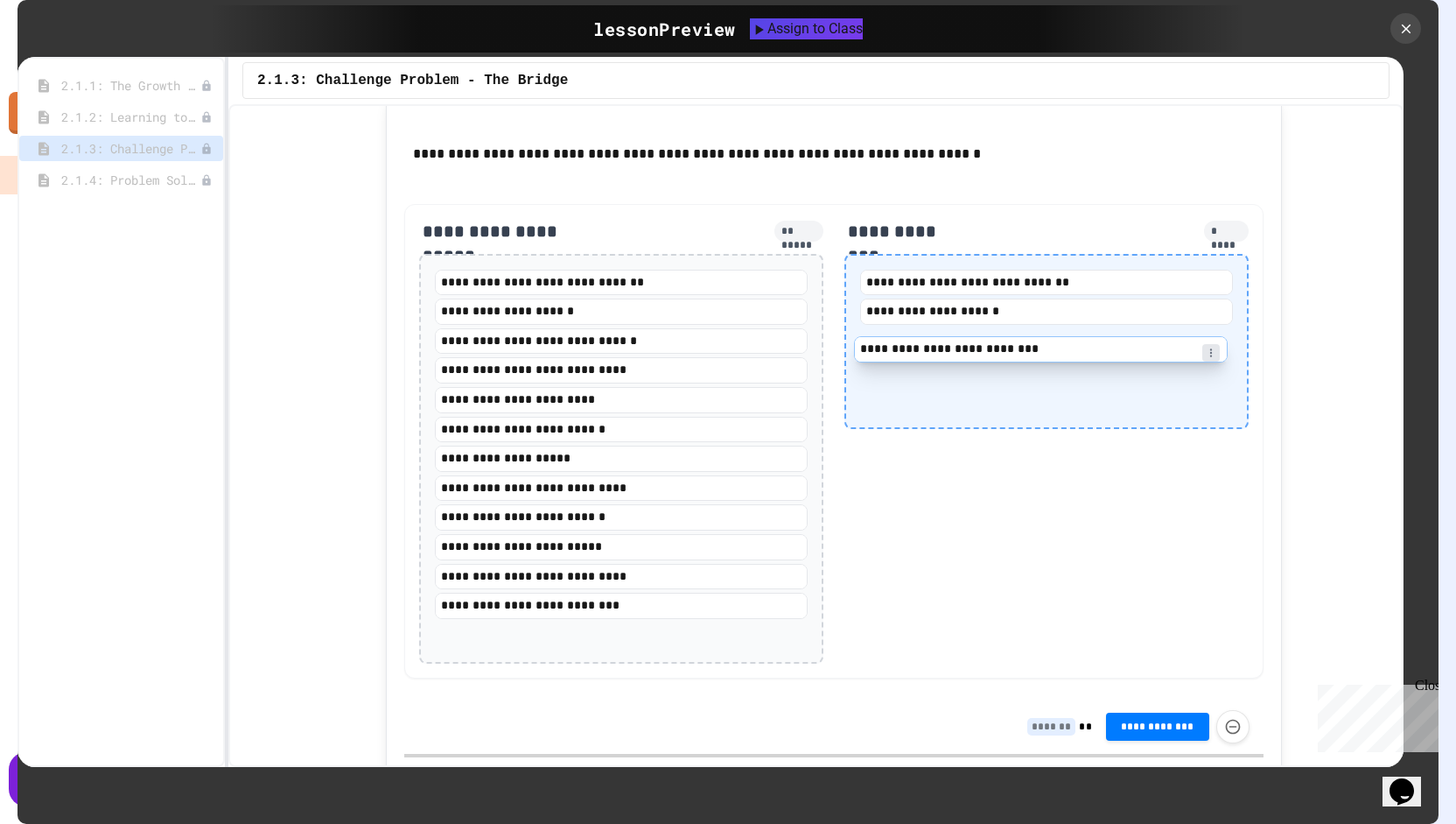
drag, startPoint x: 473, startPoint y: 577, endPoint x: 922, endPoint y: 355, distance: 500.9
click at [922, 355] on div "**********" at bounding box center [833, 441] width 860 height 474
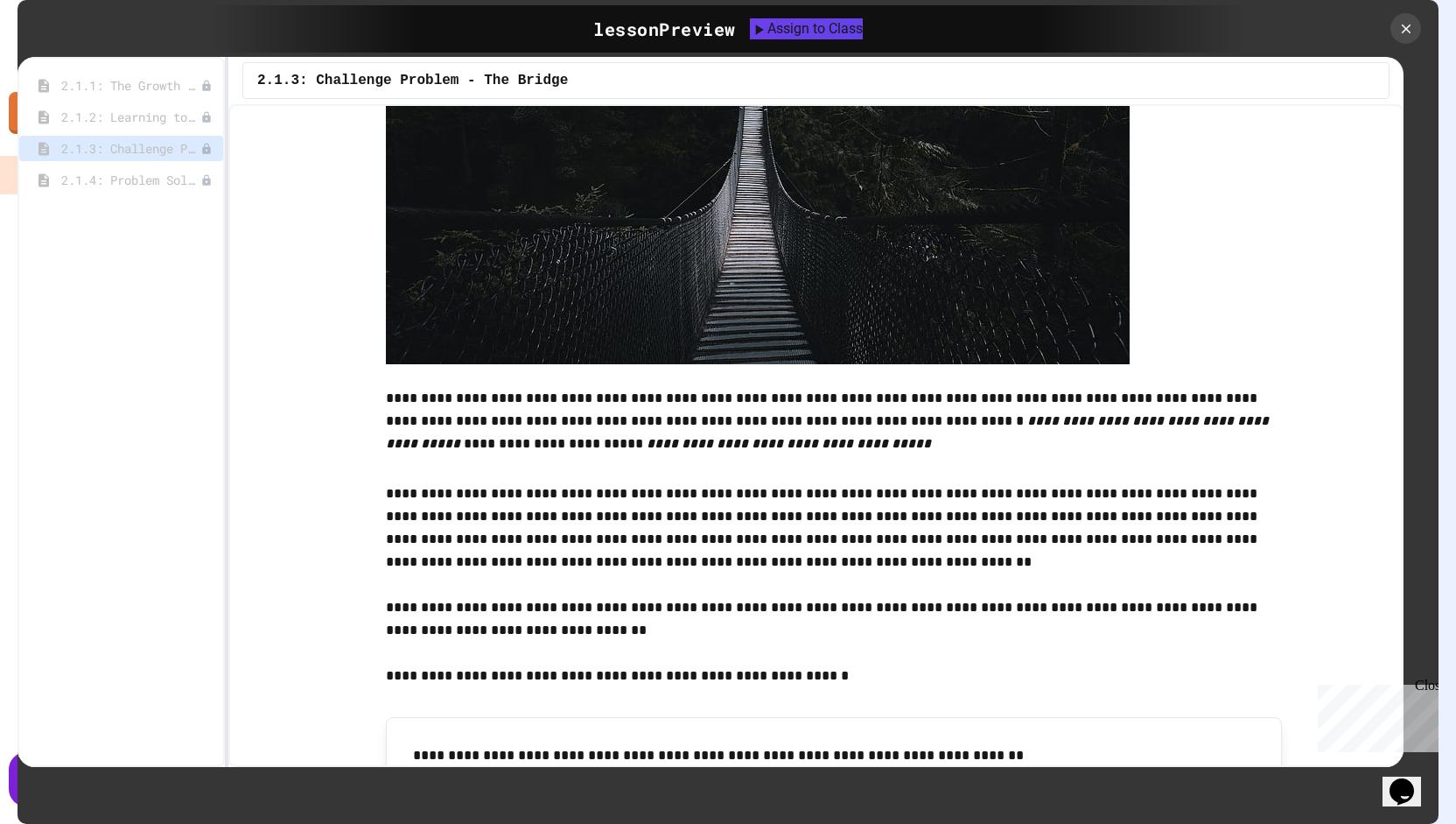
scroll to position [386, 0]
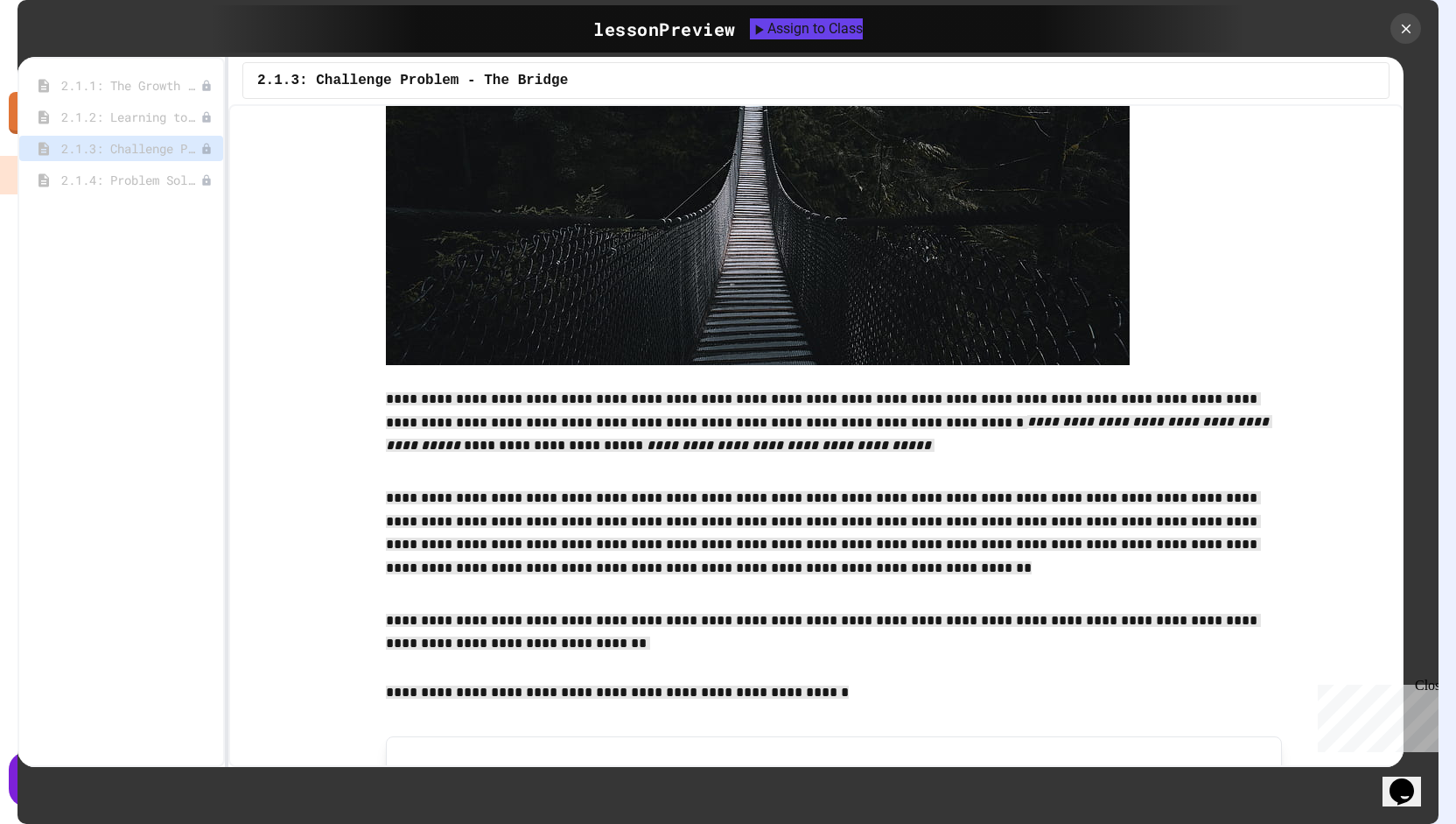
drag, startPoint x: 371, startPoint y: 396, endPoint x: 806, endPoint y: 685, distance: 522.3
copy div "**********"
click at [1031, 491] on span "**********" at bounding box center [823, 532] width 876 height 83
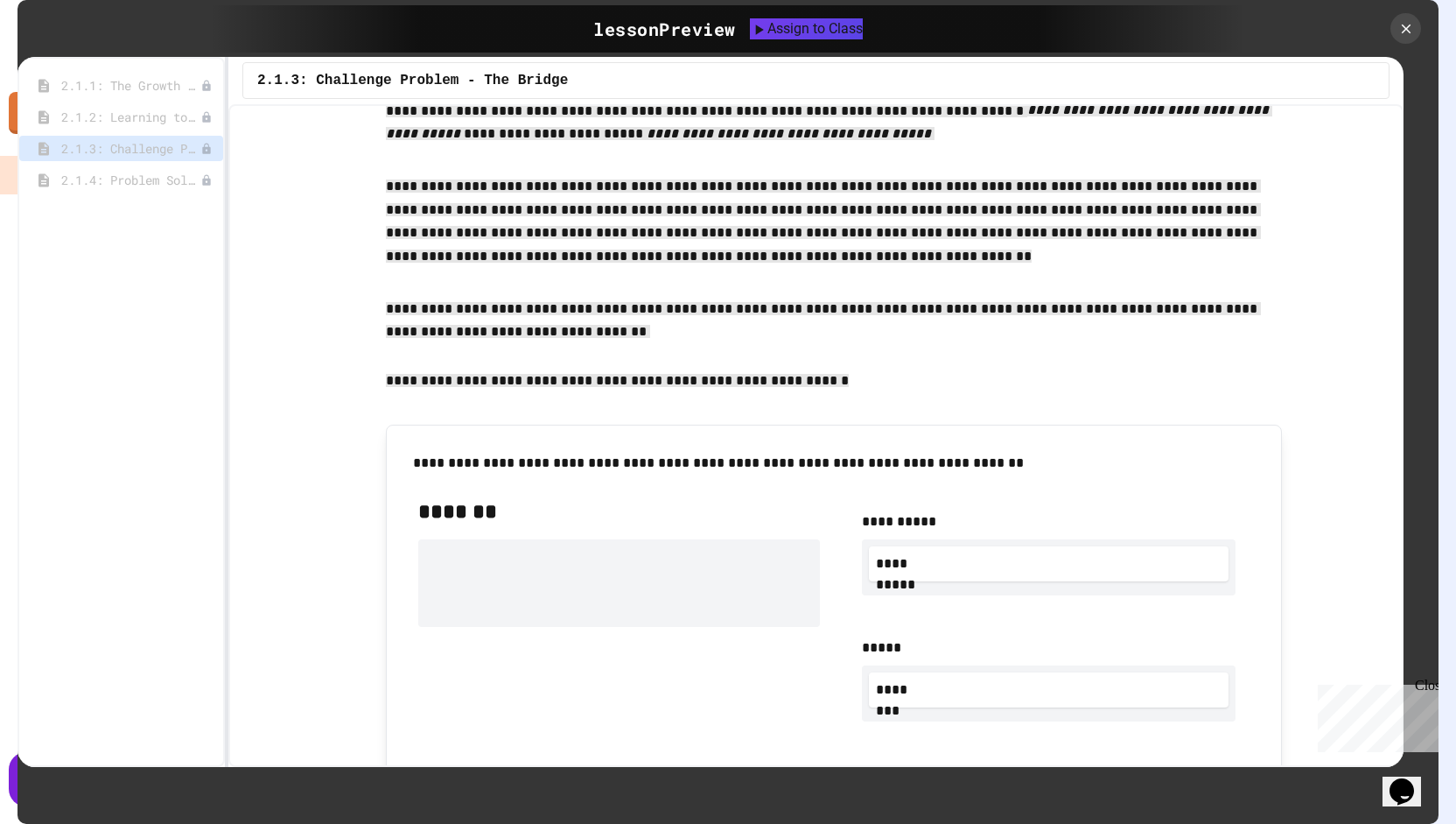
scroll to position [1966, 0]
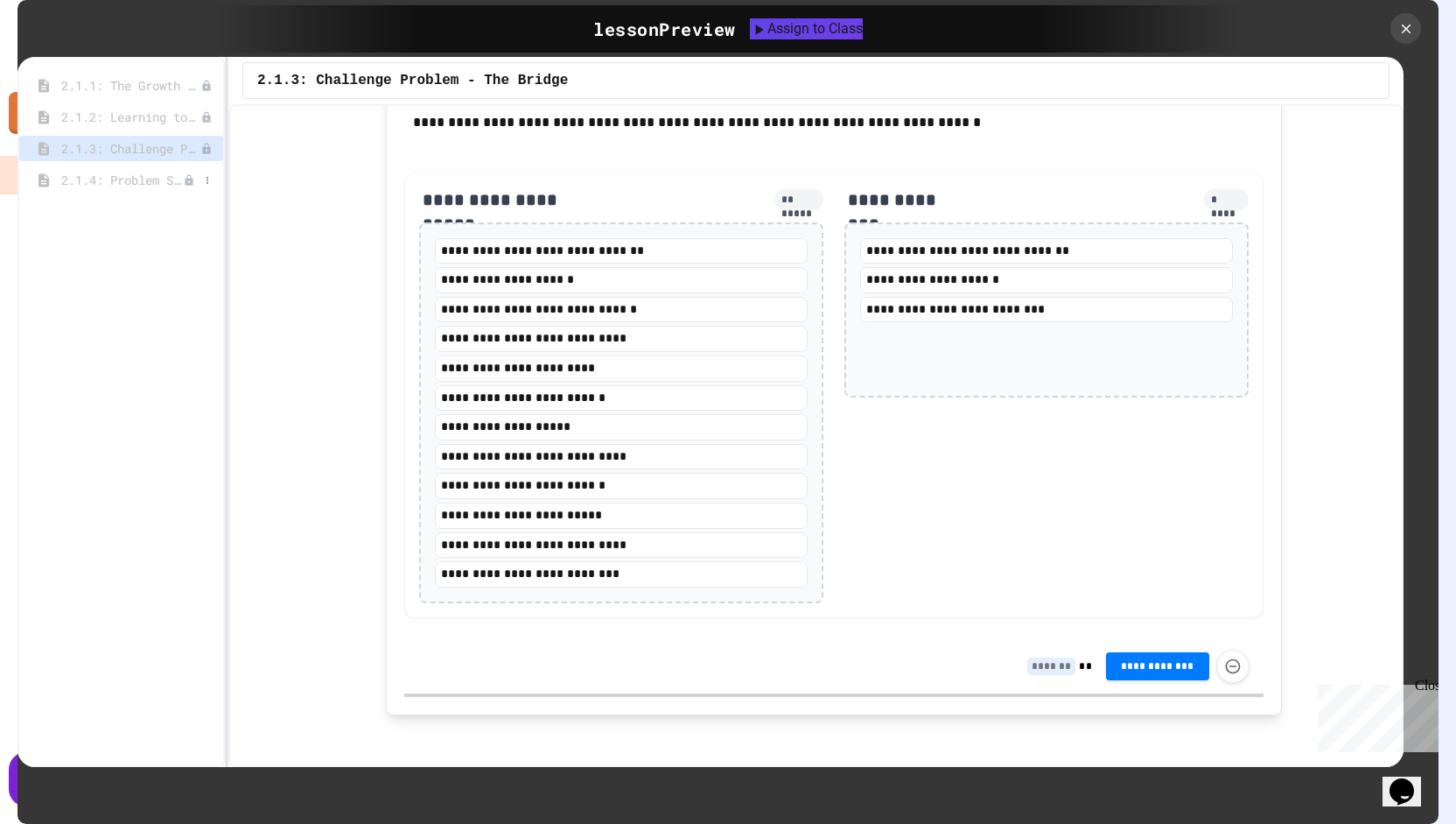
click at [166, 183] on span "2.1.4: Problem Solving Practice" at bounding box center [122, 179] width 122 height 18
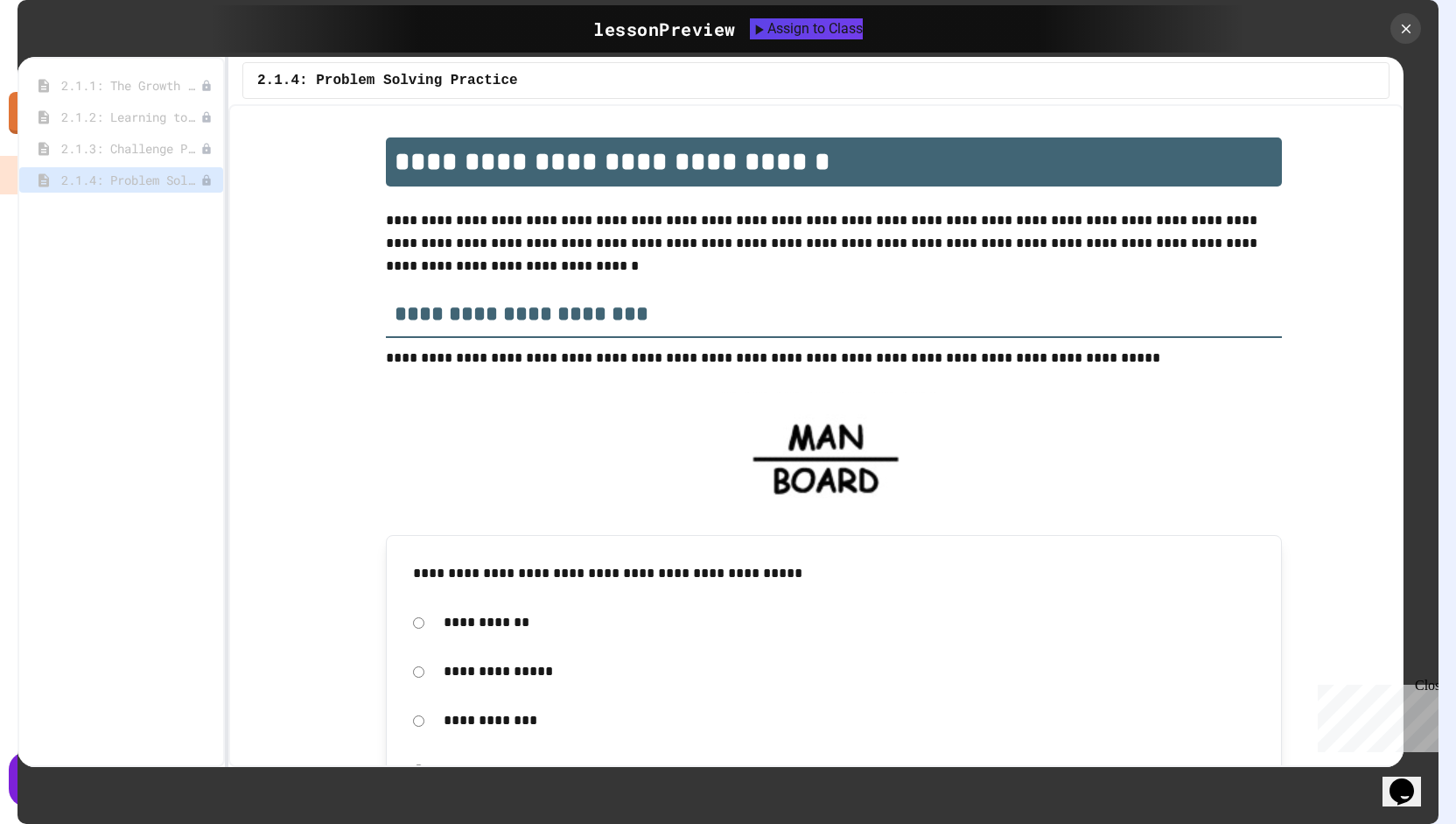
click at [482, 625] on p "**********" at bounding box center [849, 623] width 812 height 23
click at [726, 304] on h2 "**********" at bounding box center [833, 307] width 896 height 61
click at [1412, 28] on icon at bounding box center [1406, 29] width 16 height 16
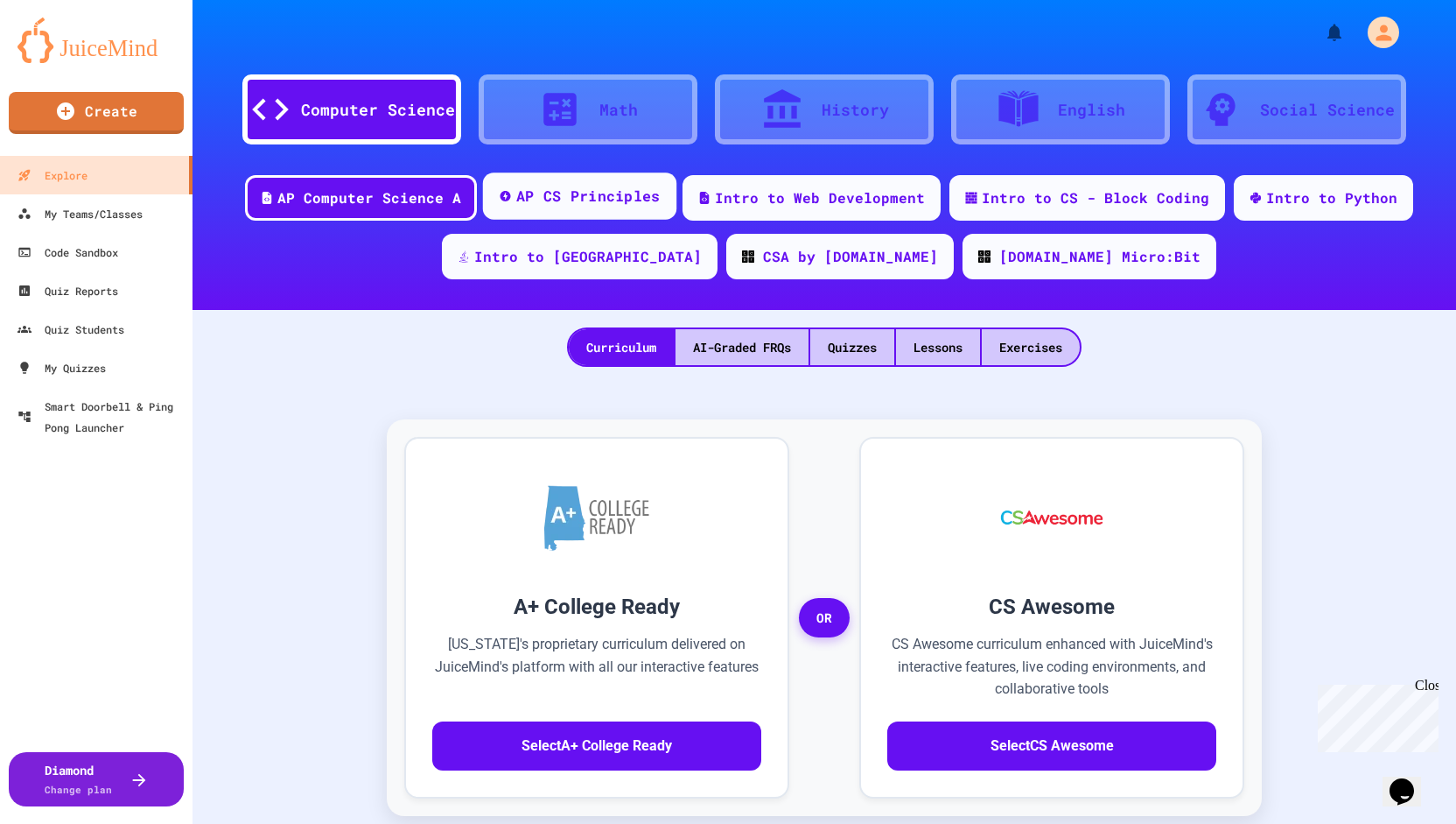
click at [587, 204] on div "AP CS Principles" at bounding box center [587, 196] width 144 height 22
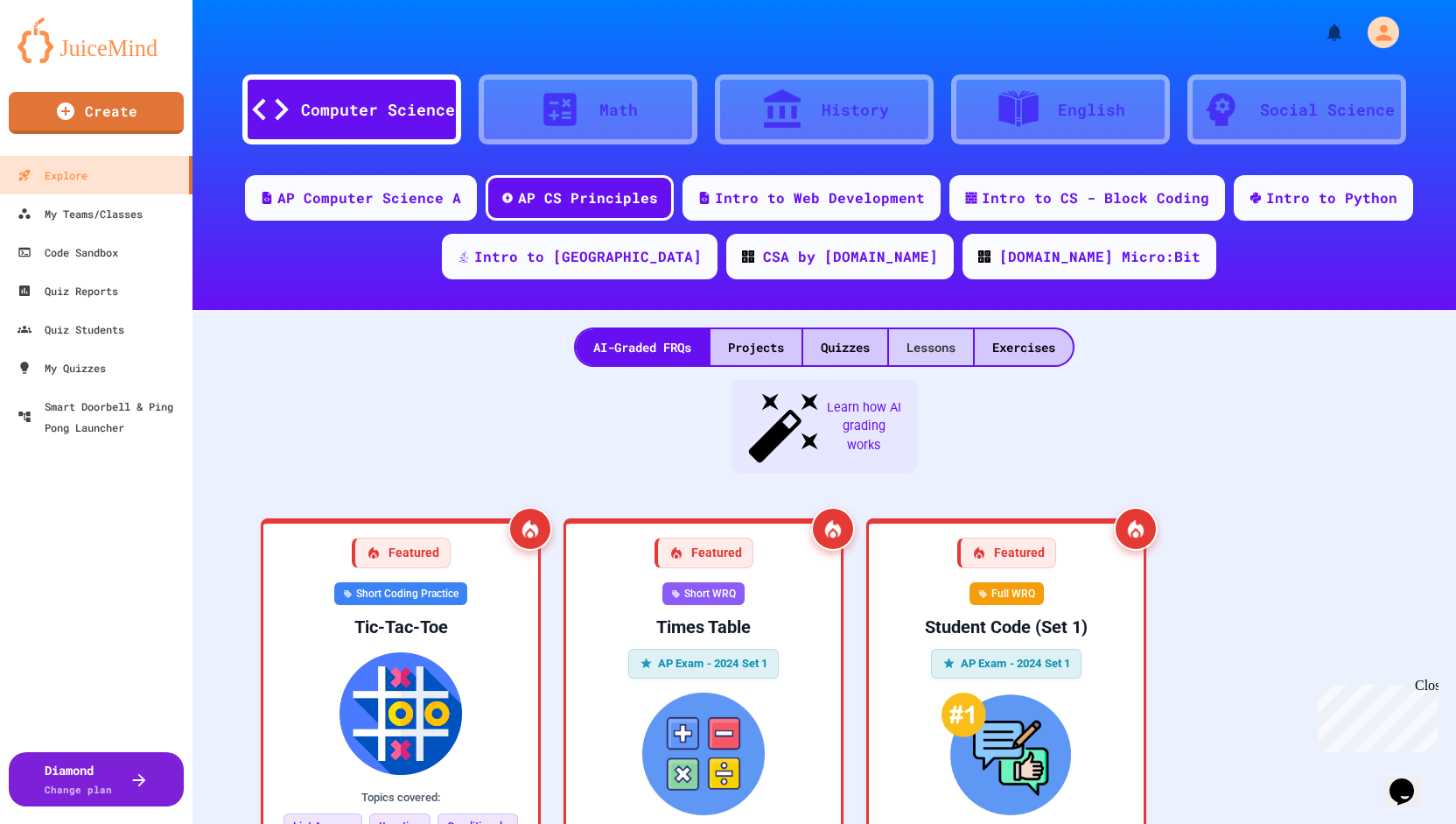
click at [922, 343] on div "Lessons" at bounding box center [931, 347] width 84 height 36
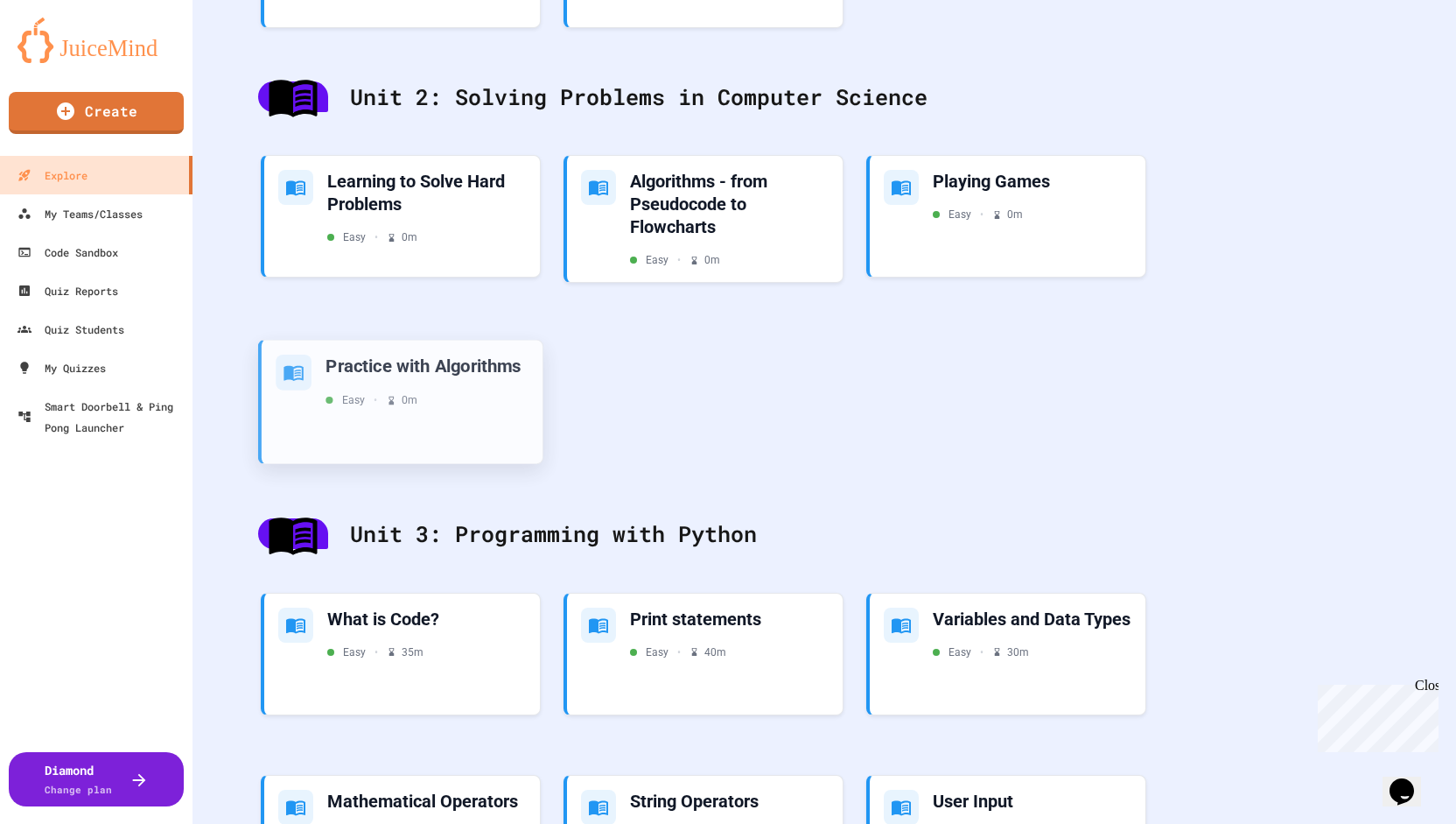
scroll to position [569, 0]
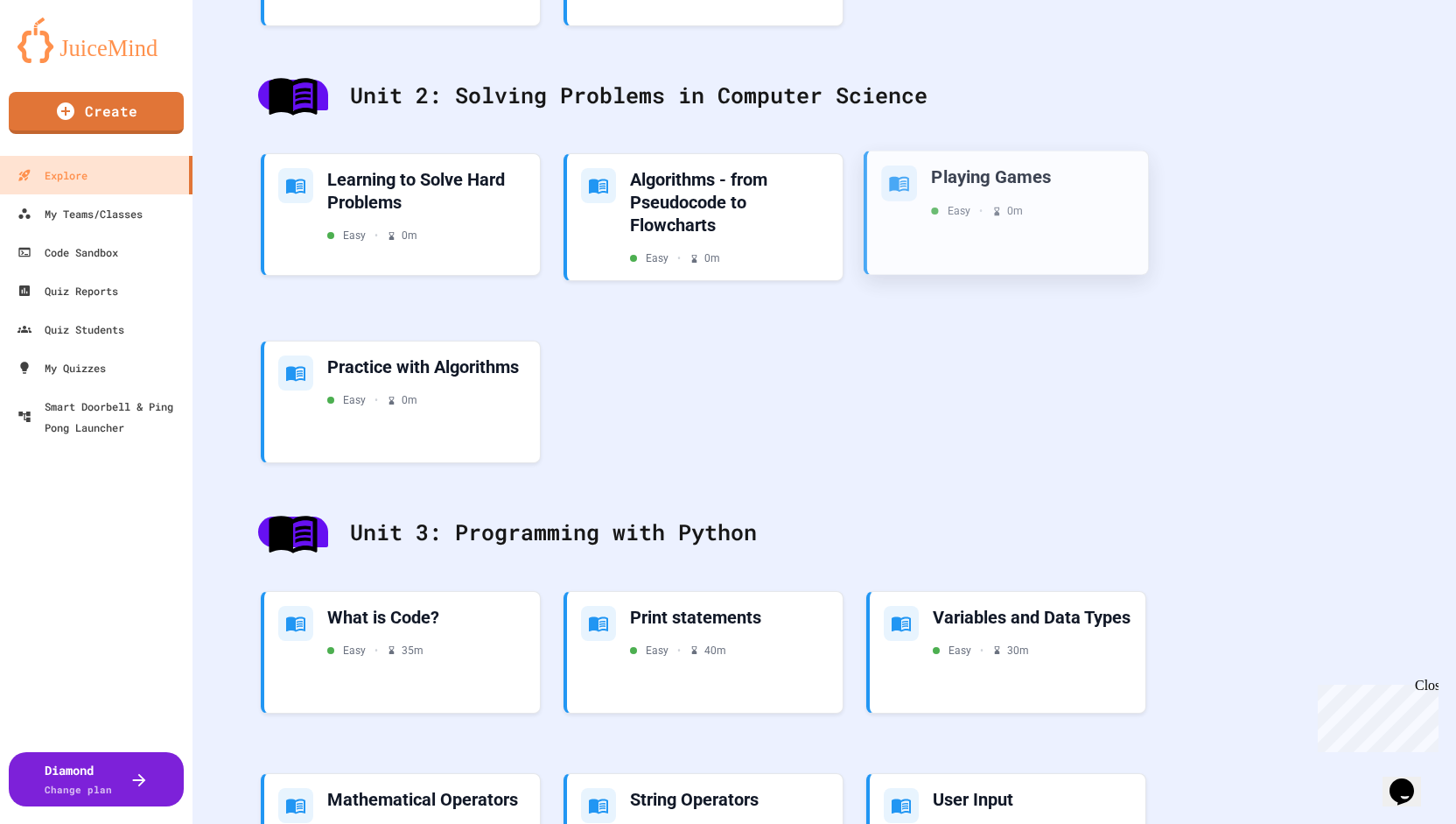
click at [963, 195] on div "Playing Games Easy • 0 m" at bounding box center [1032, 192] width 203 height 54
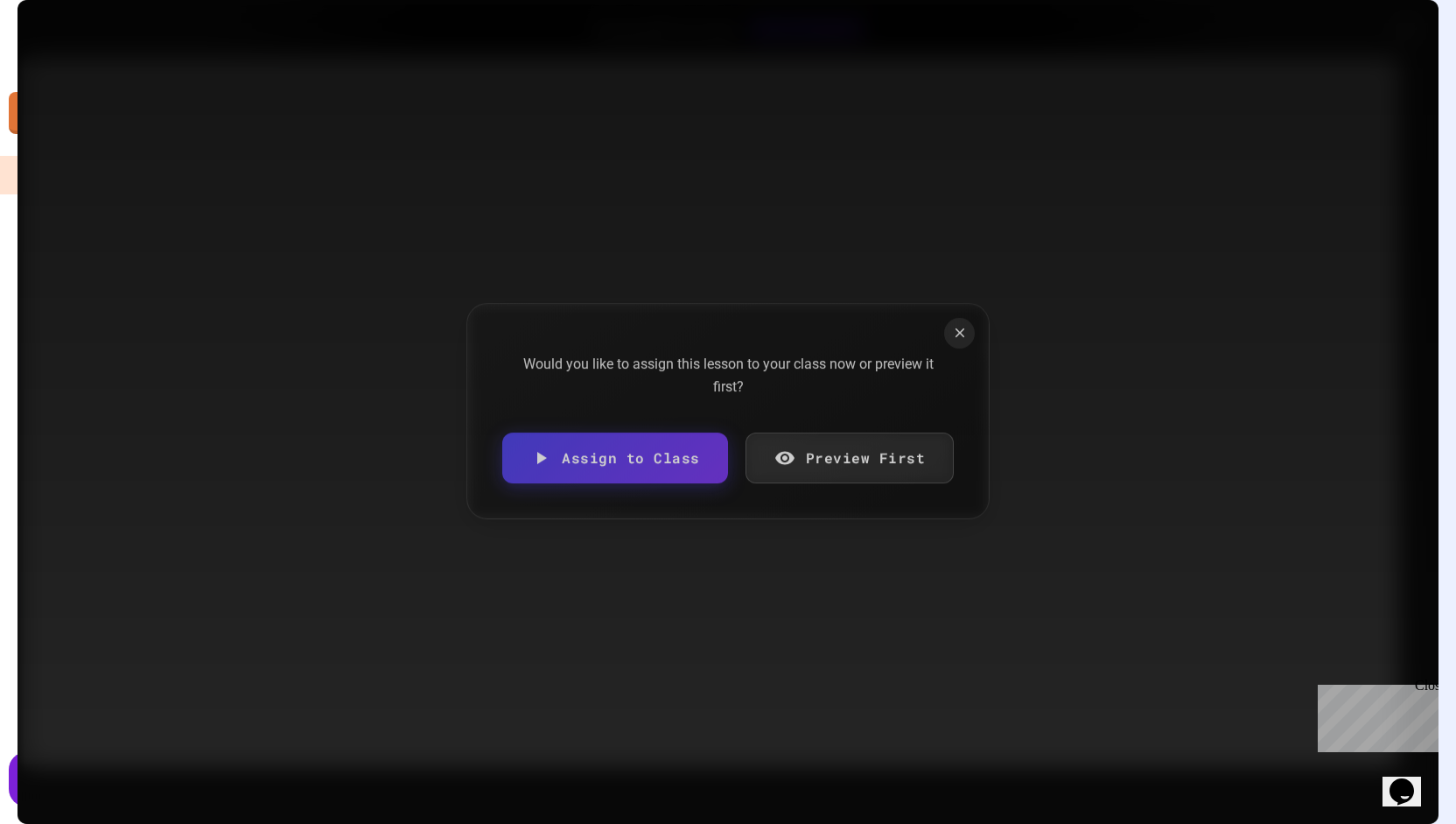
click at [829, 466] on link "Preview First" at bounding box center [850, 458] width 209 height 51
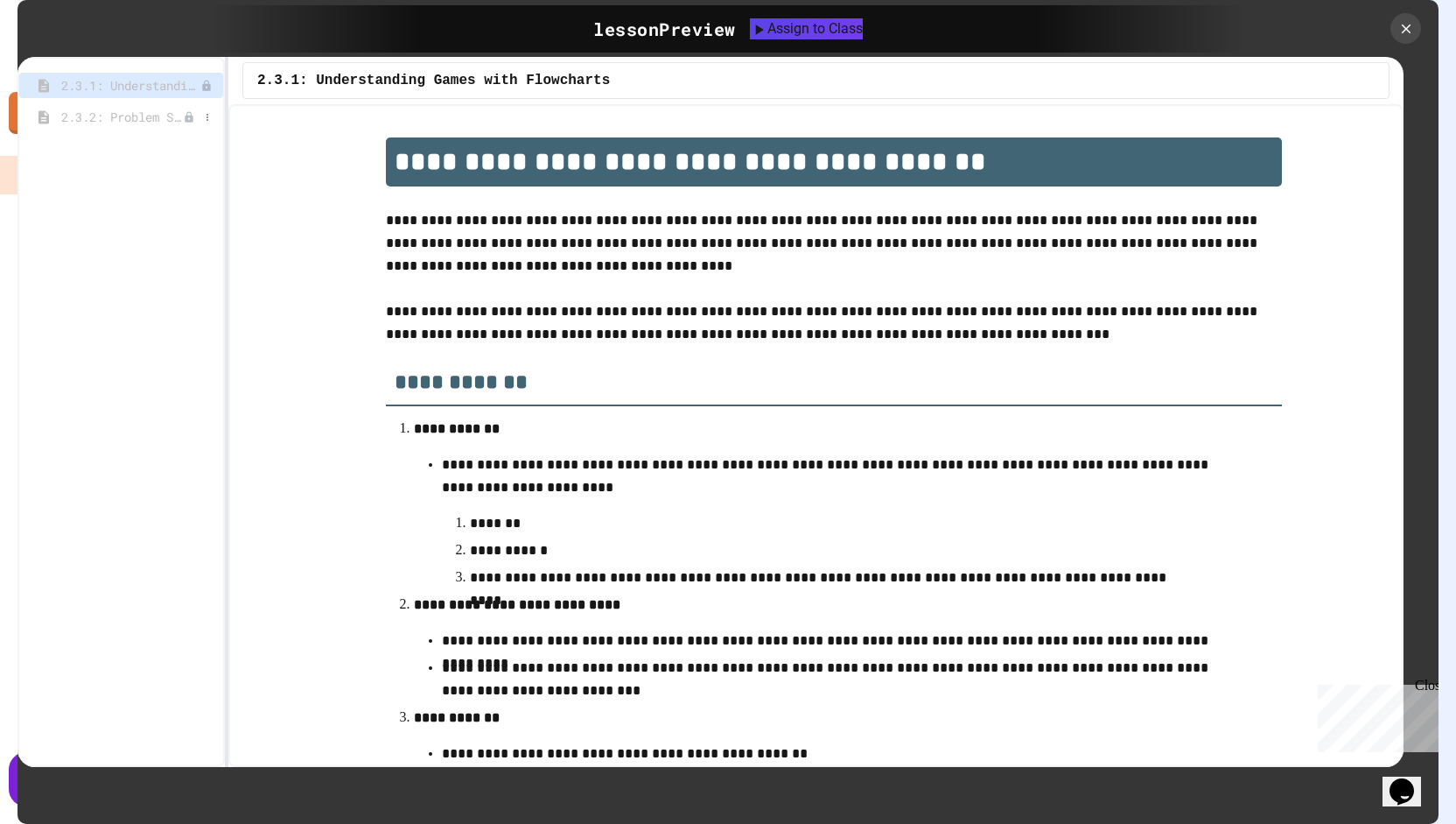
click at [159, 116] on span "2.3.2: Problem Solving Reflection" at bounding box center [122, 117] width 122 height 18
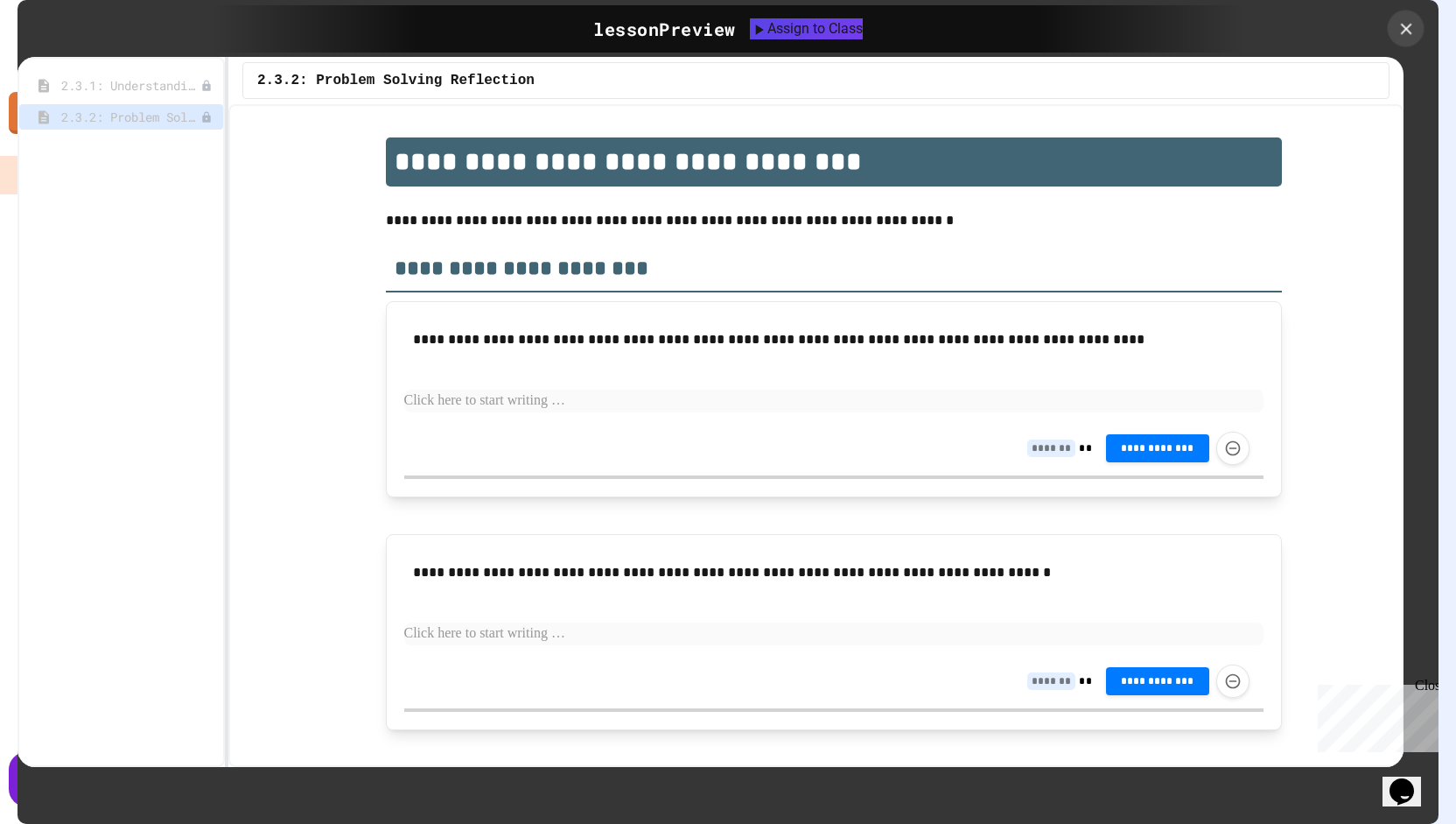
click at [1405, 30] on icon at bounding box center [1406, 29] width 19 height 19
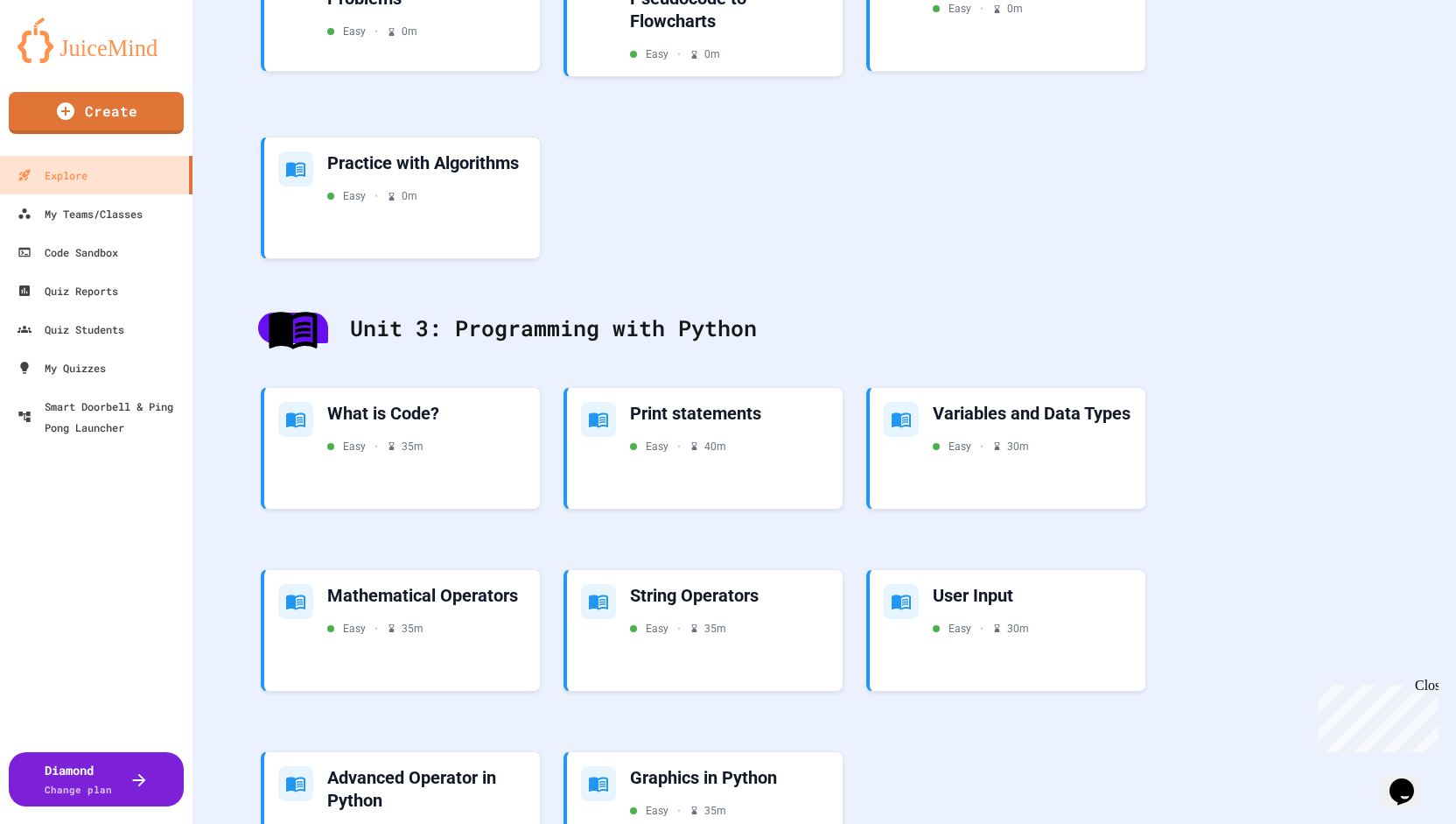
scroll to position [774, 0]
click at [379, 423] on div "What is Code? Easy • 35 m" at bounding box center [427, 423] width 203 height 54
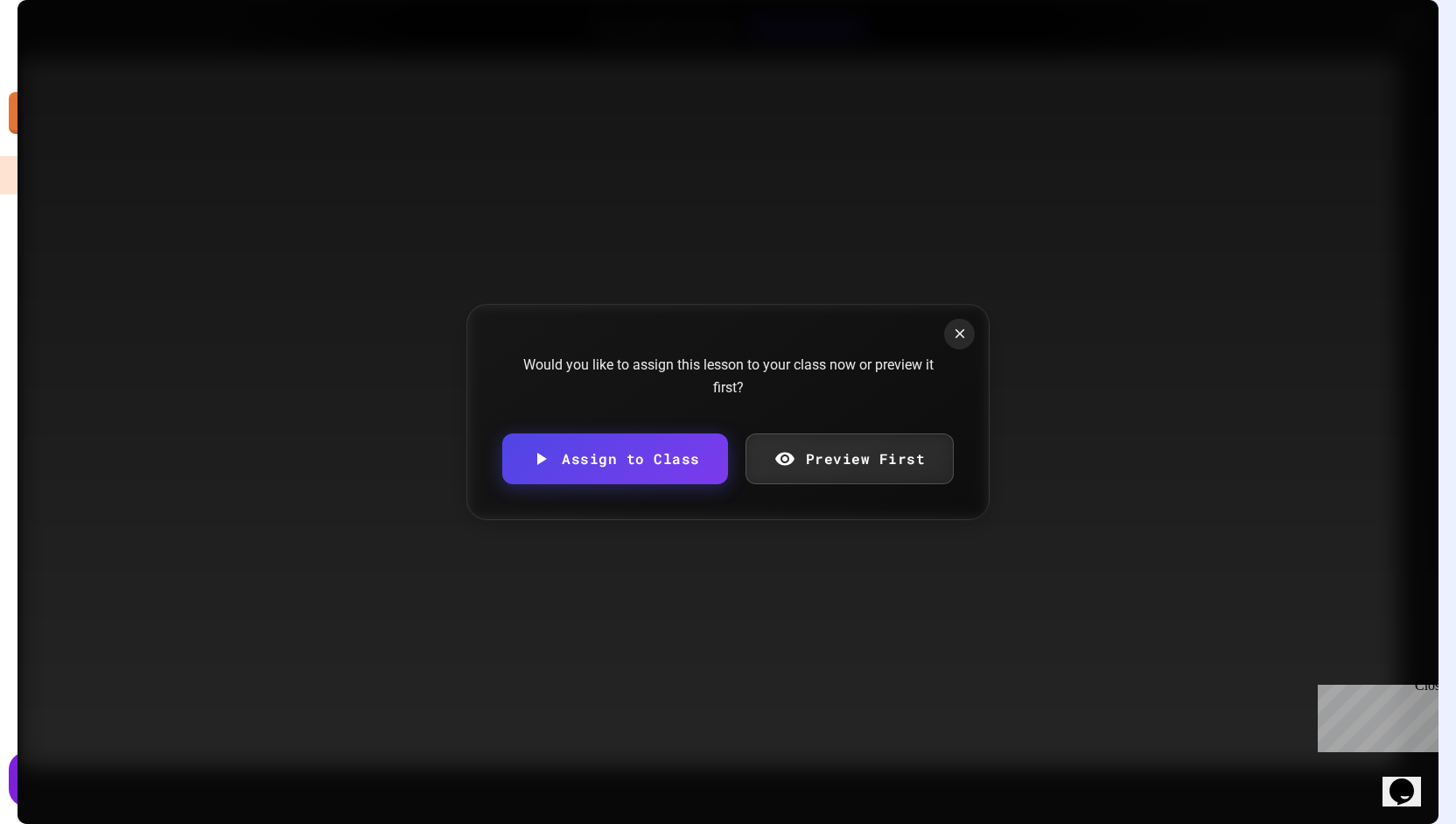
click at [880, 446] on link "Preview First" at bounding box center [850, 459] width 209 height 51
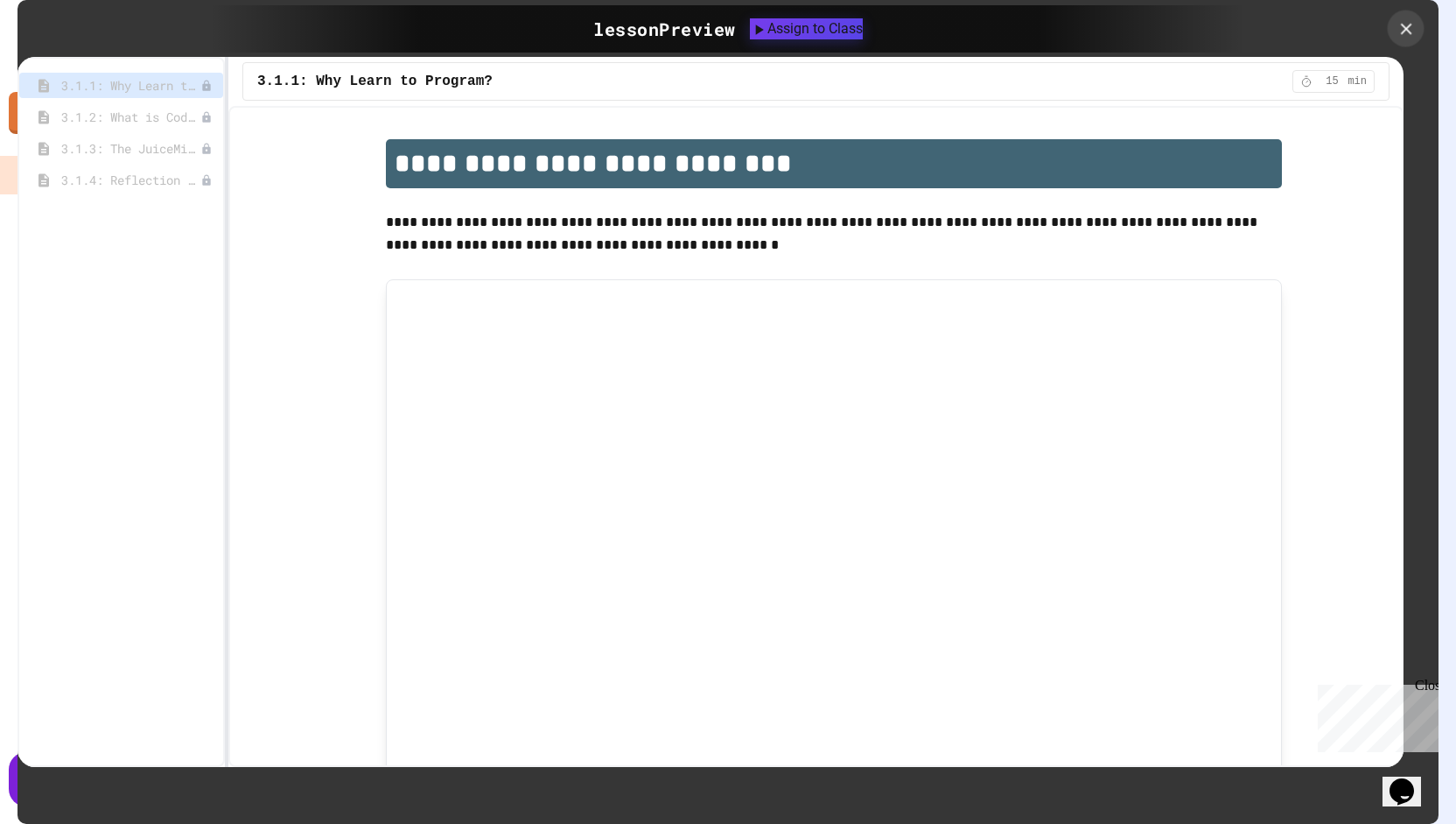
click at [1409, 25] on icon at bounding box center [1405, 28] width 11 height 11
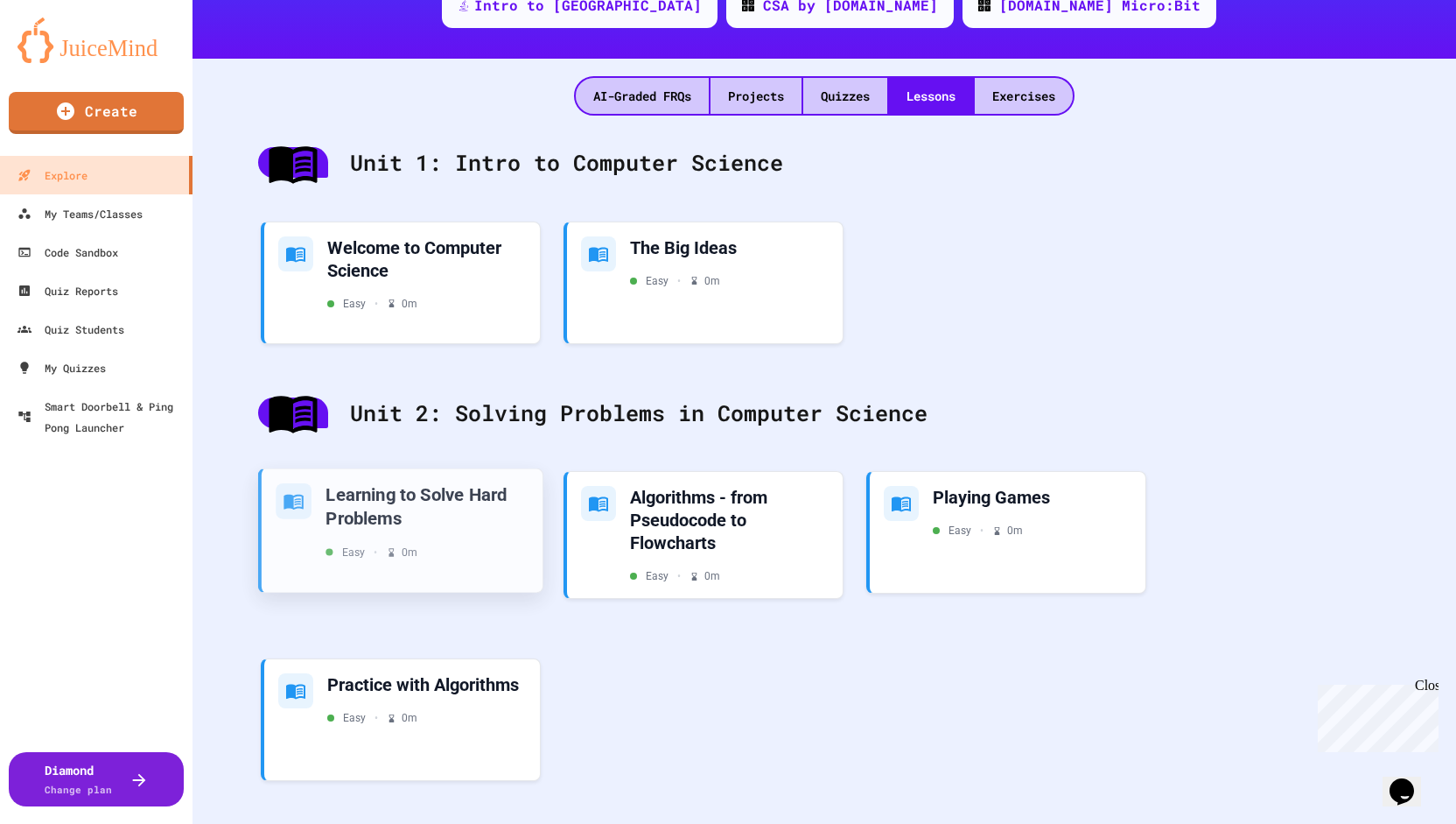
scroll to position [252, 0]
click at [416, 527] on div "Learning to Solve Hard Problems" at bounding box center [427, 505] width 203 height 47
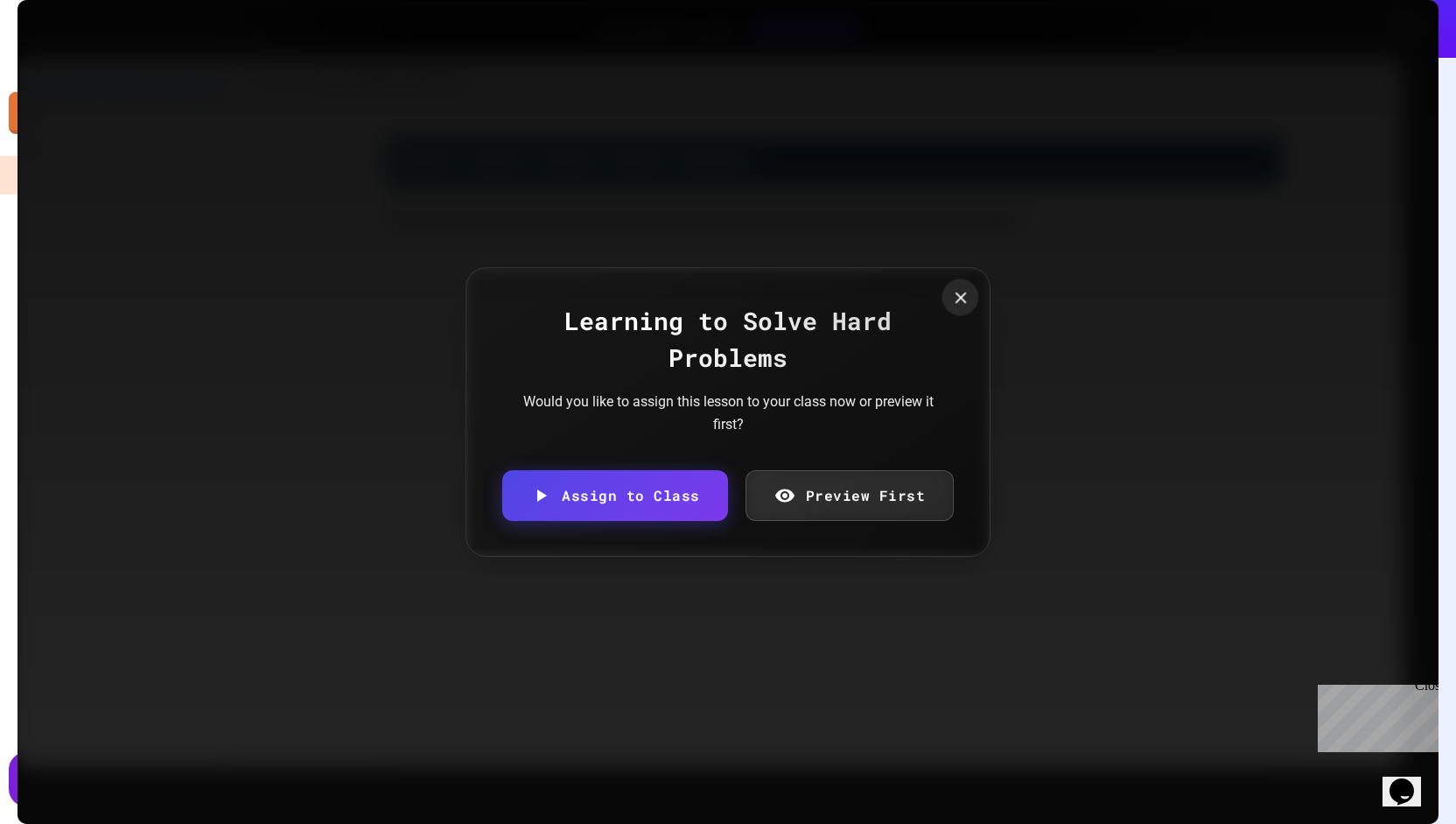
click at [961, 295] on icon at bounding box center [961, 298] width 19 height 19
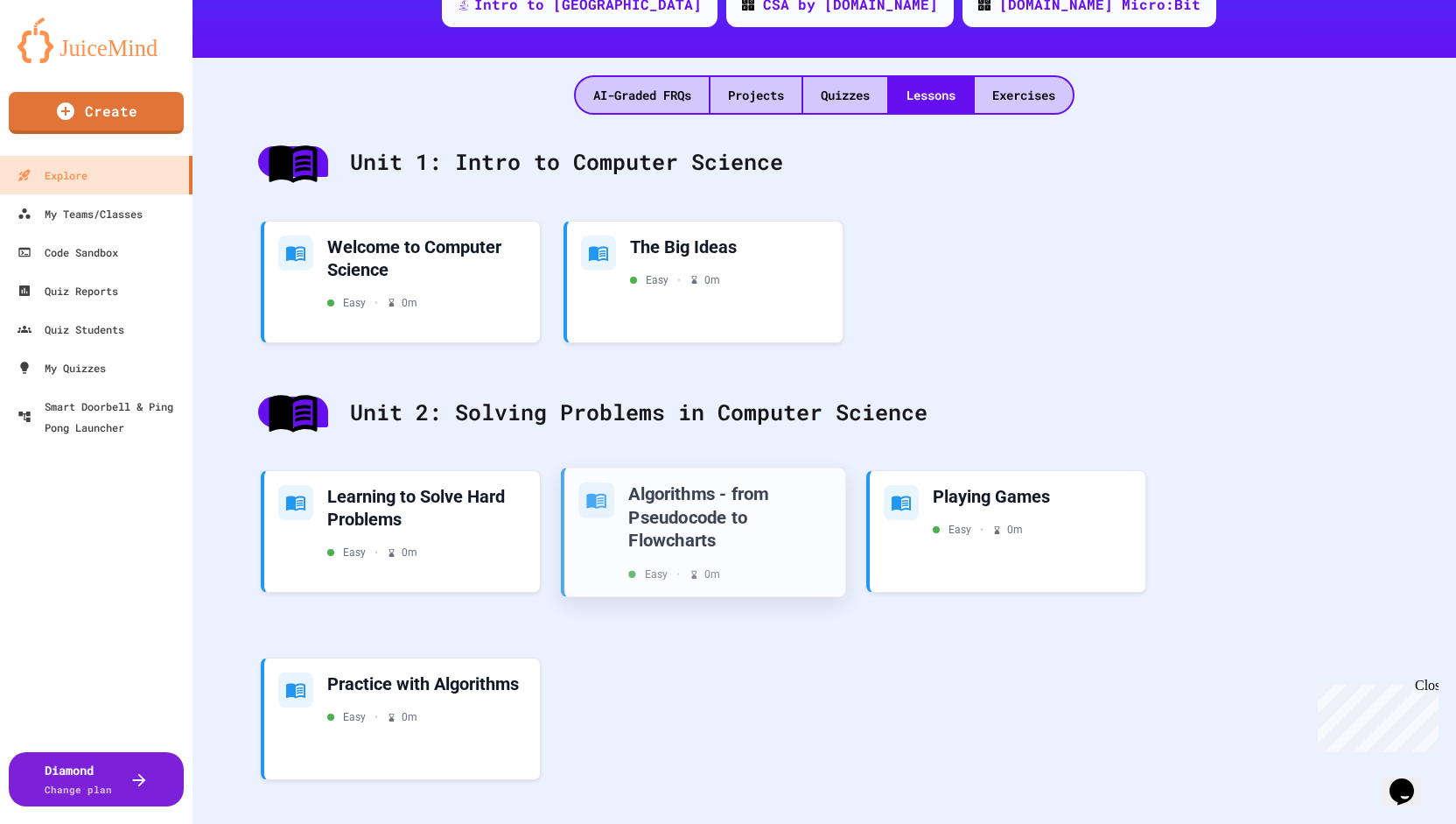
click at [716, 505] on div "Algorithms - from Pseudocode to Flowcharts" at bounding box center [730, 517] width 203 height 70
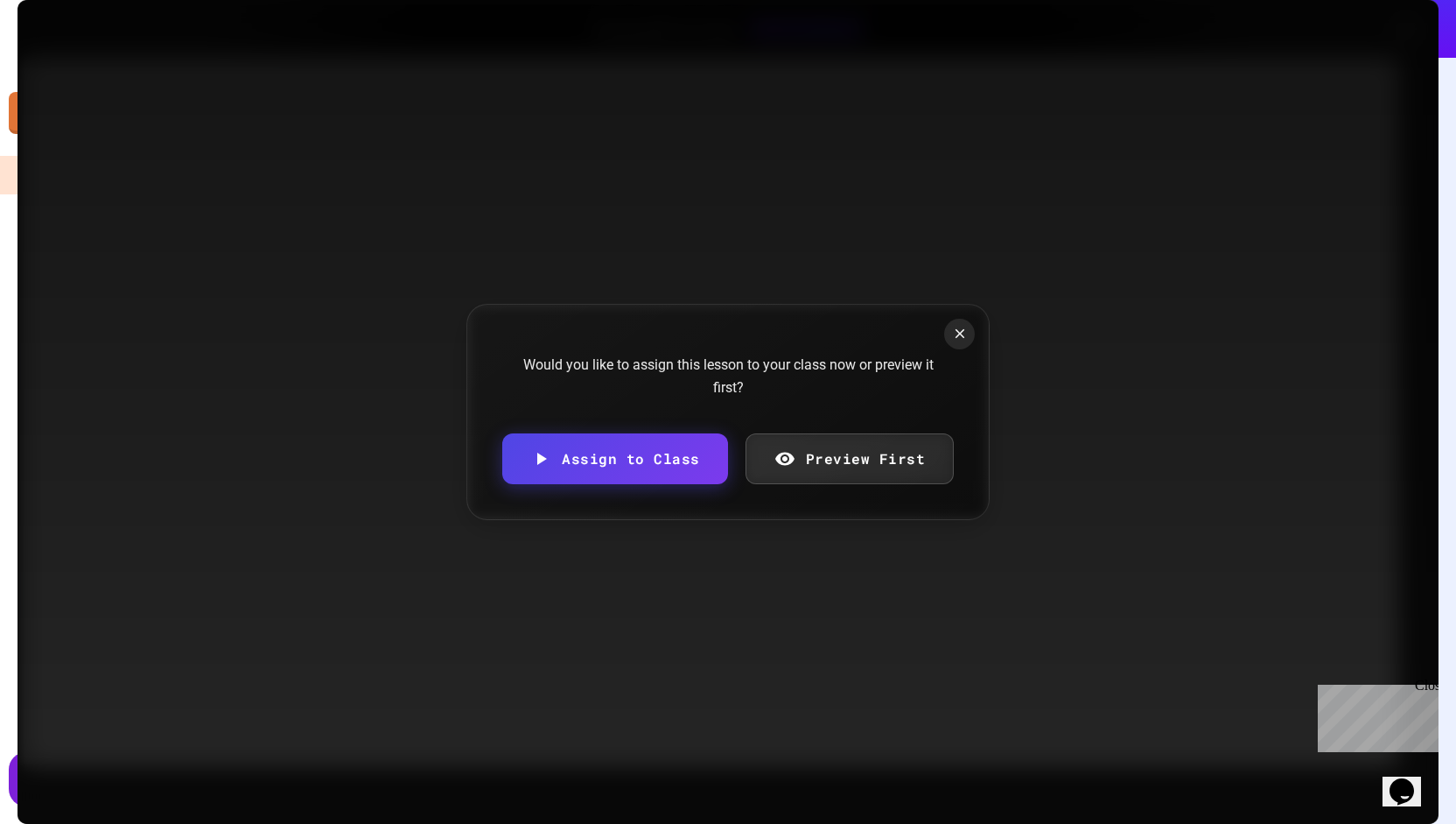
click at [810, 457] on link "Preview First" at bounding box center [850, 459] width 209 height 51
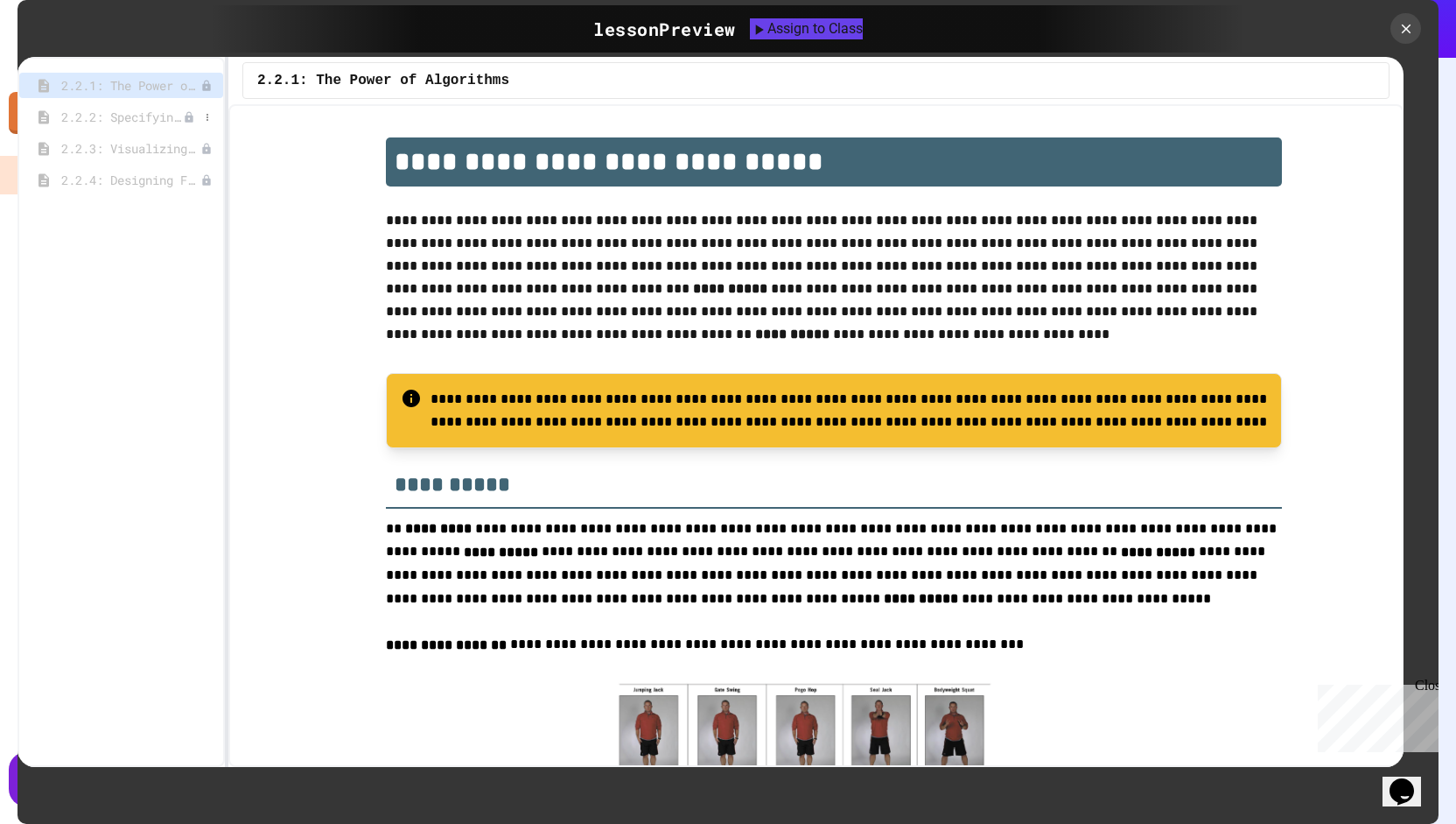
click at [166, 110] on span "2.2.2: Specifying Ideas with Pseudocode" at bounding box center [122, 117] width 122 height 18
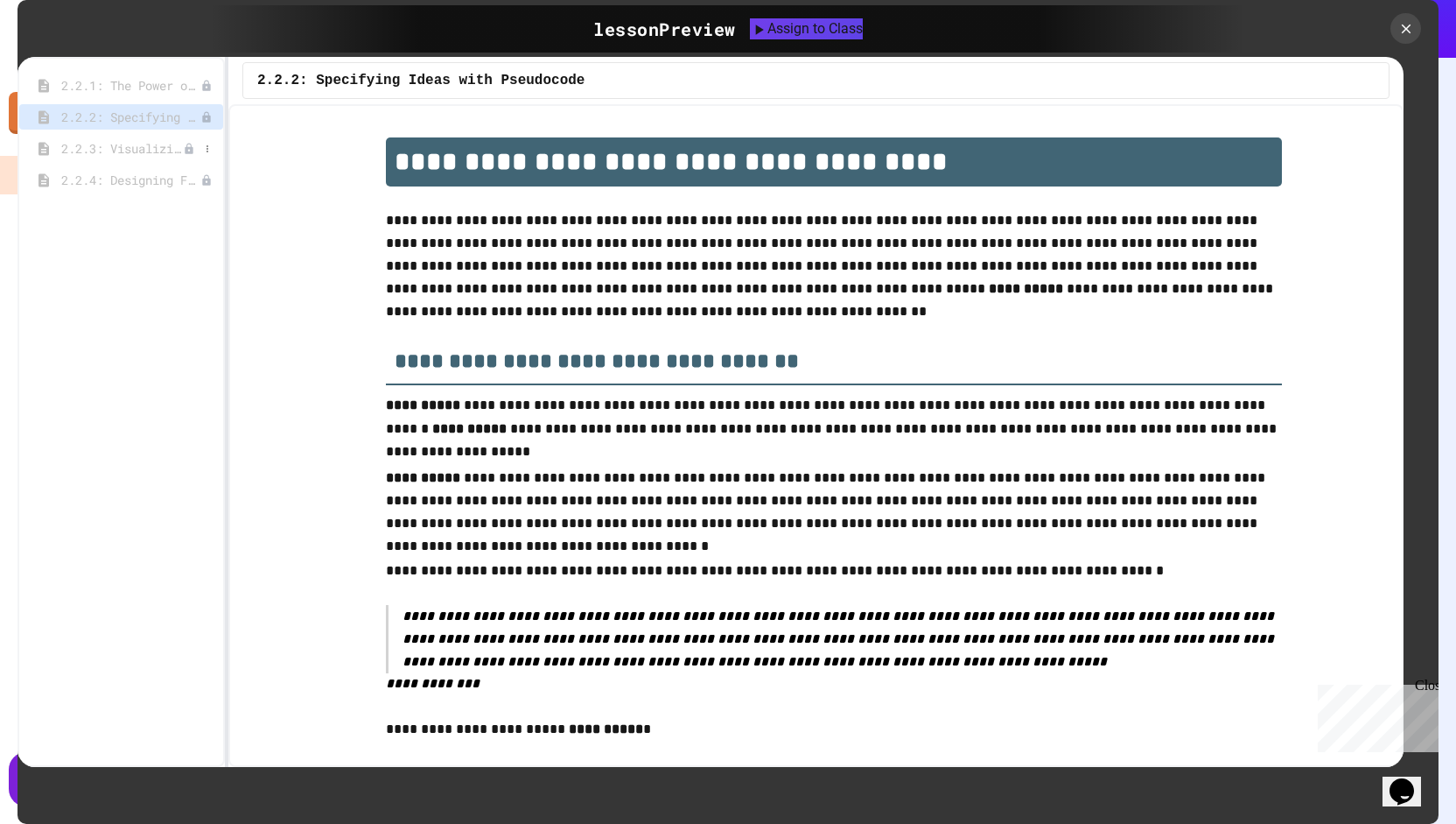
click at [154, 148] on span "2.2.3: Visualizing Logic with Flowcharts" at bounding box center [122, 148] width 122 height 18
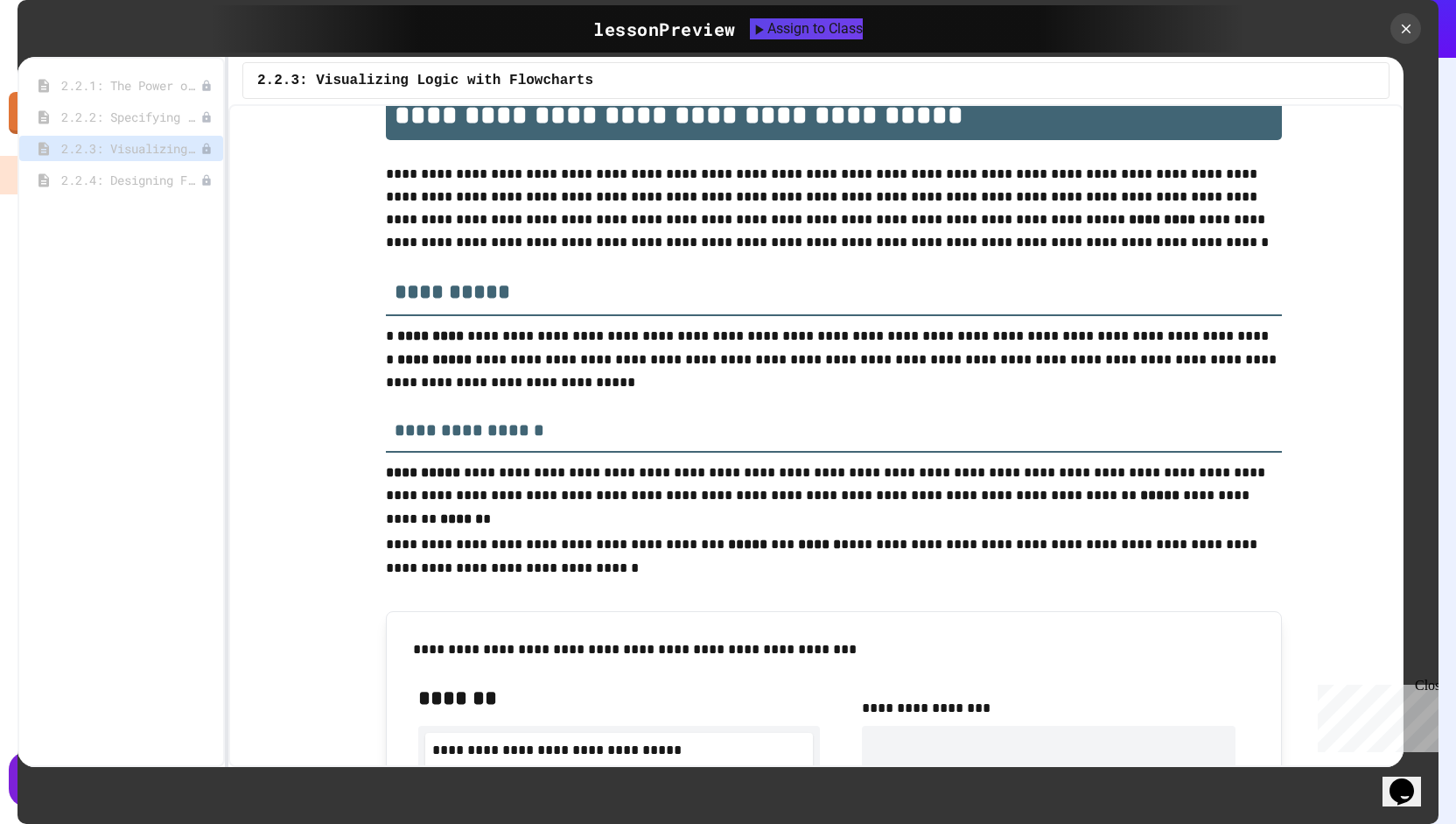
scroll to position [24, 0]
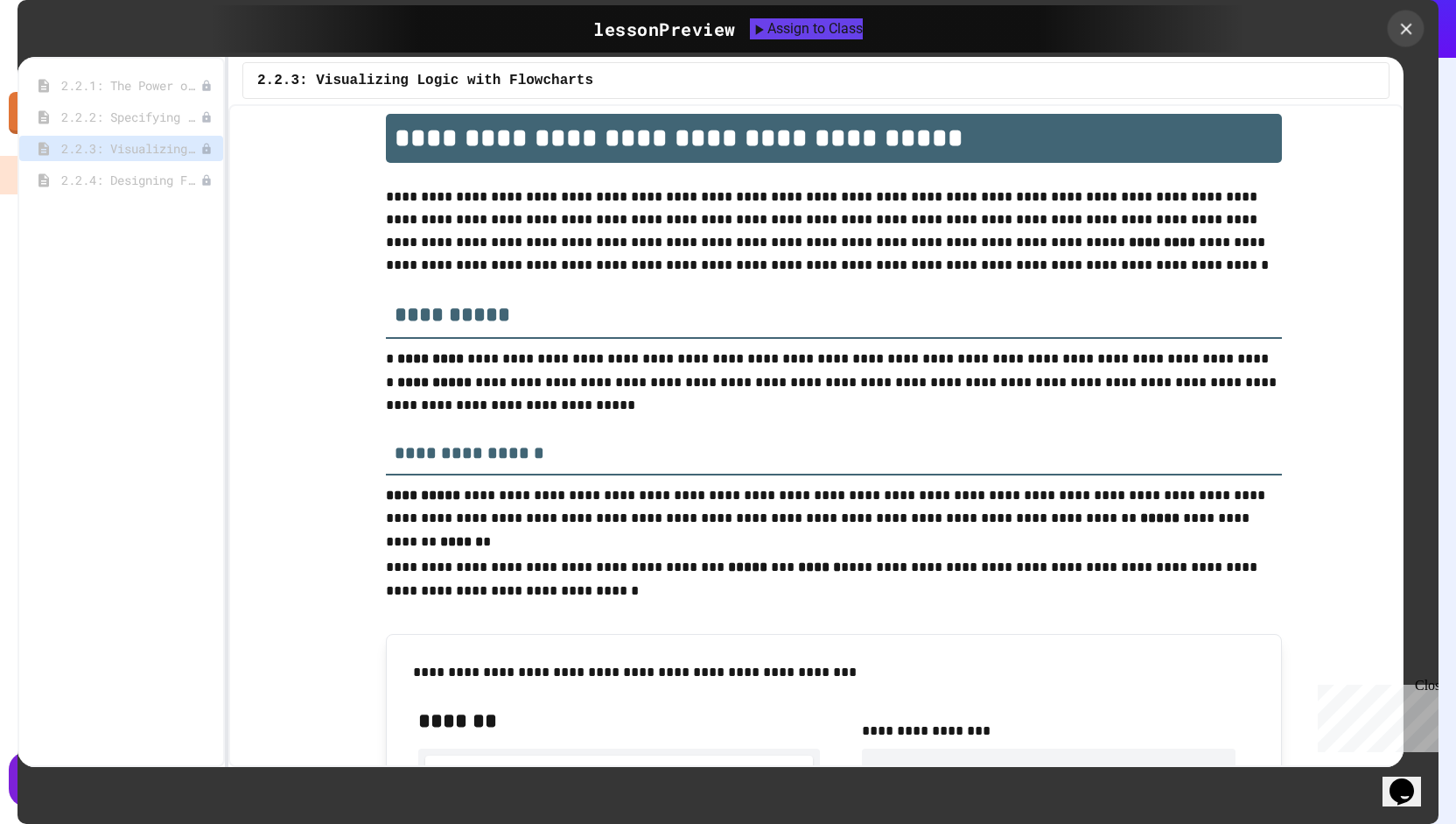
click at [1404, 31] on icon at bounding box center [1406, 29] width 19 height 19
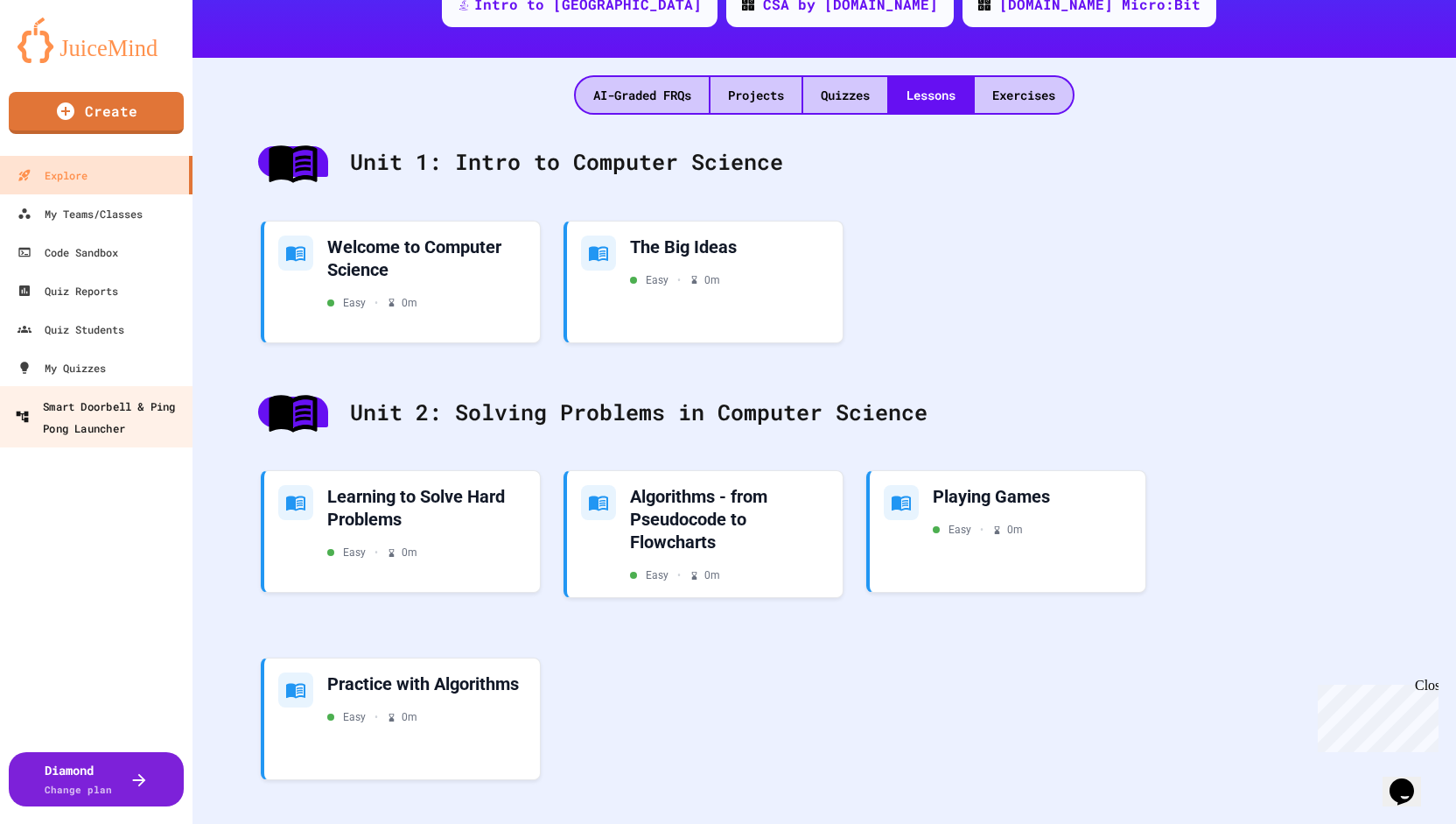
click at [123, 421] on div "Smart Doorbell & Ping Pong Launcher" at bounding box center [101, 416] width 173 height 43
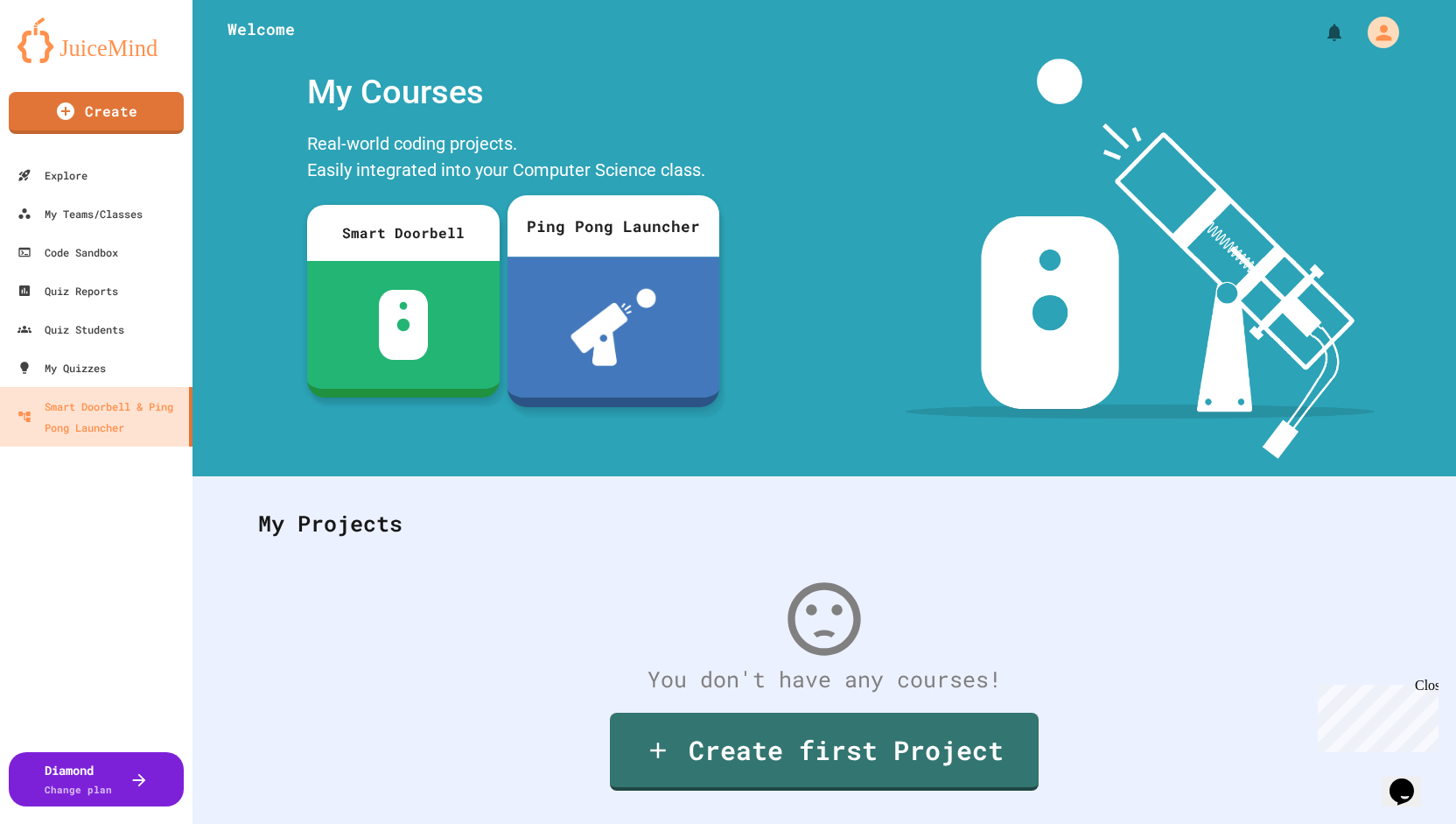
click at [615, 298] on img at bounding box center [614, 328] width 86 height 77
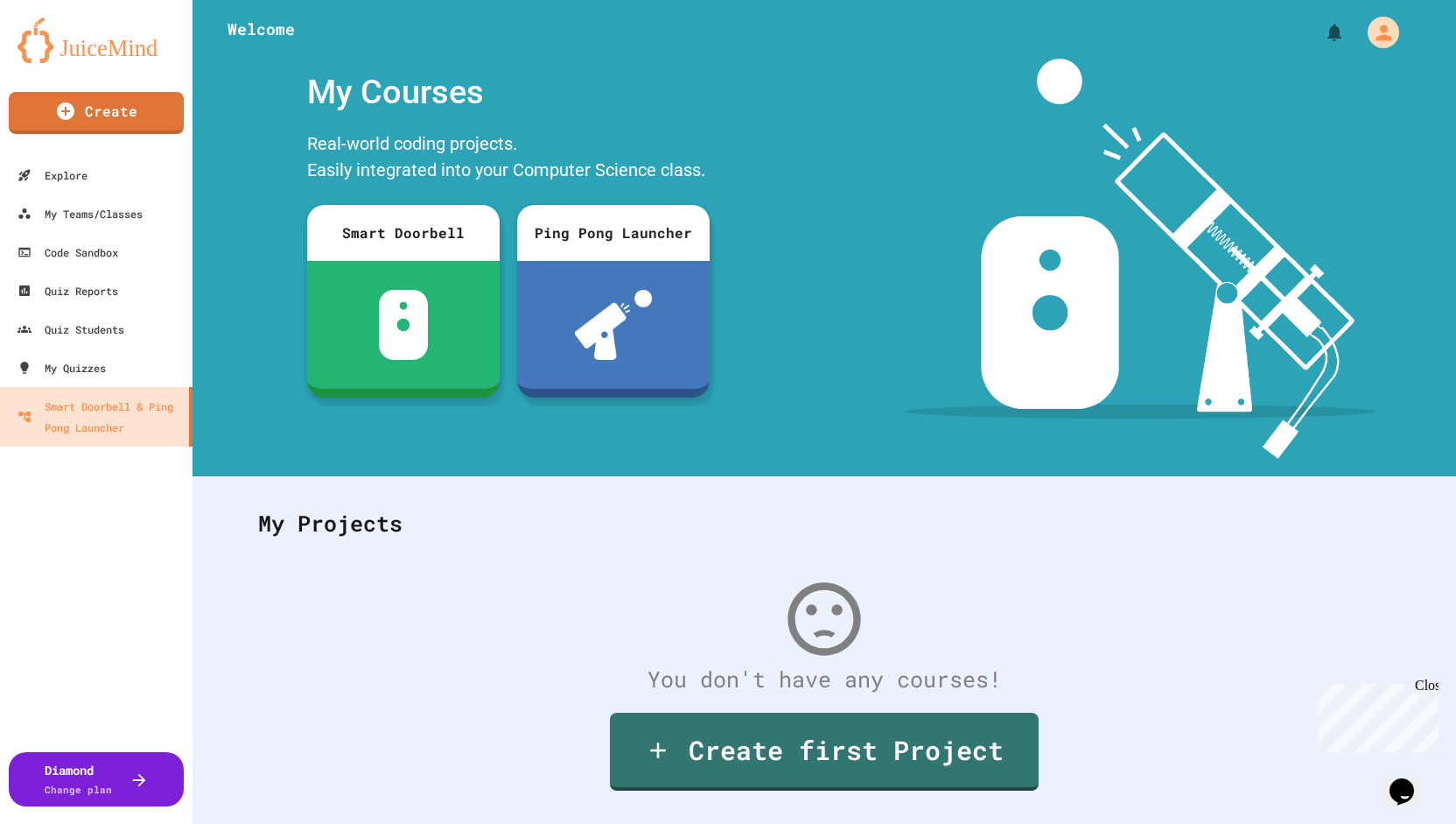
click at [76, 321] on div "Quiz Students" at bounding box center [70, 329] width 111 height 22
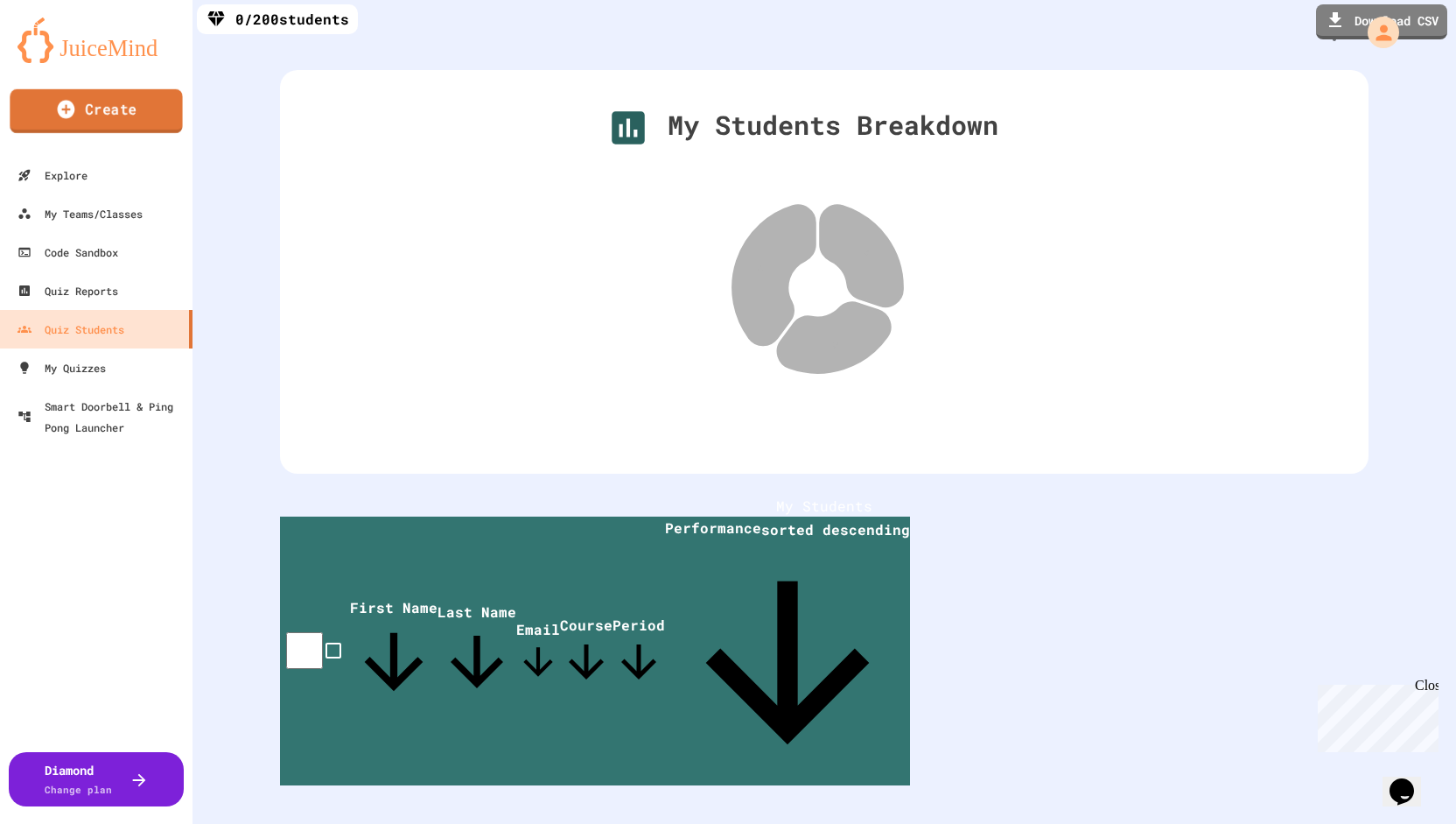
click at [118, 114] on link "Create" at bounding box center [96, 112] width 172 height 44
click at [128, 213] on div "My Teams/Classes" at bounding box center [79, 213] width 128 height 22
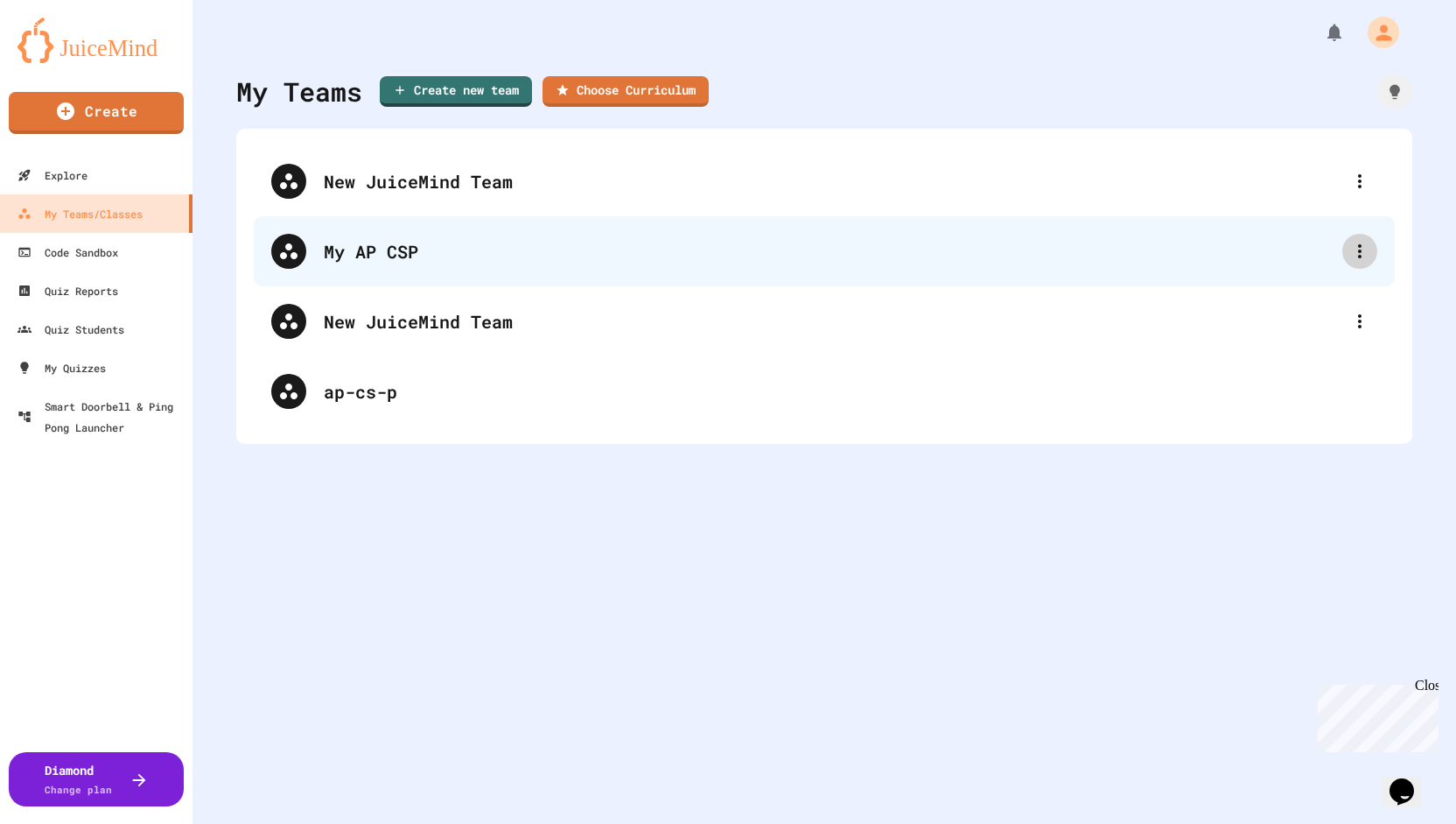
click at [1350, 253] on icon at bounding box center [1360, 251] width 21 height 21
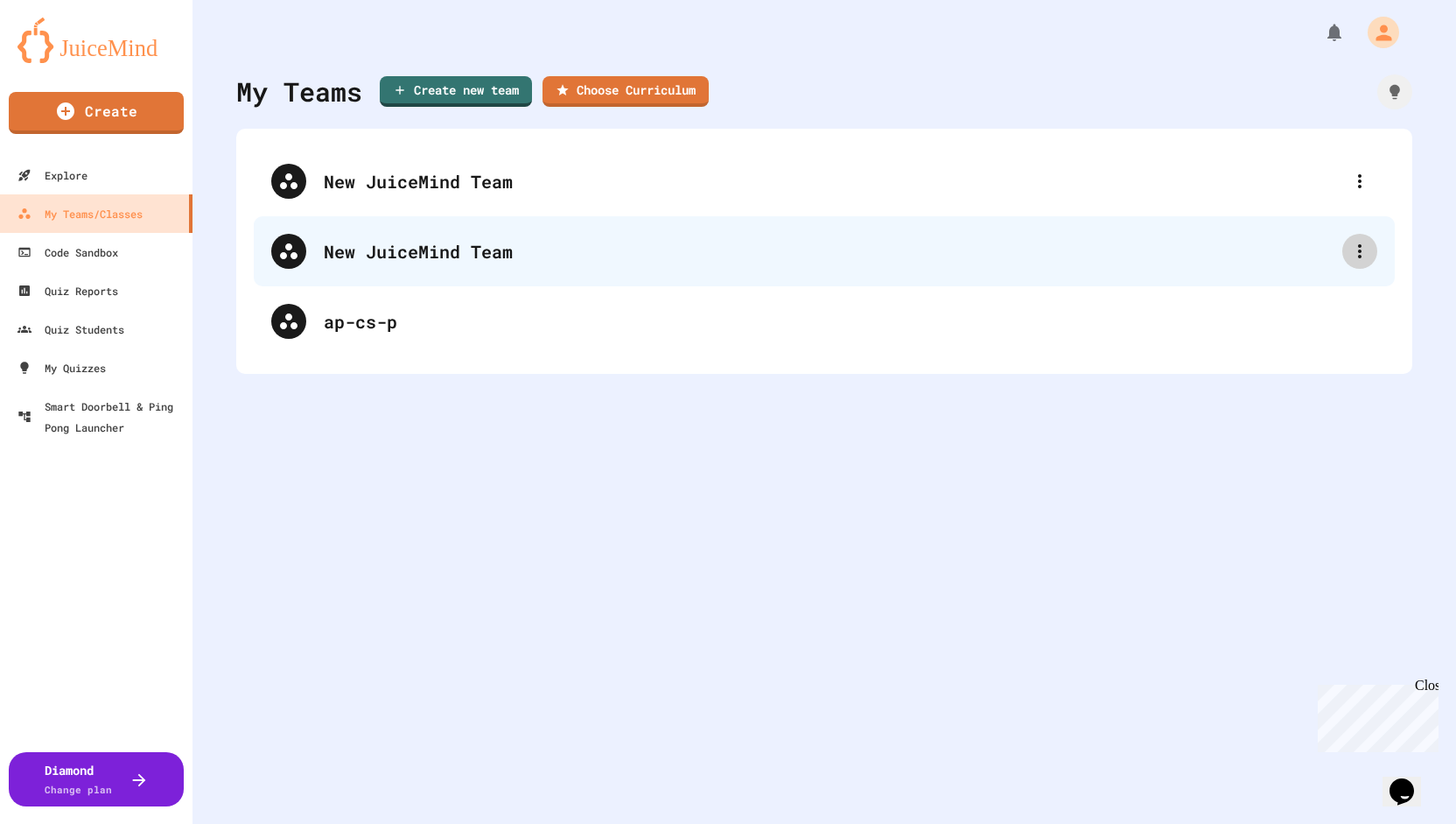
click at [1350, 253] on icon at bounding box center [1360, 251] width 21 height 21
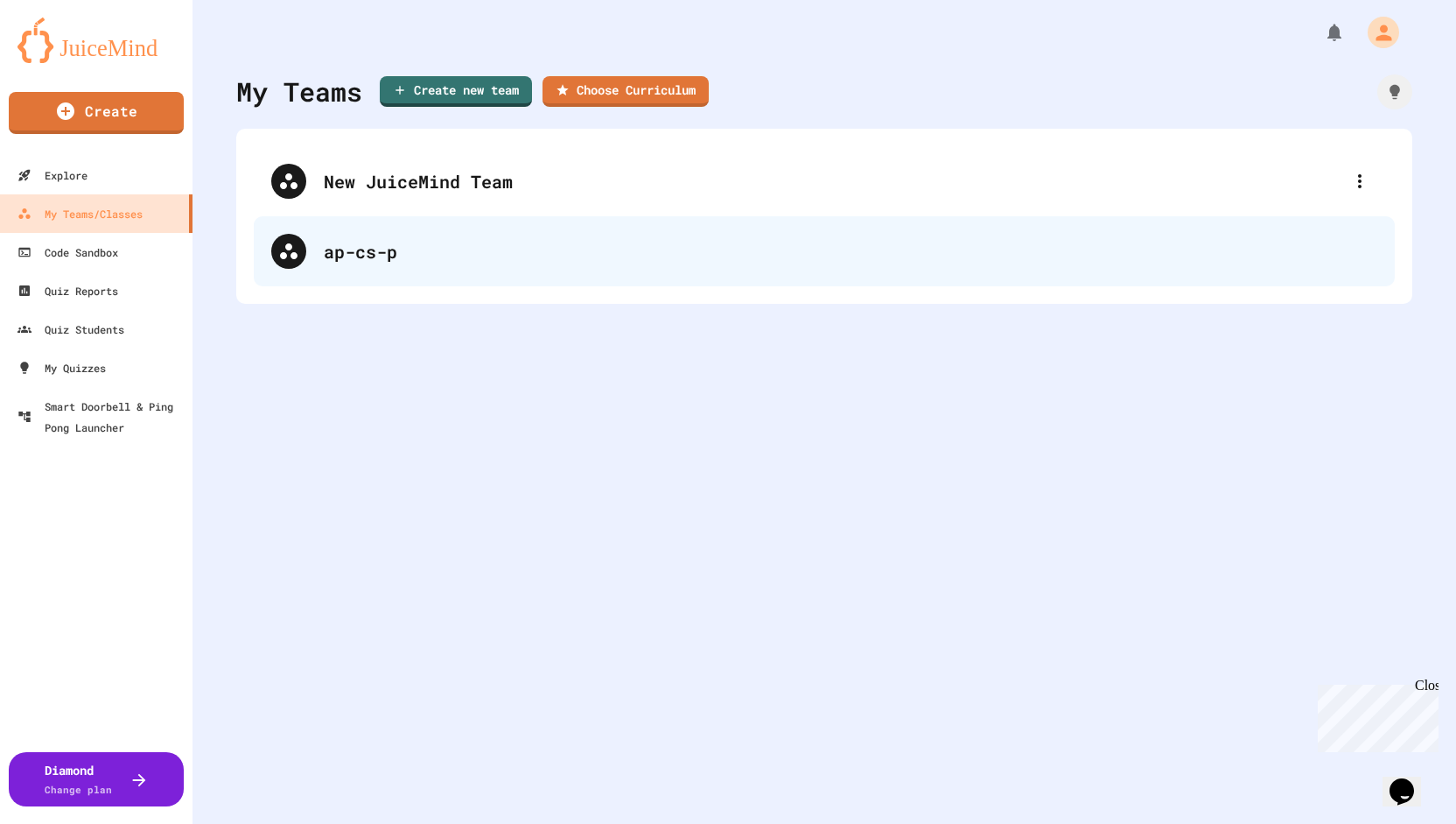
click at [529, 266] on div "ap-cs-p" at bounding box center [824, 251] width 1141 height 70
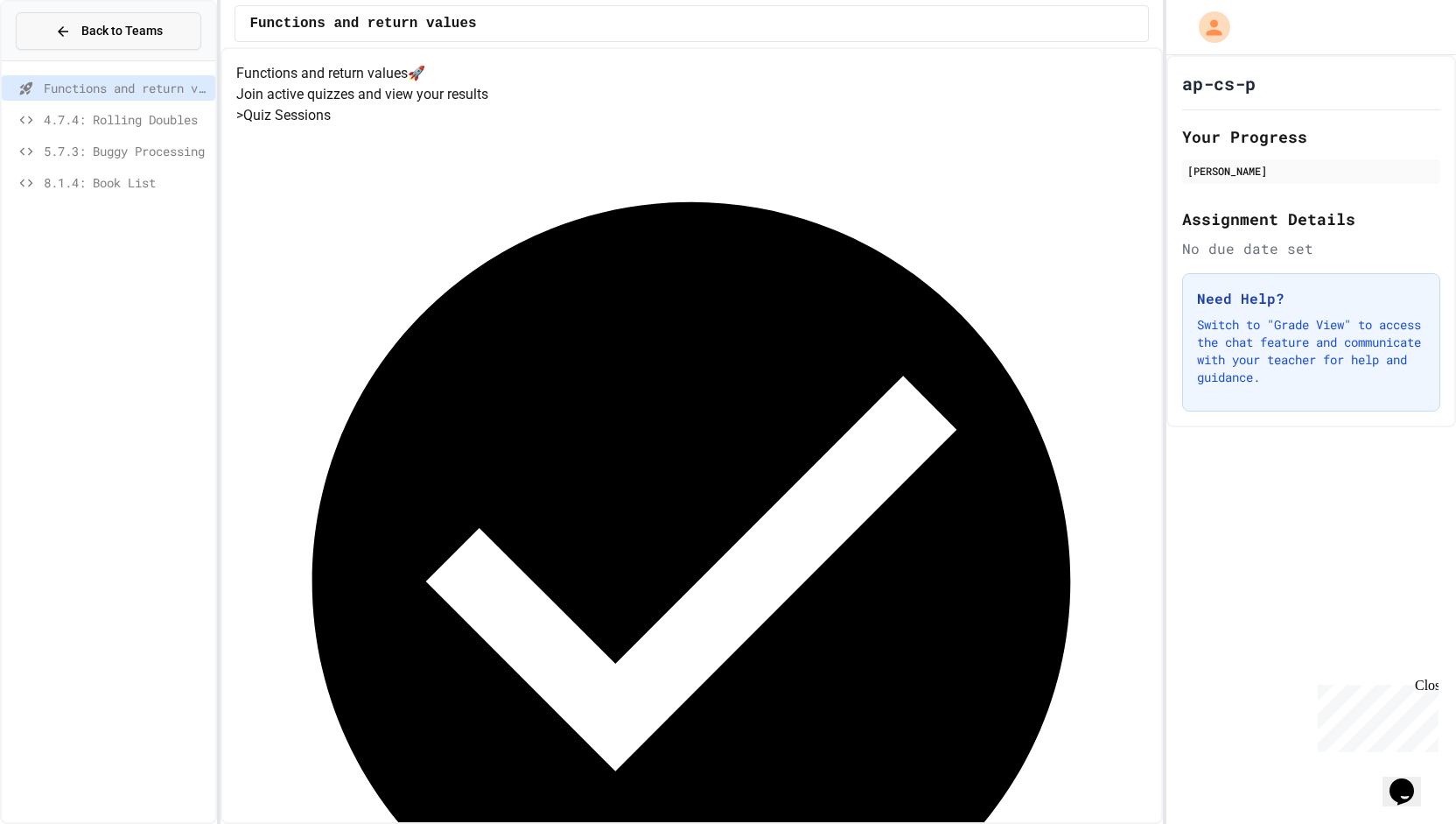
click at [44, 27] on button "Back to Teams" at bounding box center [108, 31] width 185 height 38
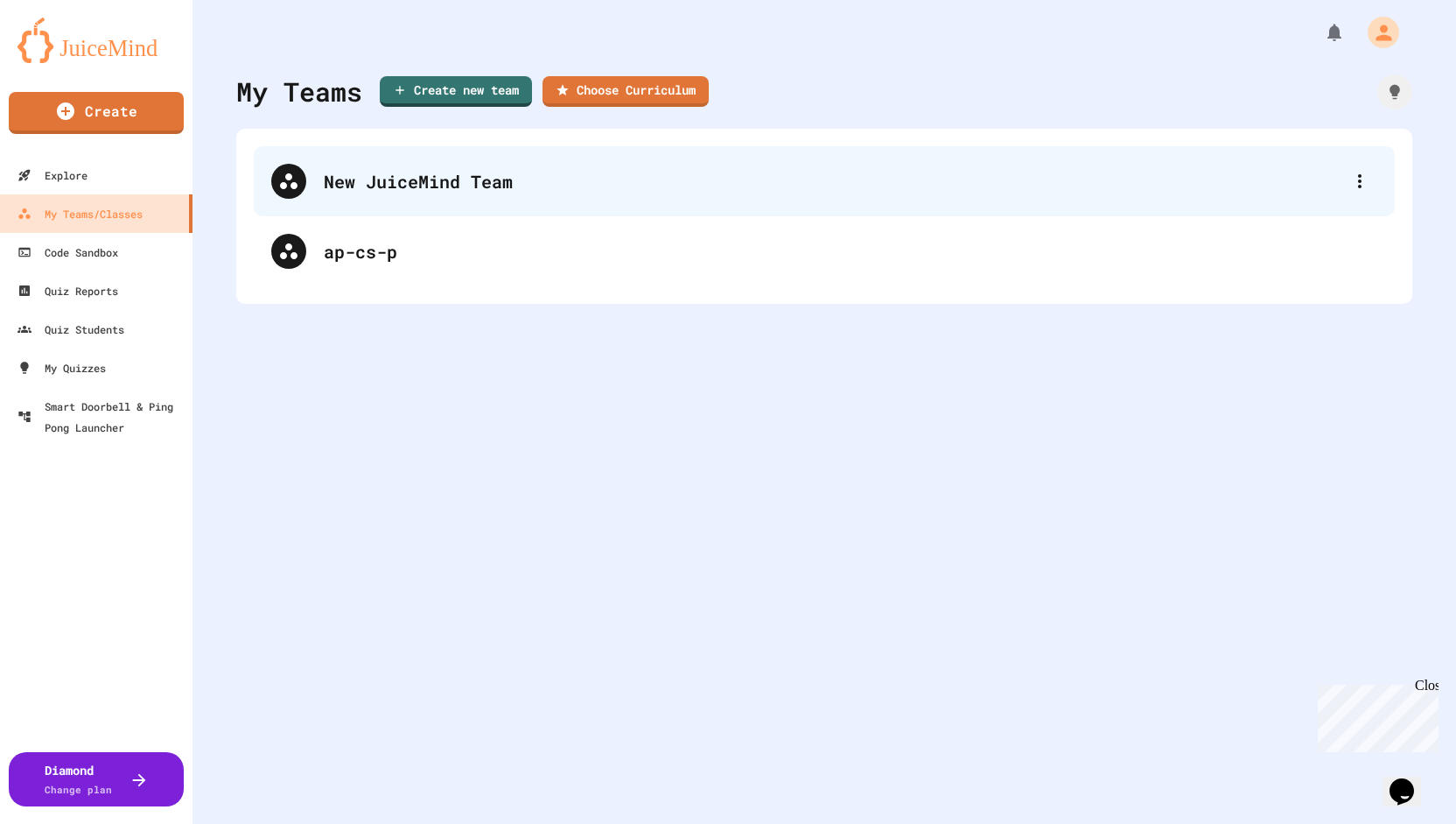
click at [1210, 186] on div "New JuiceMind Team" at bounding box center [833, 181] width 1019 height 26
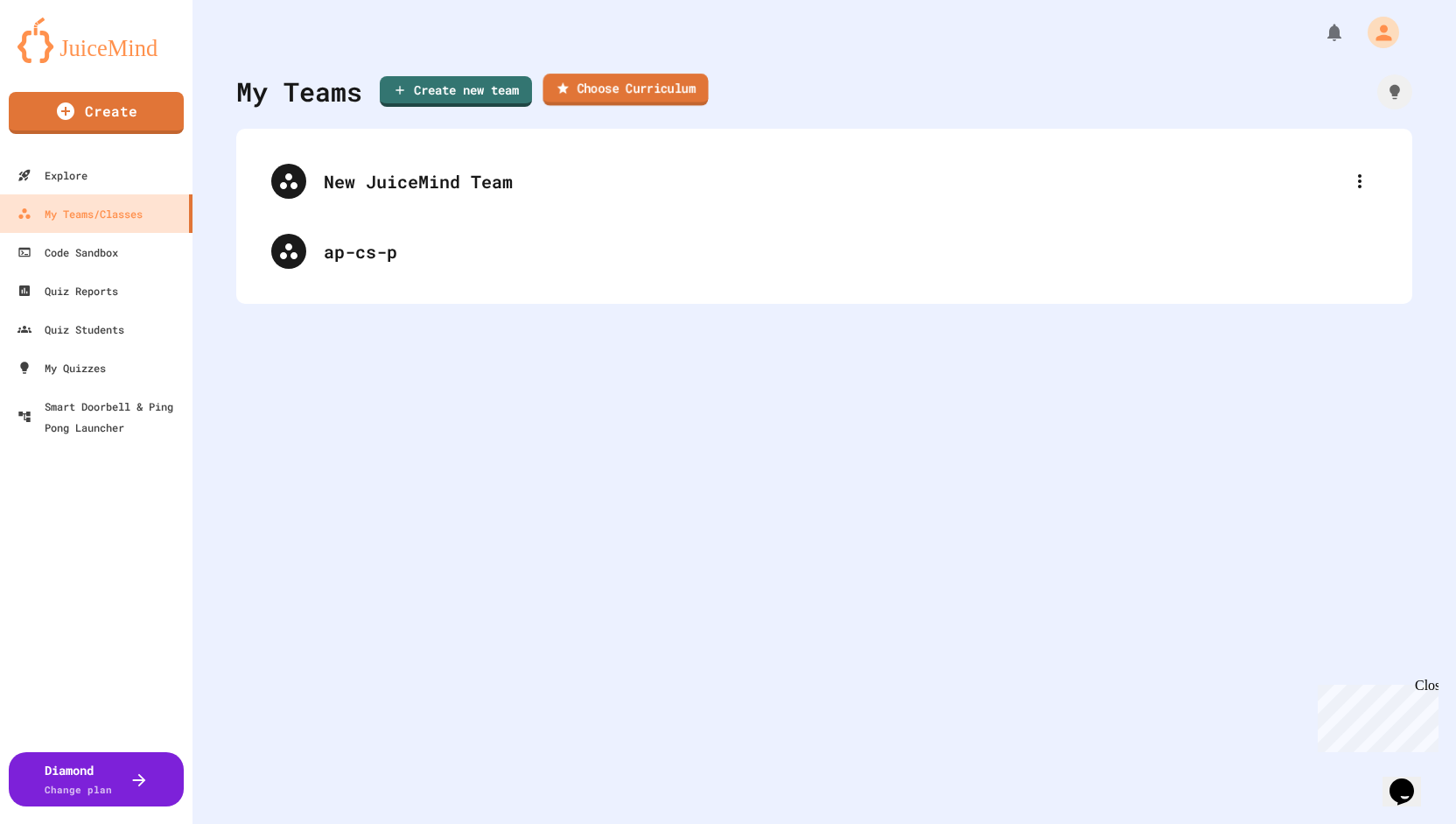
click at [589, 84] on link "Choose Curriculum" at bounding box center [625, 90] width 165 height 33
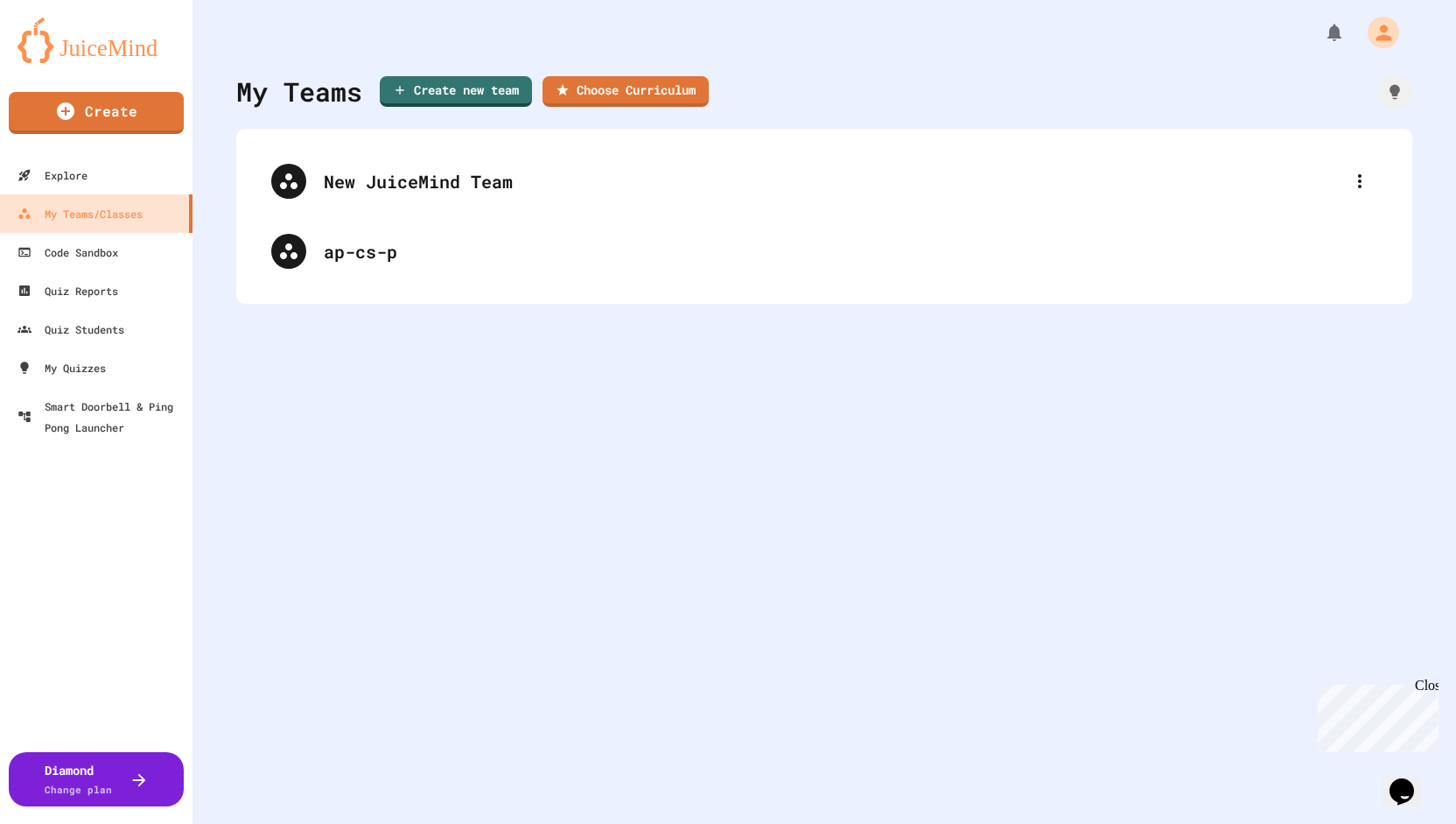
type input "********"
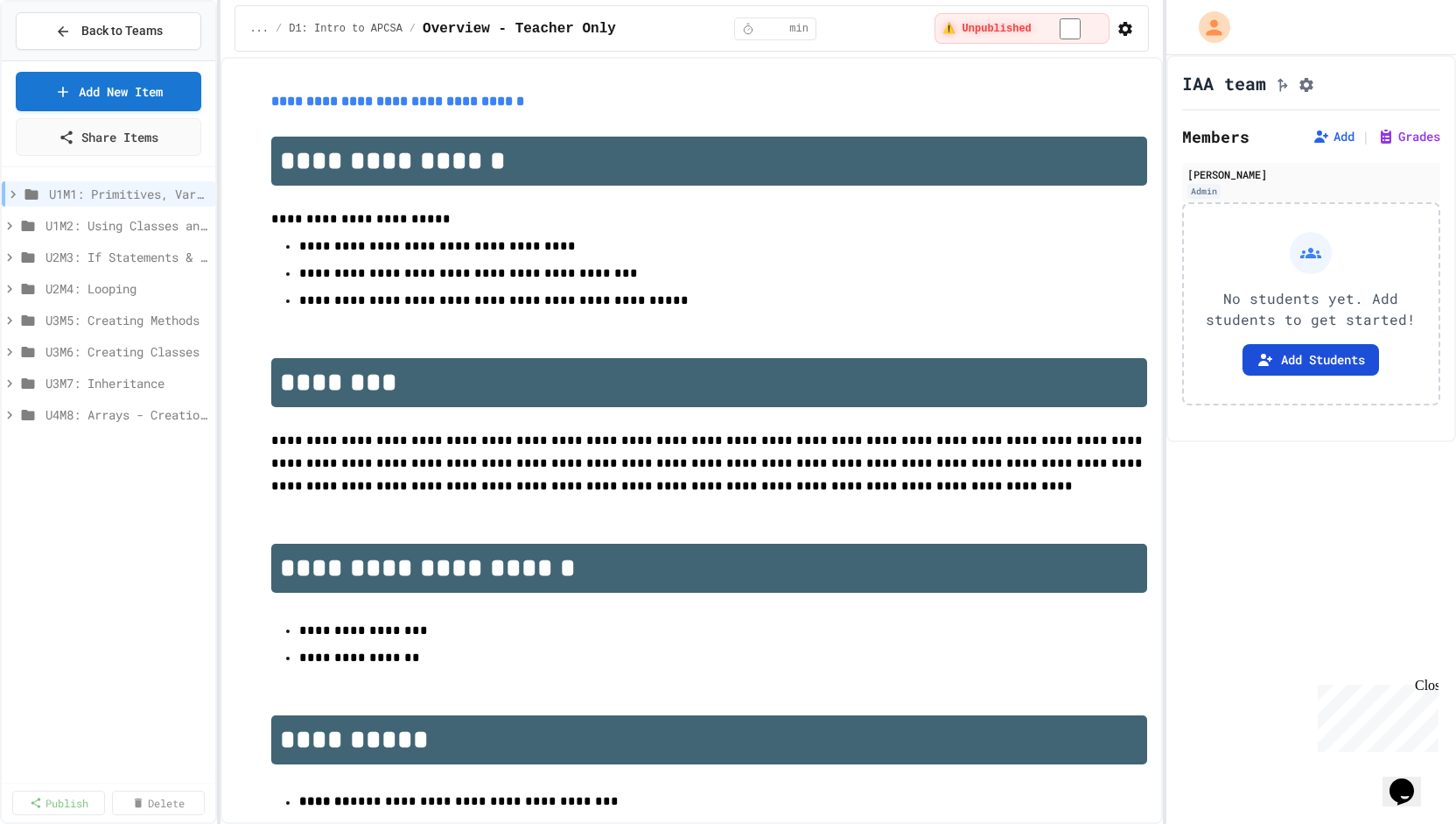
click at [1288, 369] on button "Add Students" at bounding box center [1310, 360] width 136 height 32
click at [110, 196] on span "U1M1: Primitives, Variables, Basic I/O" at bounding box center [119, 193] width 141 height 18
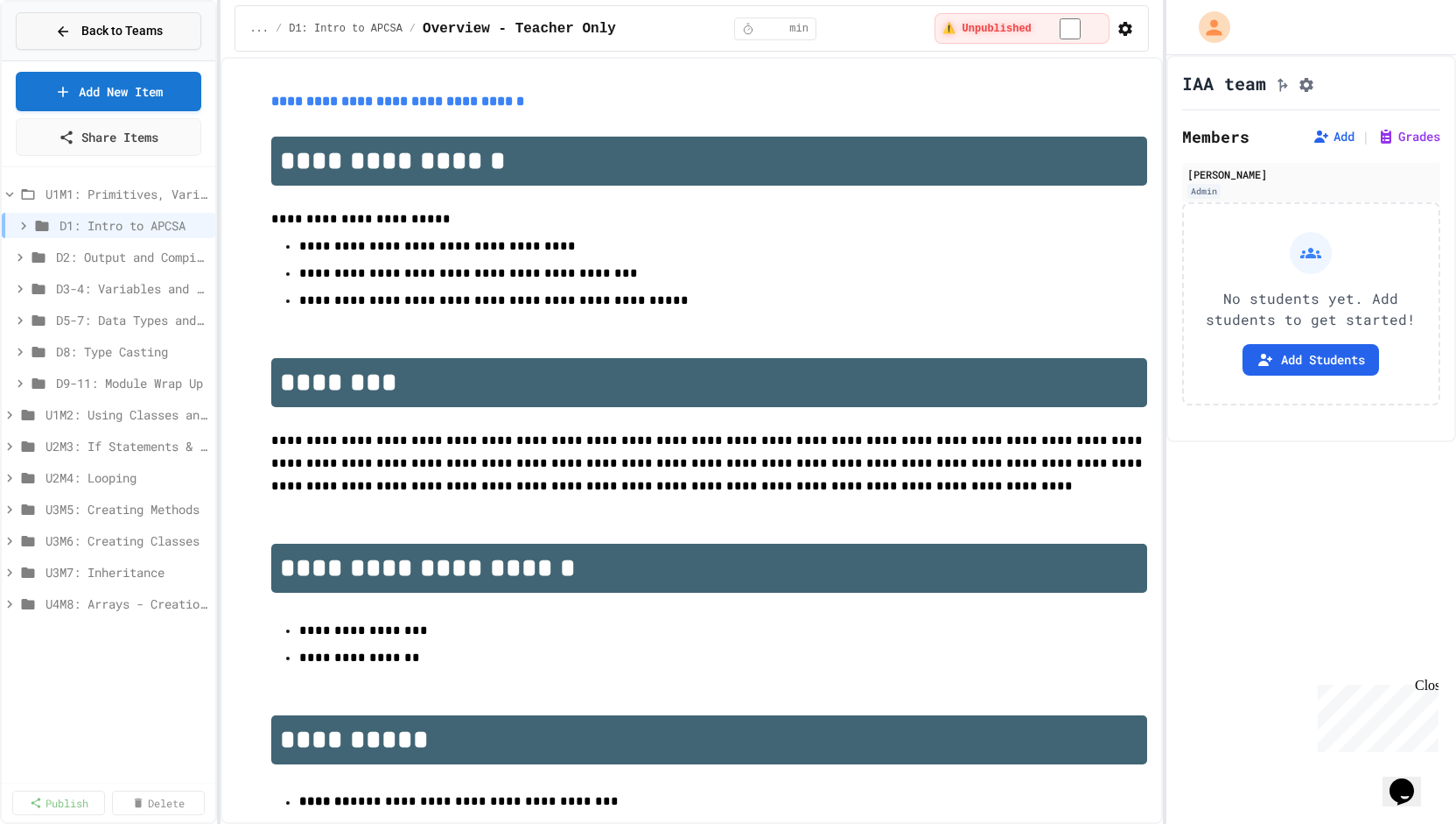
click at [60, 28] on icon at bounding box center [63, 32] width 16 height 16
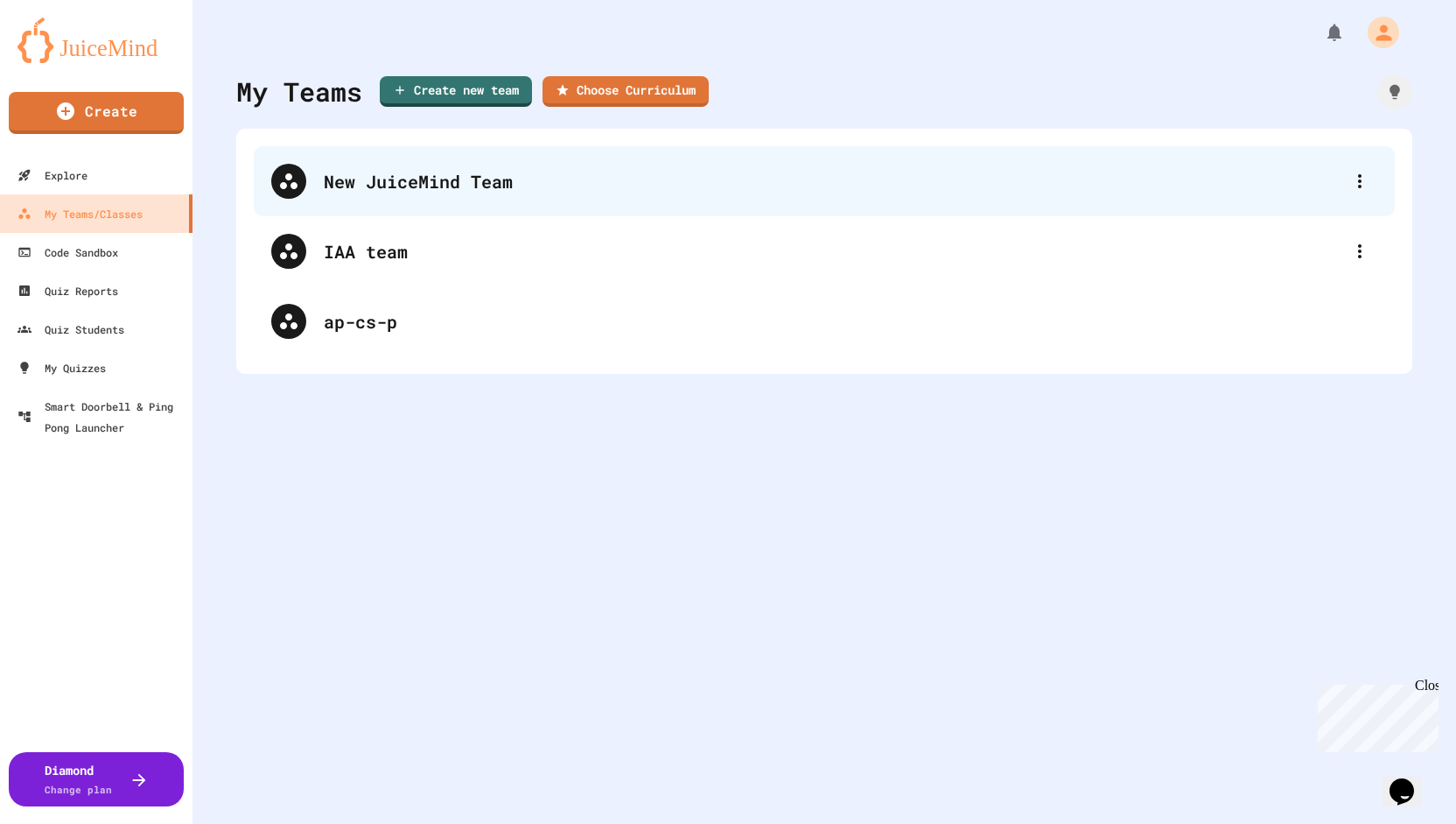
click at [543, 168] on div "New JuiceMind Team" at bounding box center [833, 181] width 1019 height 26
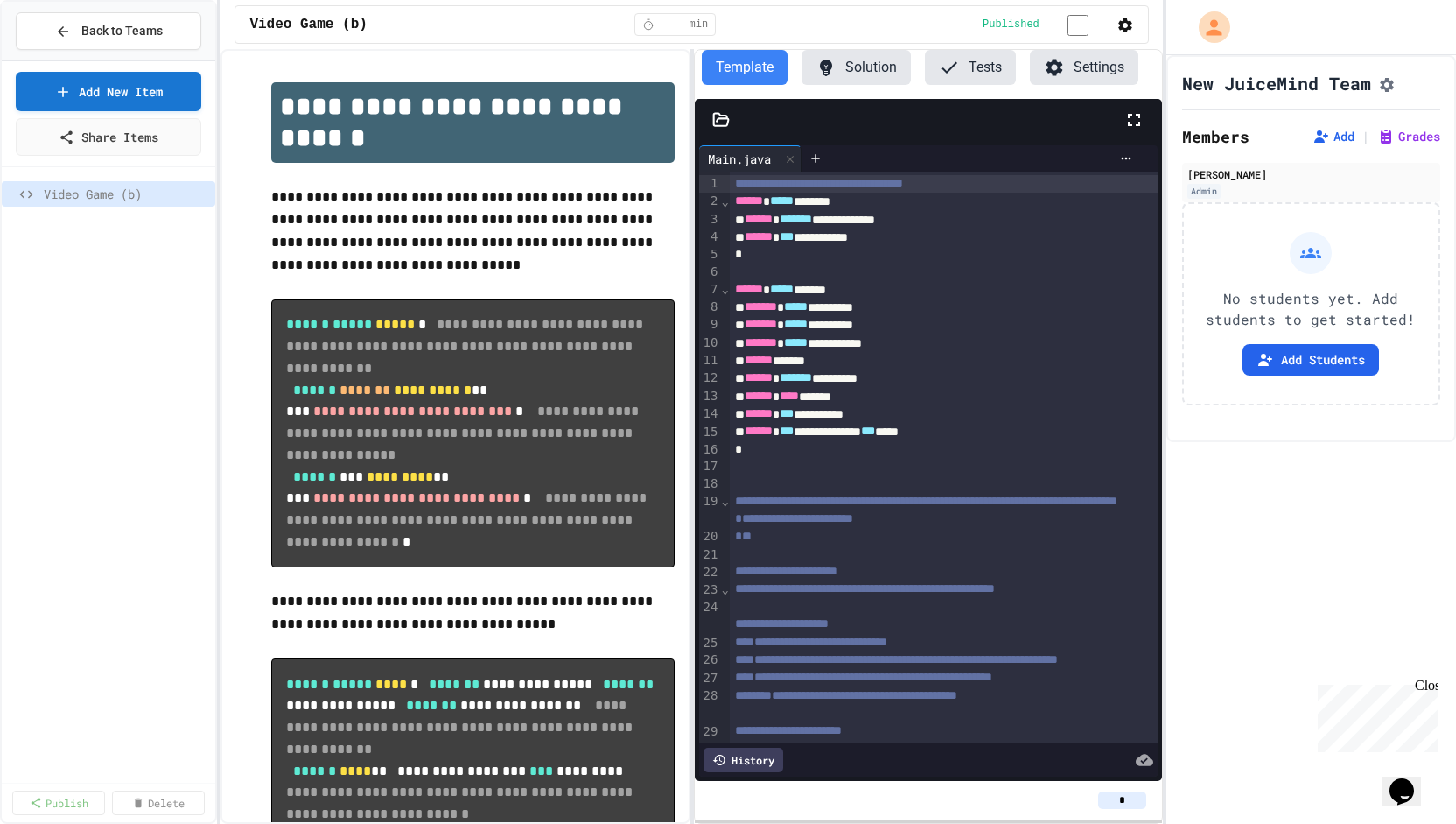
click at [429, 58] on div "**********" at bounding box center [455, 437] width 469 height 775
click at [100, 25] on span "Back to Teams" at bounding box center [122, 31] width 82 height 18
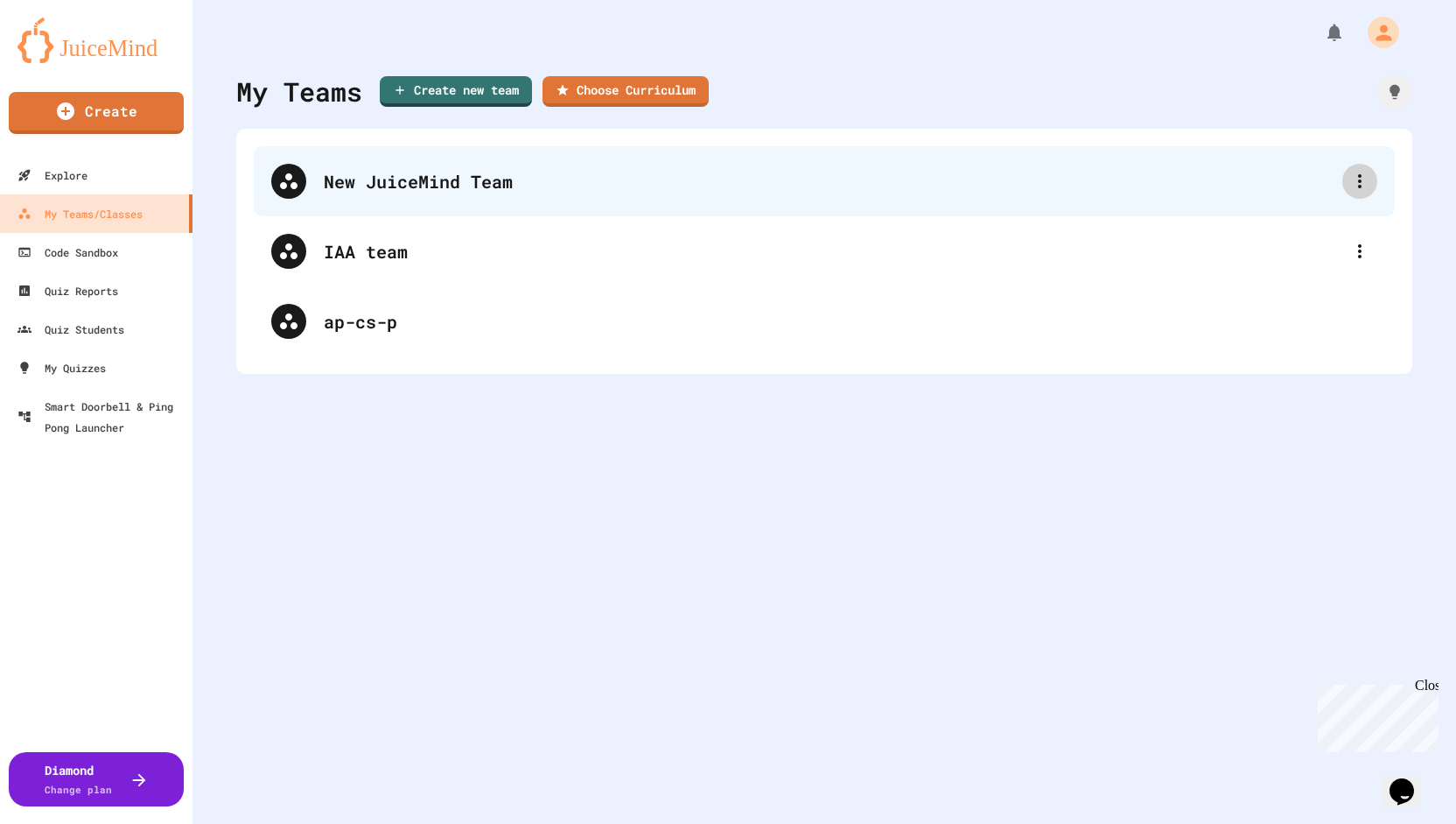
click at [1355, 179] on icon at bounding box center [1360, 181] width 21 height 21
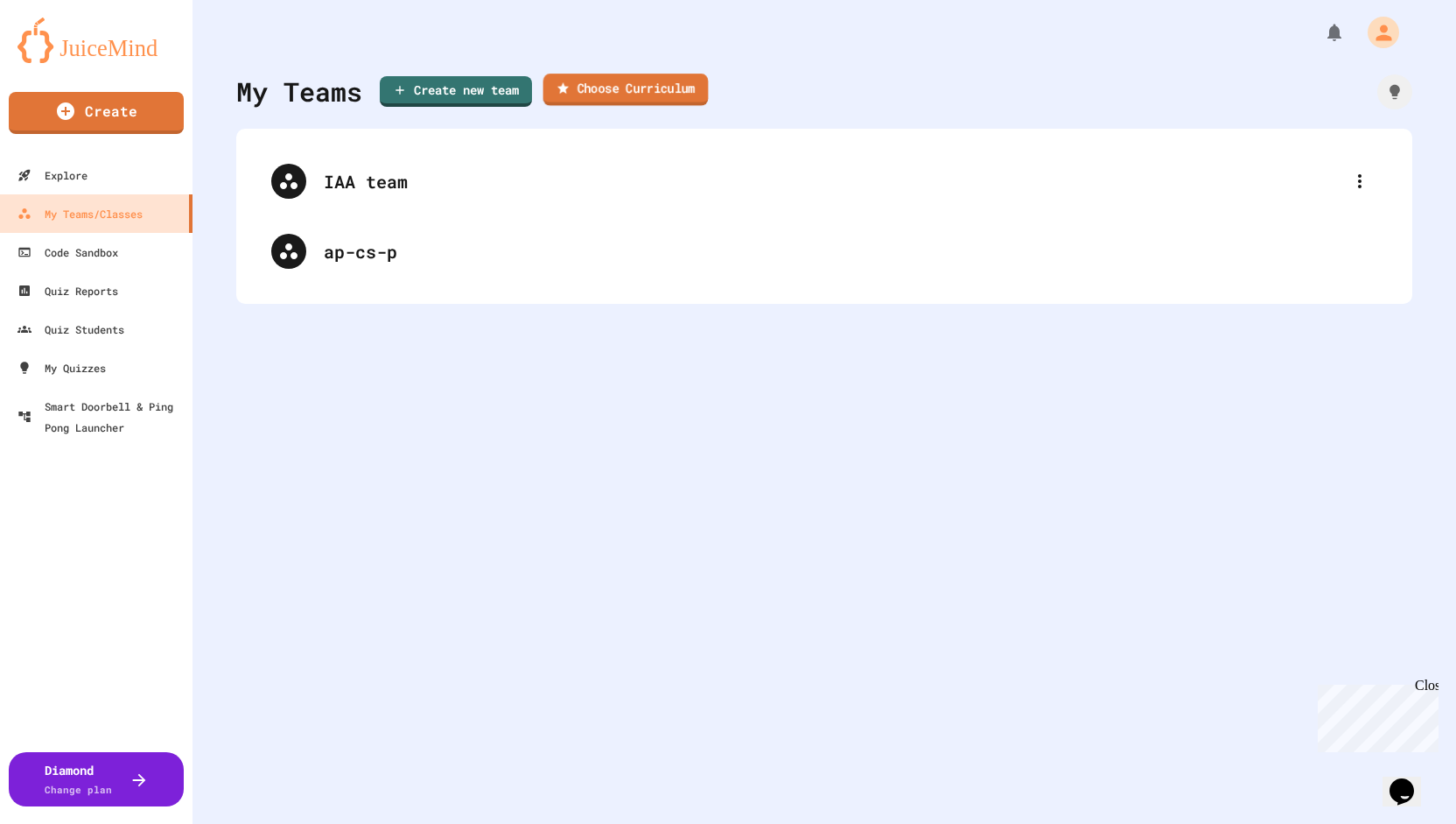
click at [637, 83] on link "Choose Curriculum" at bounding box center [626, 90] width 165 height 33
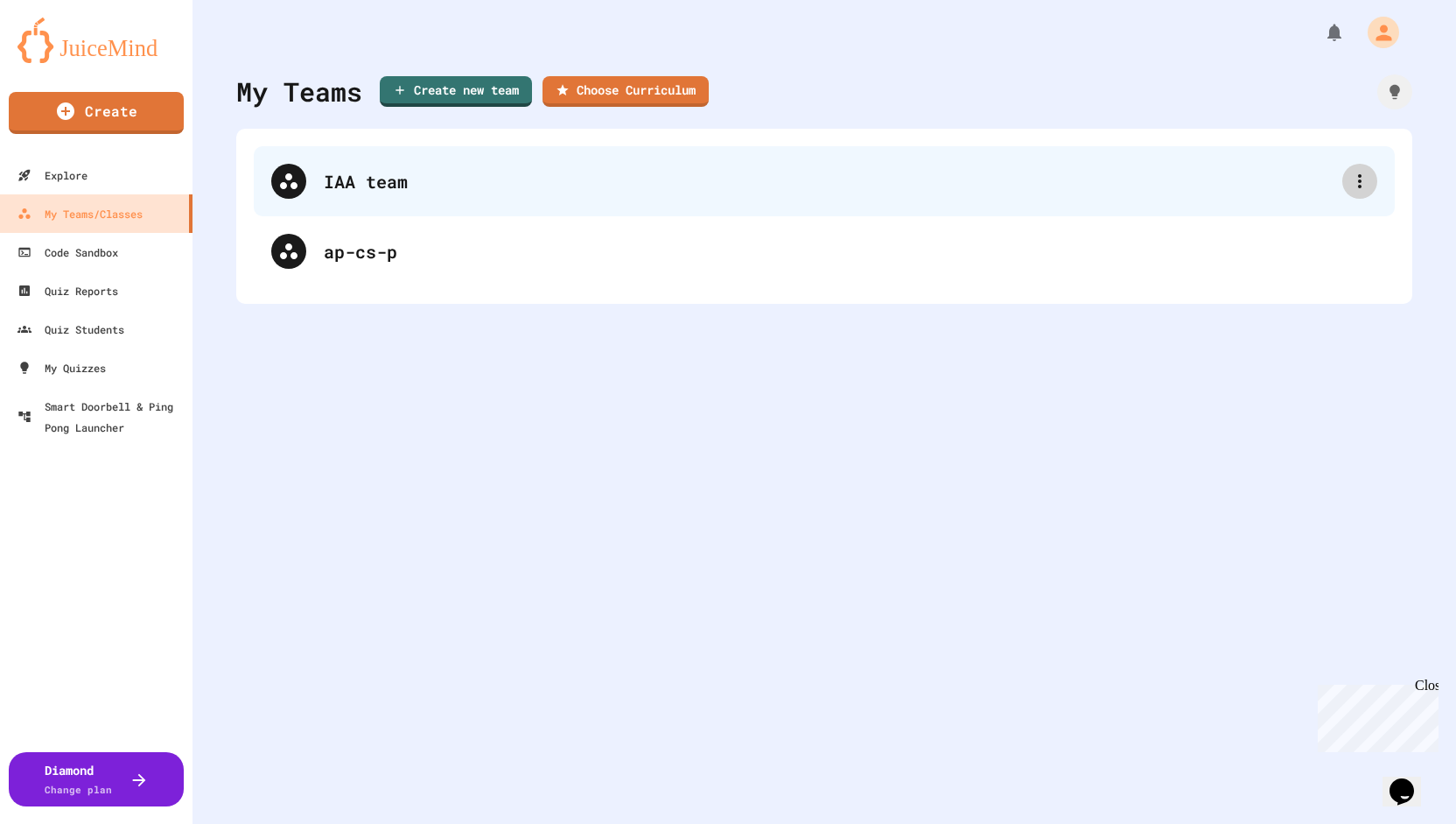
click at [1357, 179] on icon at bounding box center [1360, 181] width 21 height 21
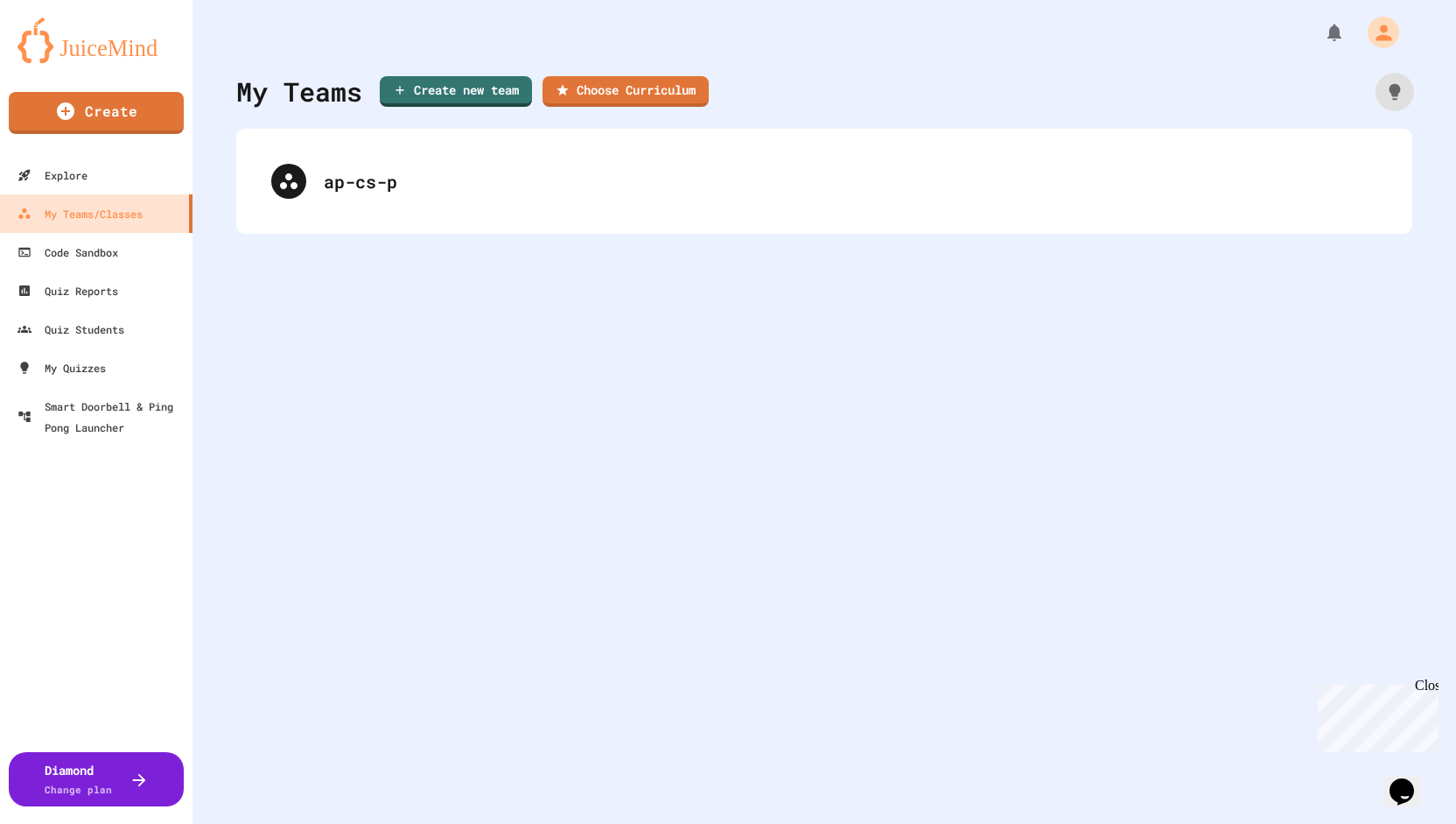
click at [1389, 87] on icon at bounding box center [1395, 91] width 11 height 16
